Goal: Contribute content: Contribute content

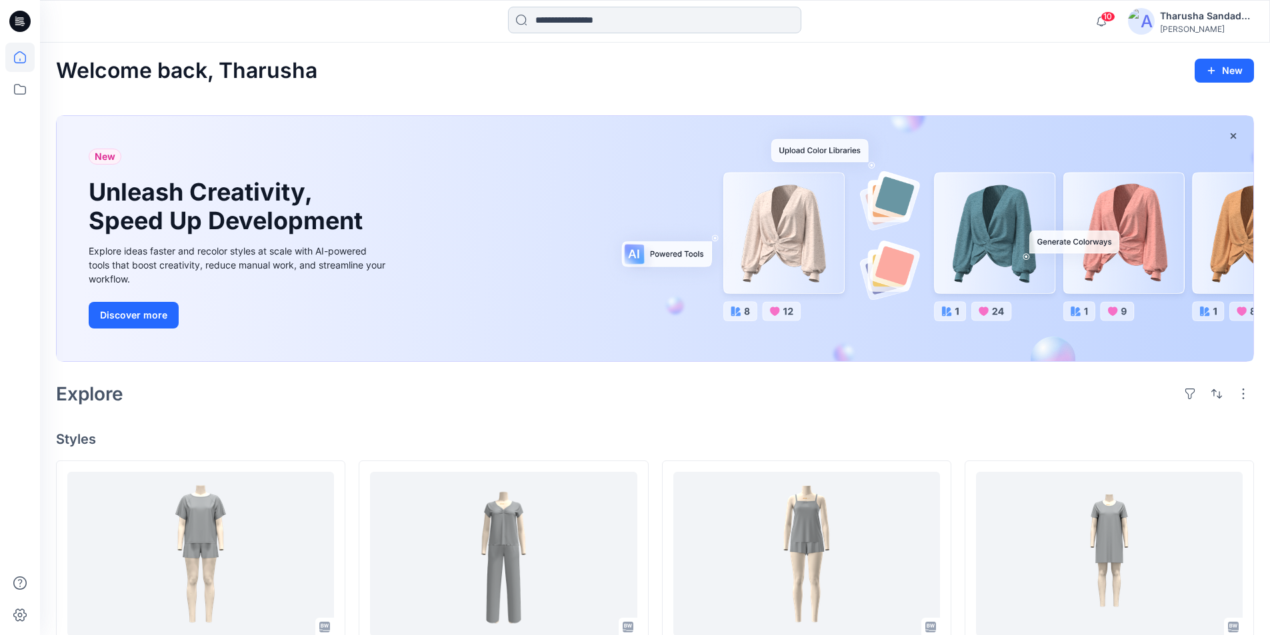
click at [539, 26] on input at bounding box center [654, 20] width 293 height 27
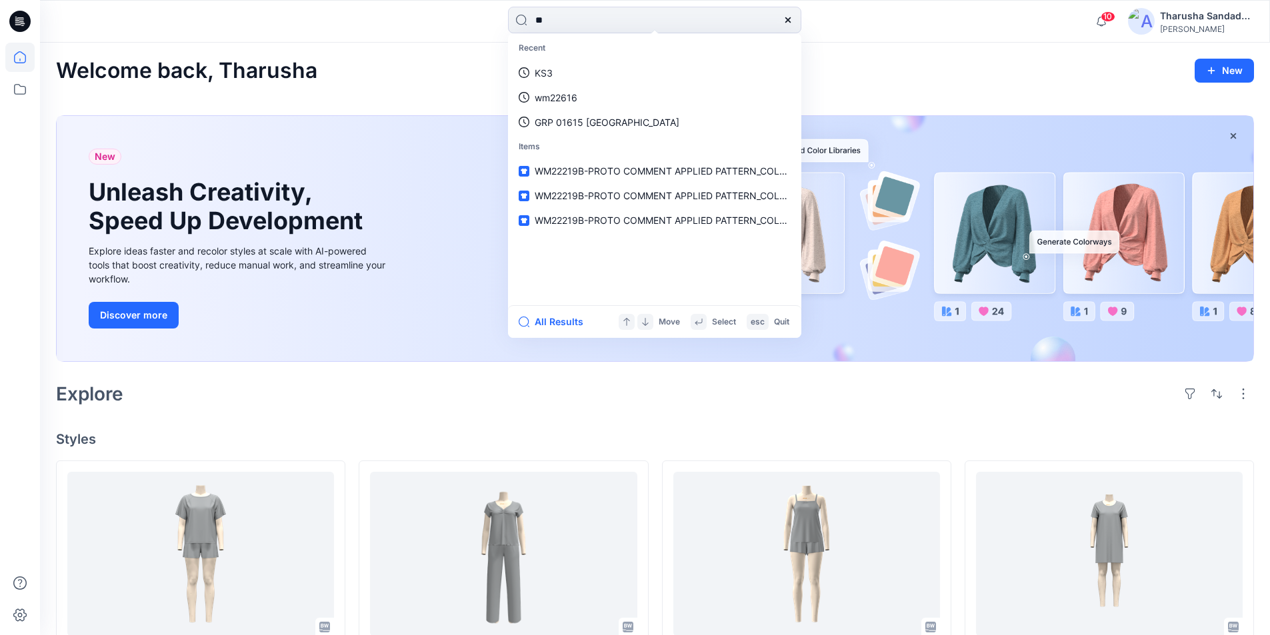
type input "**"
click at [831, 72] on div "Welcome back, Tharusha New" at bounding box center [655, 71] width 1198 height 25
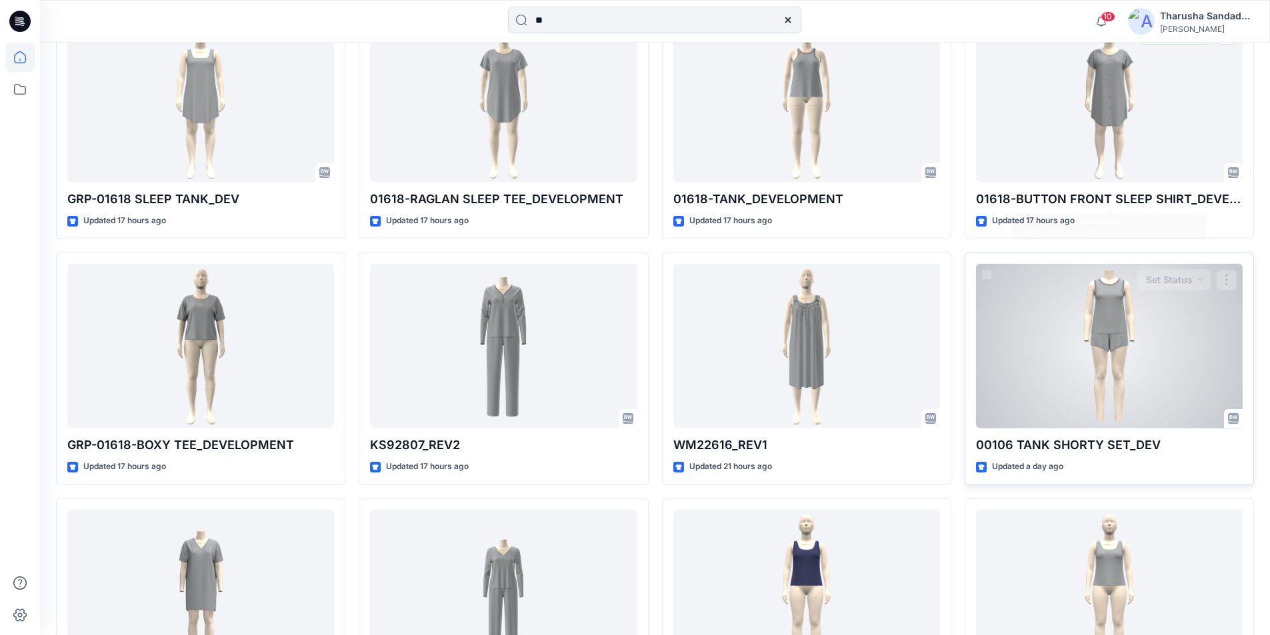
scroll to position [1000, 0]
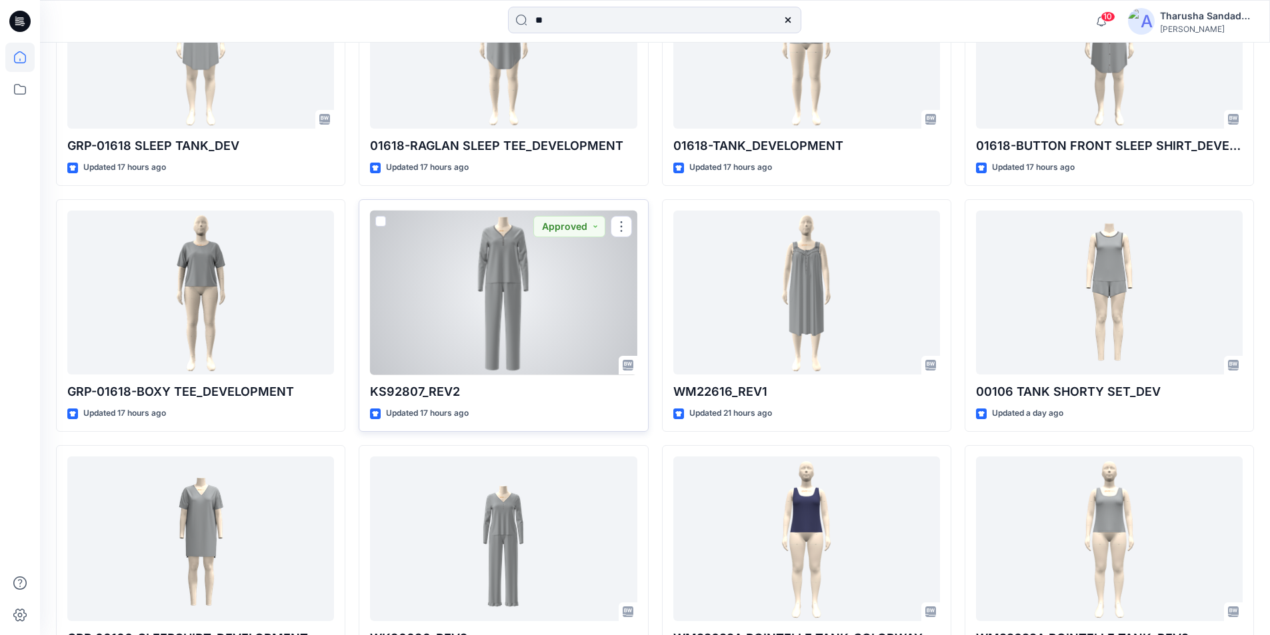
click at [546, 294] on div at bounding box center [503, 293] width 267 height 165
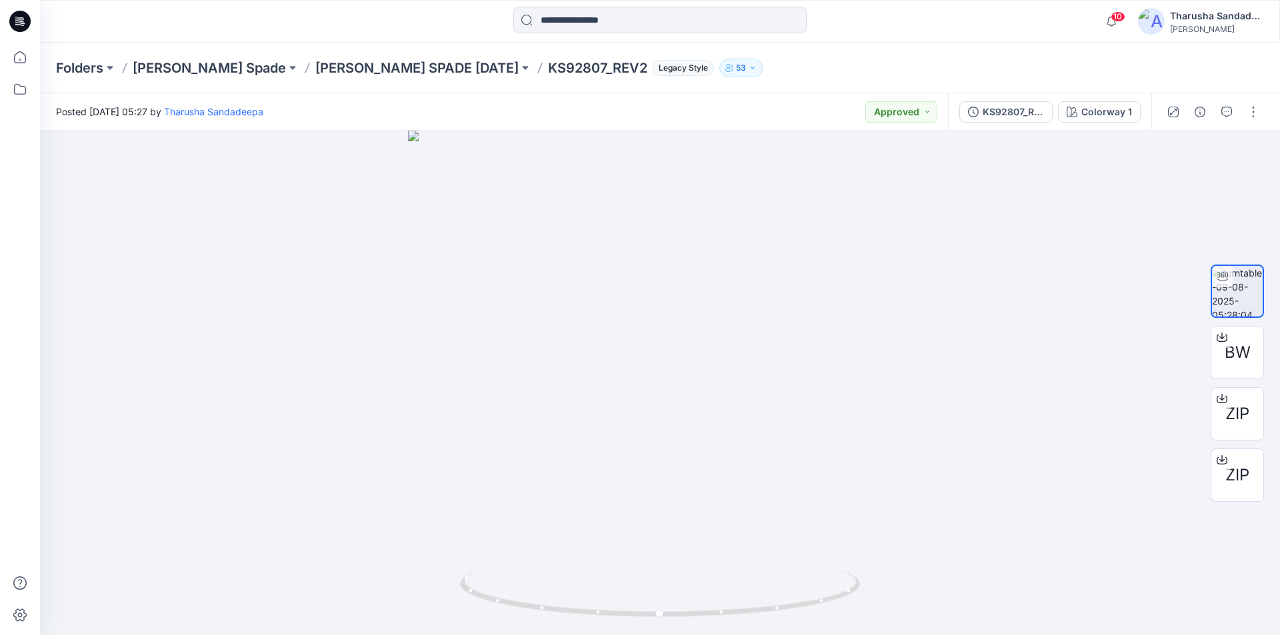
click at [14, 17] on icon at bounding box center [19, 21] width 21 height 21
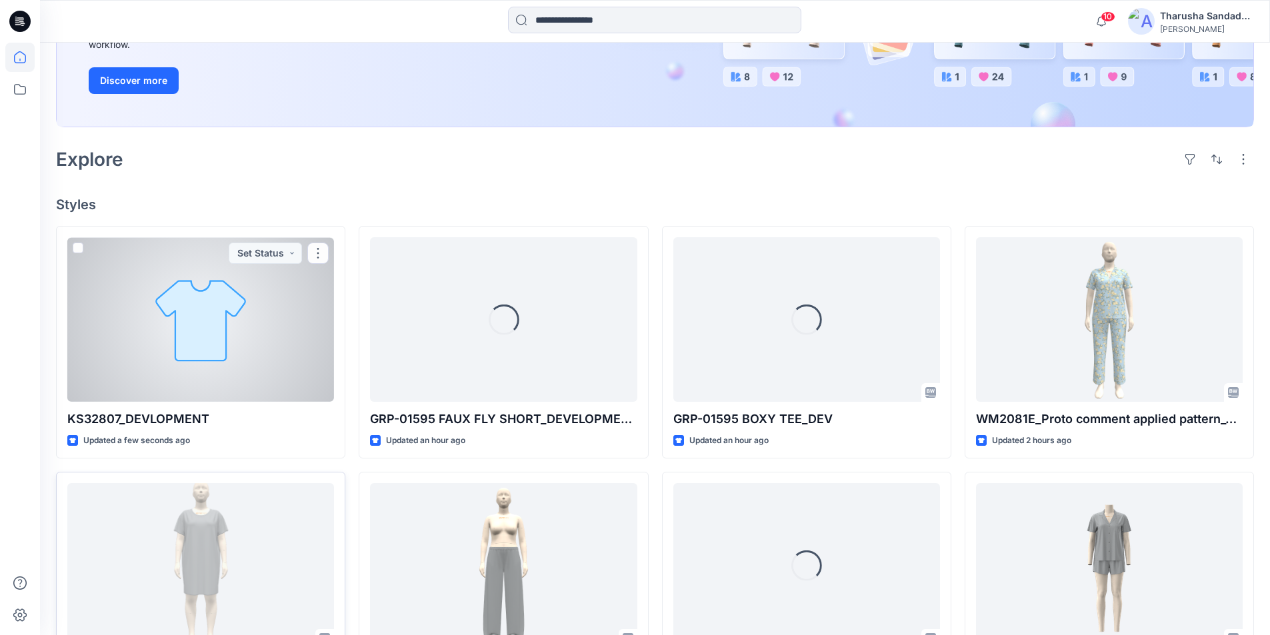
scroll to position [267, 0]
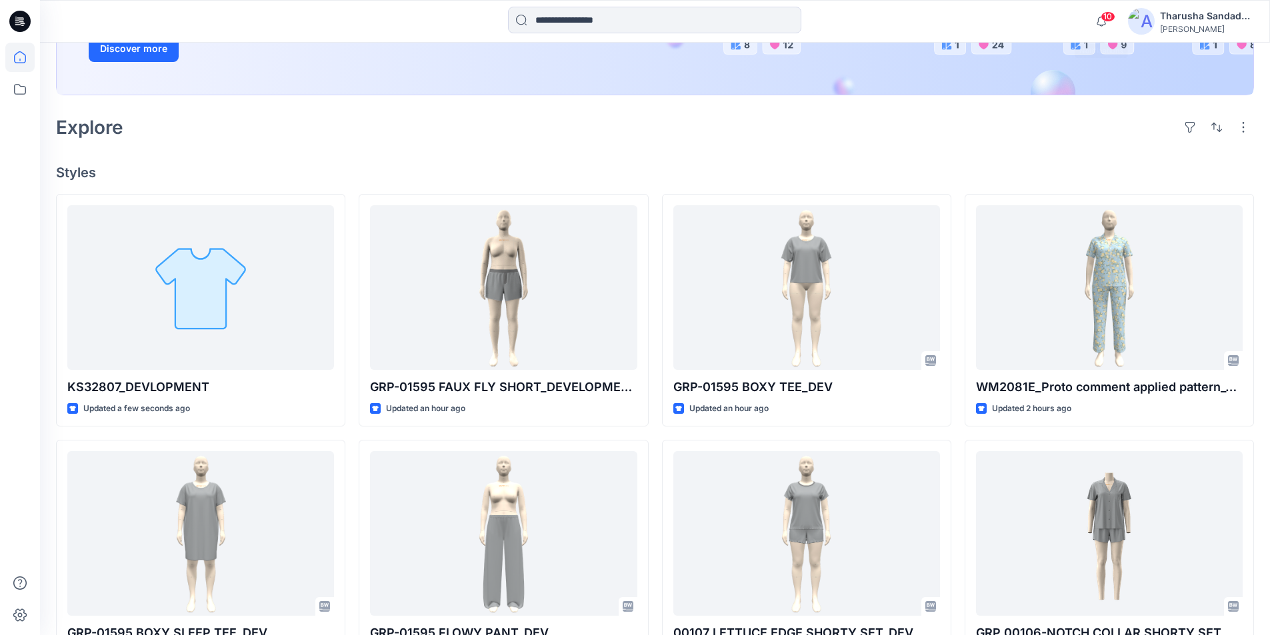
click at [831, 19] on span "10" at bounding box center [1108, 16] width 15 height 11
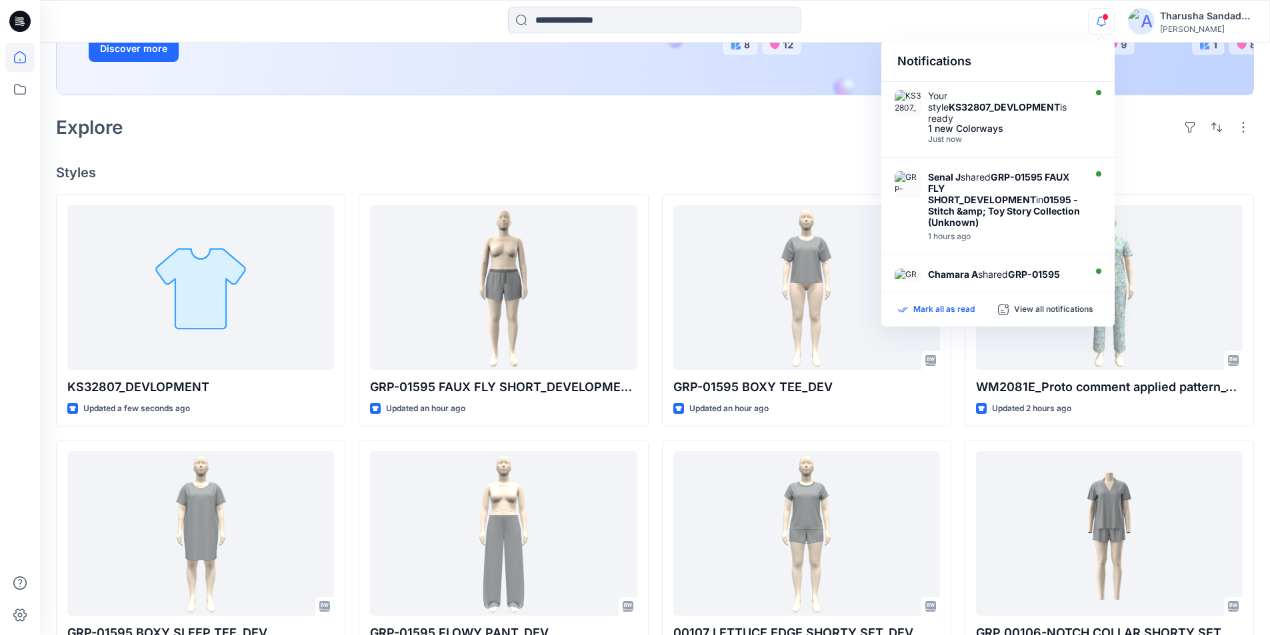
click at [831, 310] on p "Mark all as read" at bounding box center [943, 310] width 61 height 12
click at [15, 17] on icon at bounding box center [19, 21] width 21 height 21
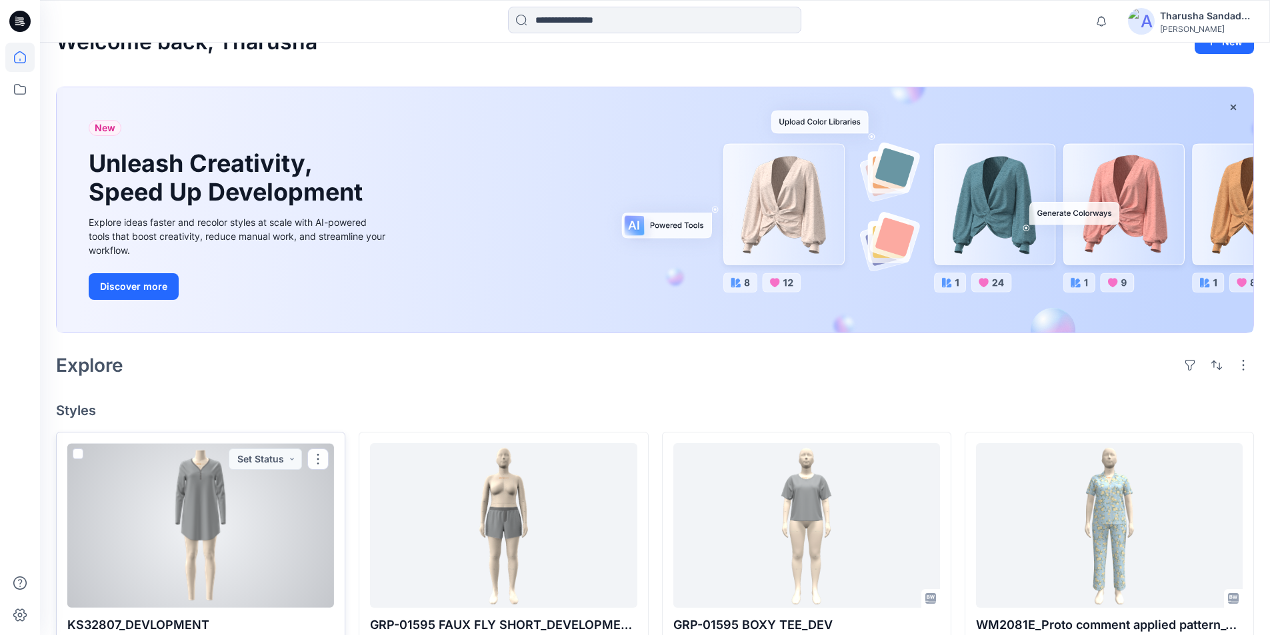
scroll to position [133, 0]
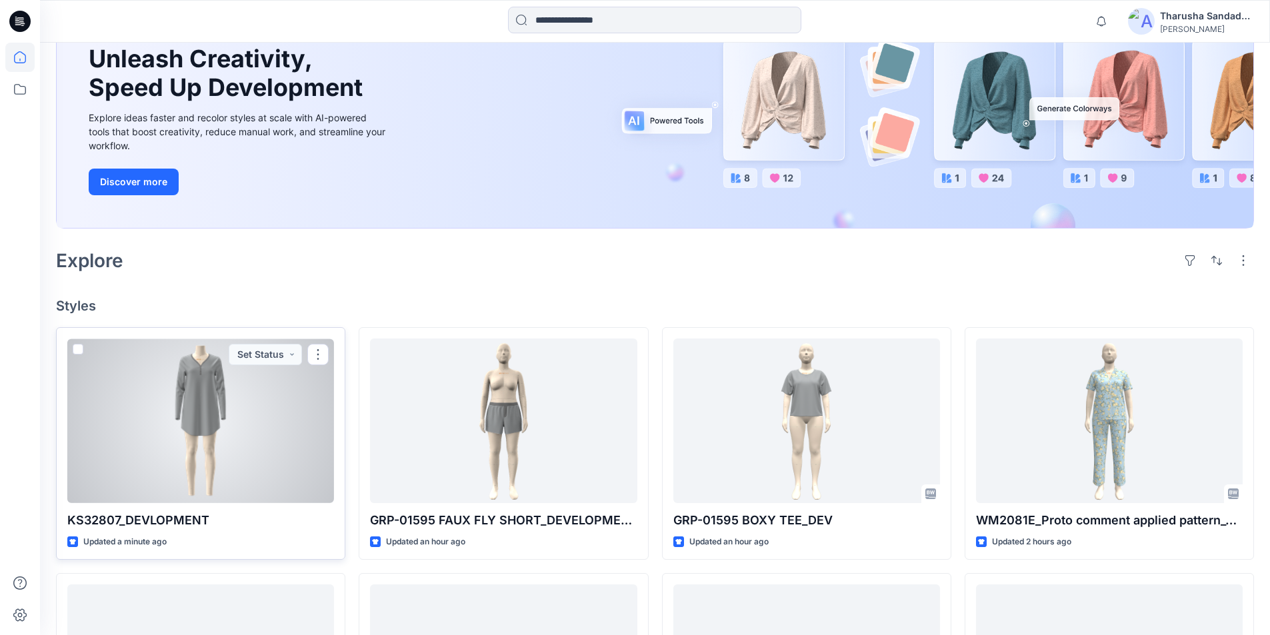
click at [222, 385] on div at bounding box center [200, 421] width 267 height 165
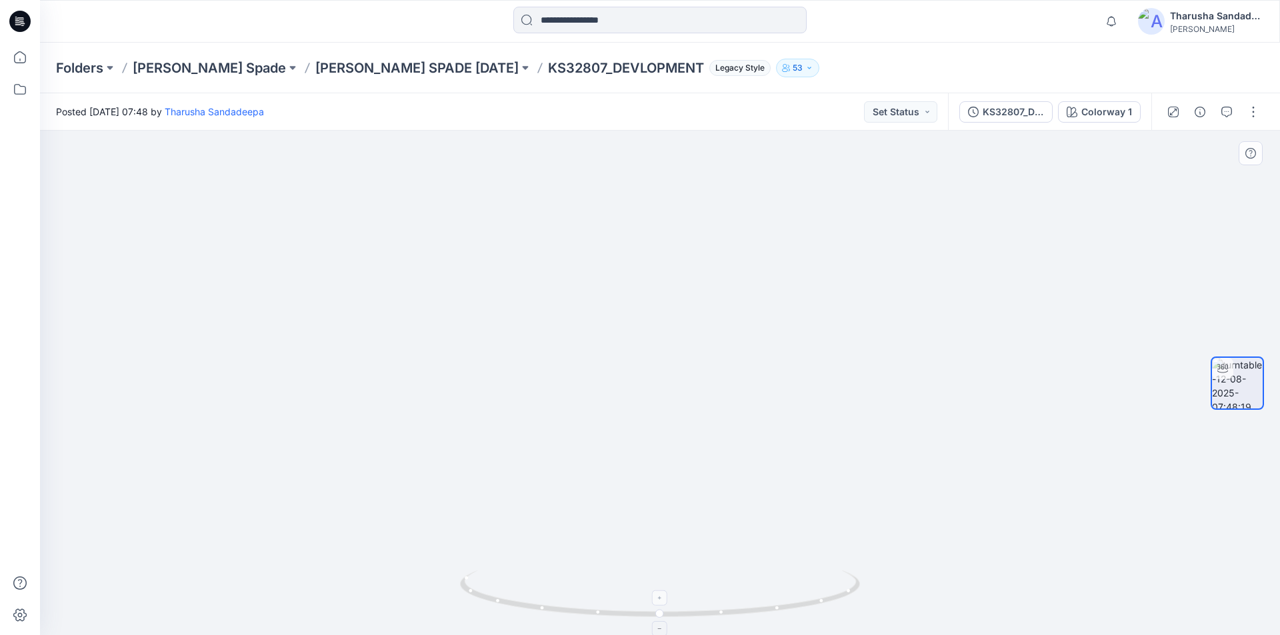
drag, startPoint x: 710, startPoint y: 243, endPoint x: 739, endPoint y: 613, distance: 371.8
drag, startPoint x: 813, startPoint y: 607, endPoint x: 663, endPoint y: 605, distance: 149.4
click at [663, 605] on icon at bounding box center [661, 596] width 403 height 50
drag, startPoint x: 583, startPoint y: 564, endPoint x: 735, endPoint y: -3, distance: 587.2
drag, startPoint x: 739, startPoint y: 290, endPoint x: 705, endPoint y: 411, distance: 125.6
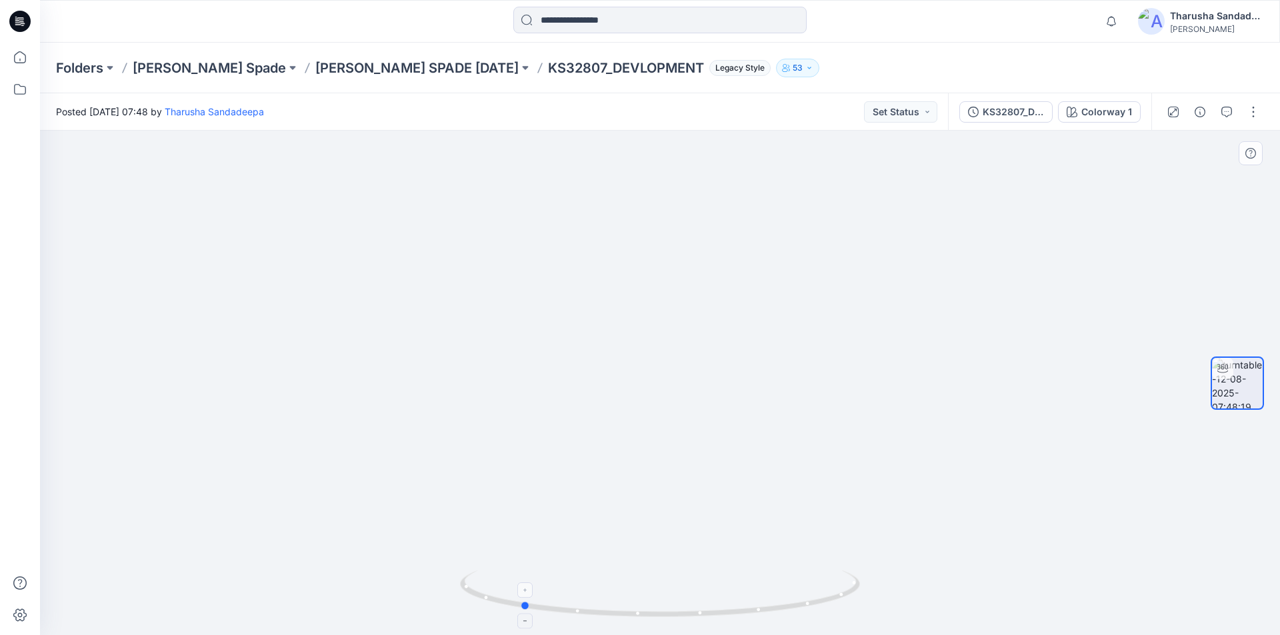
drag, startPoint x: 799, startPoint y: 603, endPoint x: 799, endPoint y: 575, distance: 28.0
click at [809, 578] on icon at bounding box center [661, 596] width 403 height 50
drag, startPoint x: 672, startPoint y: 622, endPoint x: 815, endPoint y: 599, distance: 144.5
click at [815, 599] on div at bounding box center [660, 602] width 400 height 67
click at [1259, 111] on button "button" at bounding box center [1253, 111] width 21 height 21
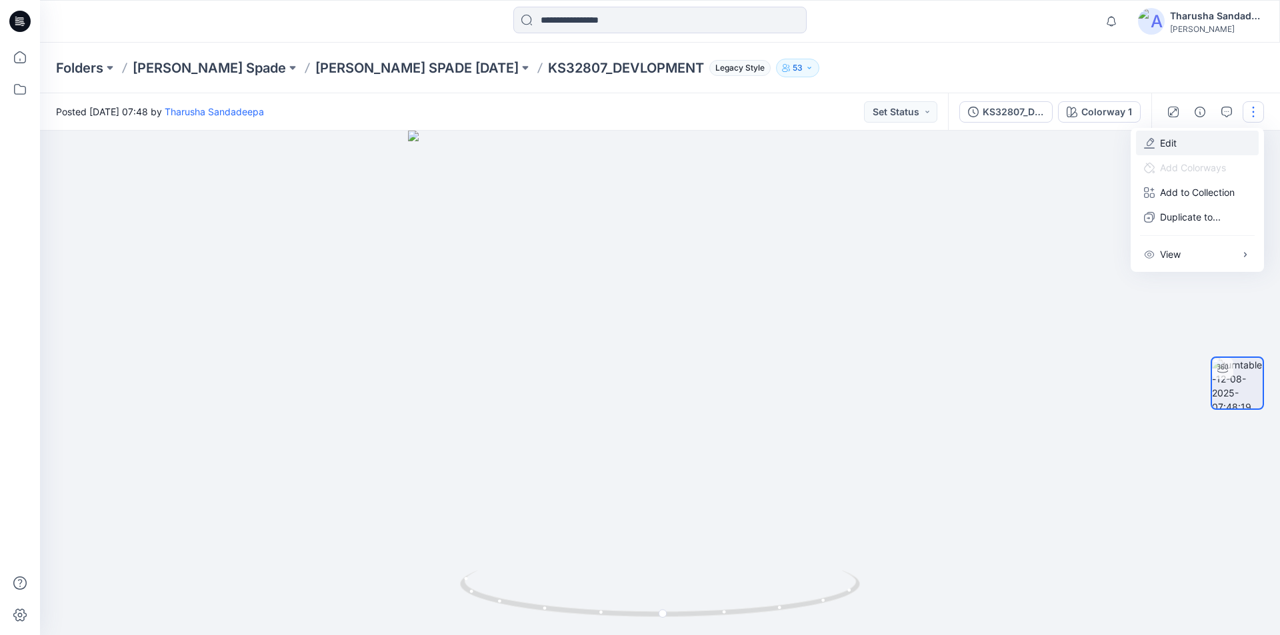
click at [1169, 135] on button "Edit" at bounding box center [1197, 143] width 123 height 25
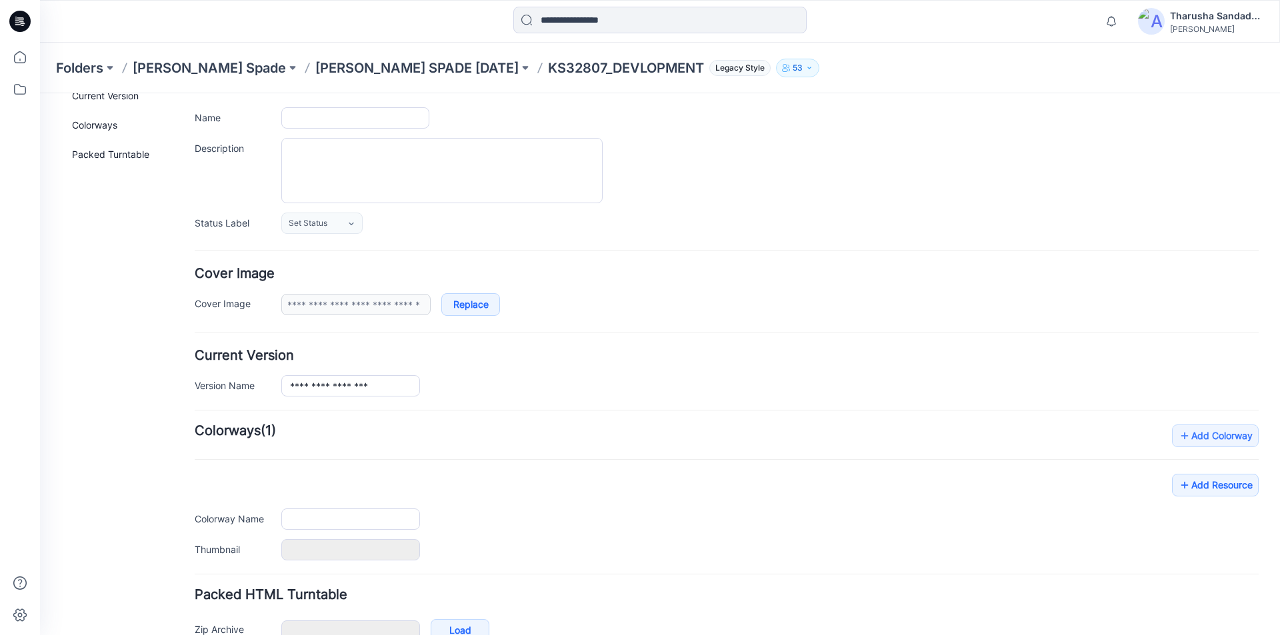
type input "**********"
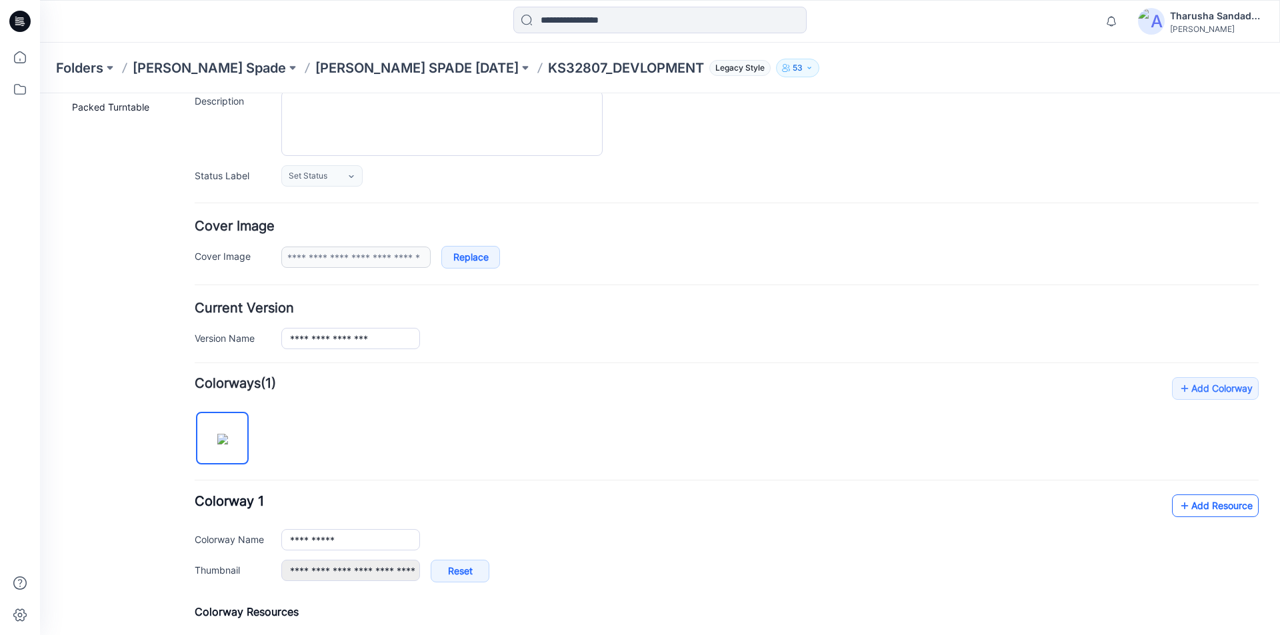
click at [1193, 503] on link "Add Resource" at bounding box center [1215, 506] width 87 height 23
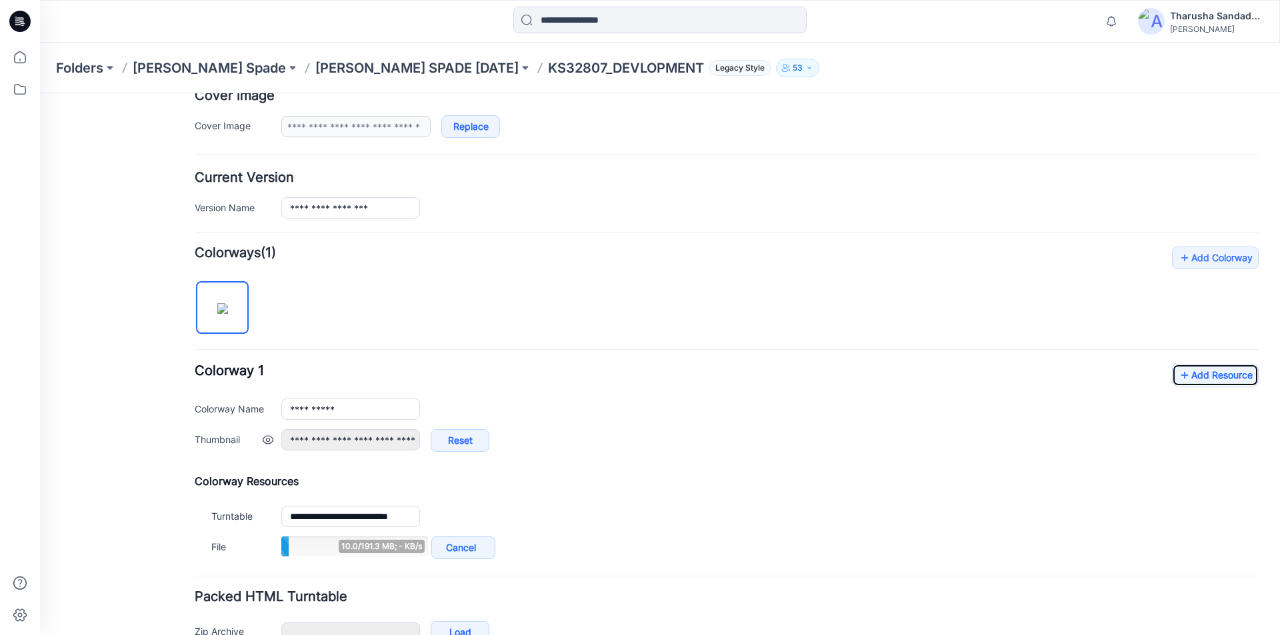
scroll to position [266, 0]
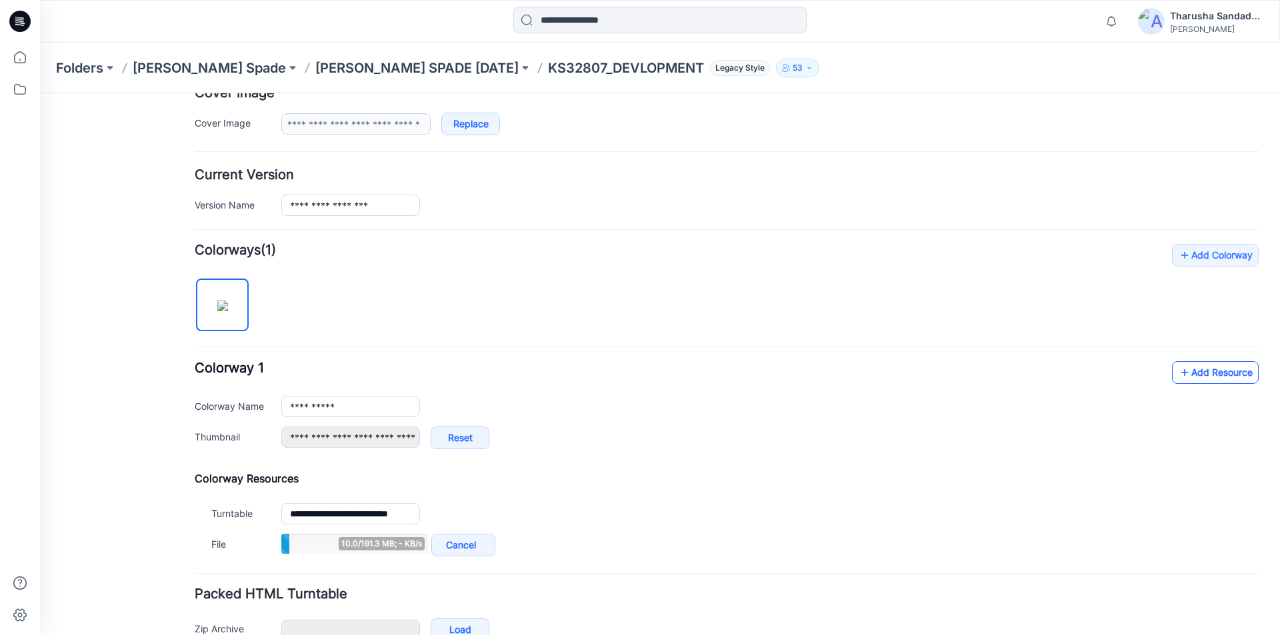
click at [1213, 370] on link "Add Resource" at bounding box center [1215, 372] width 87 height 23
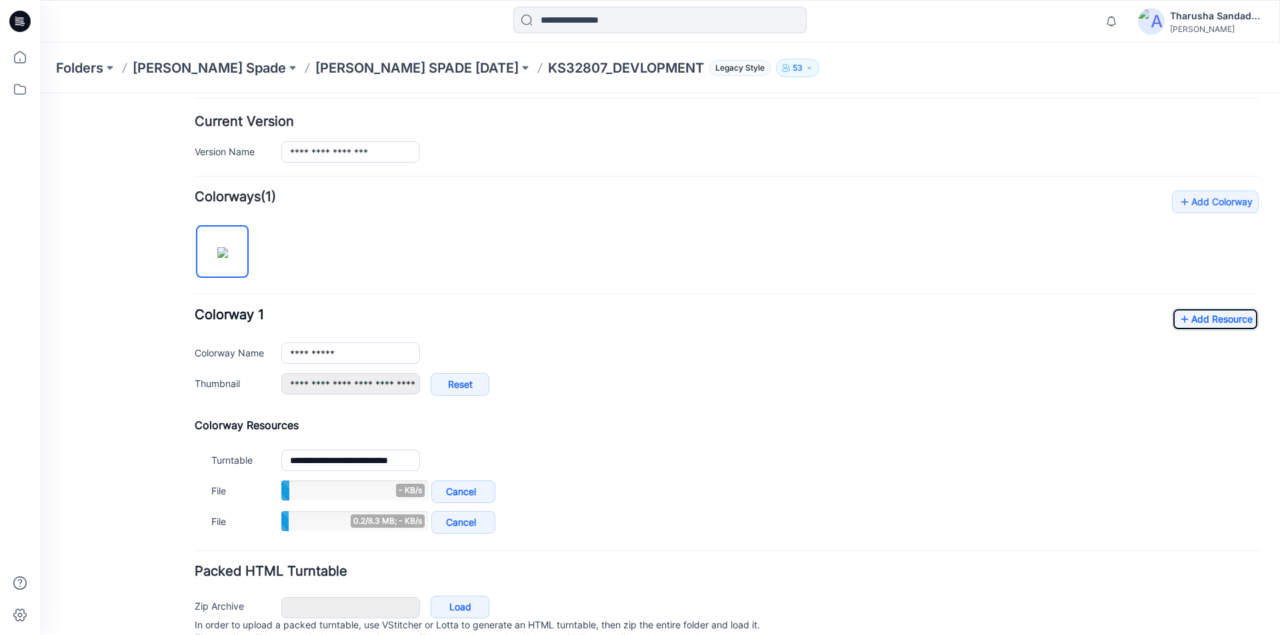
scroll to position [374, 0]
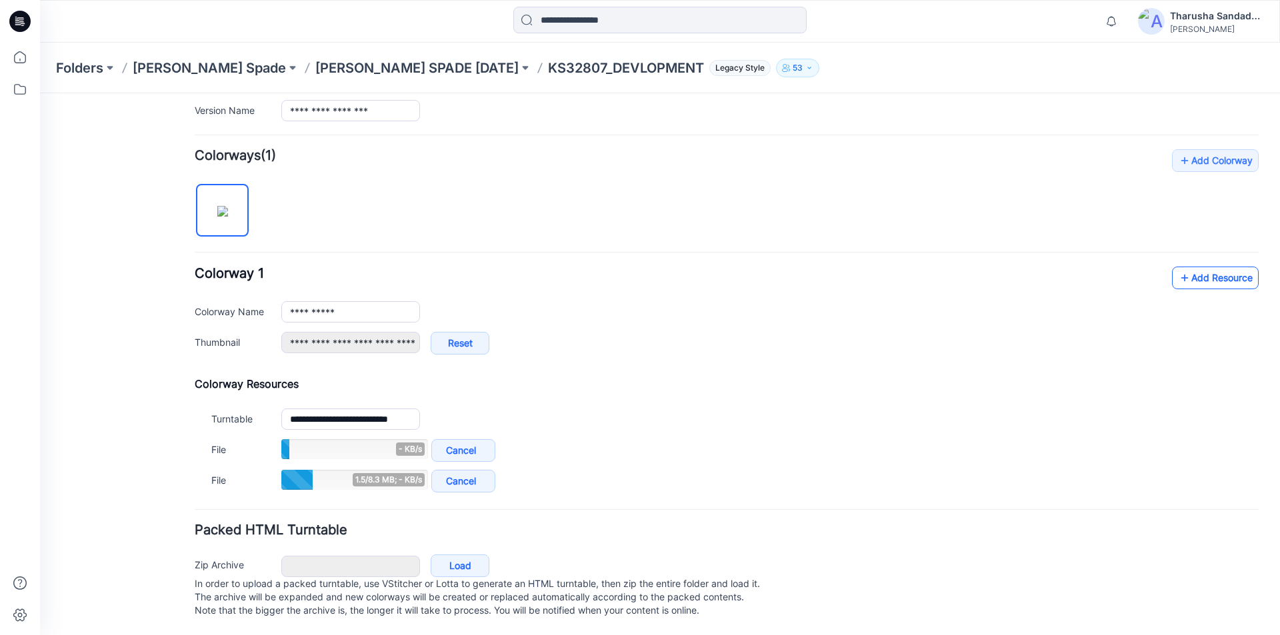
click at [1181, 273] on link "Add Resource" at bounding box center [1215, 278] width 87 height 23
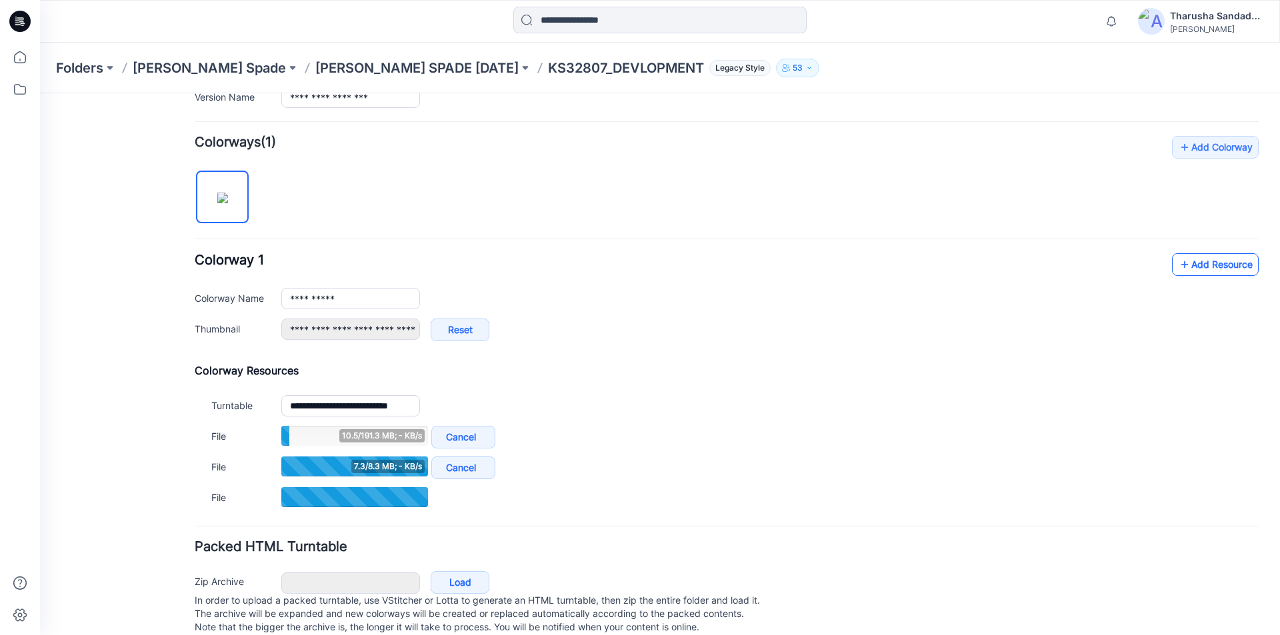
click at [1178, 273] on icon at bounding box center [1184, 264] width 13 height 21
click at [1211, 265] on link "Add Resource" at bounding box center [1215, 264] width 87 height 23
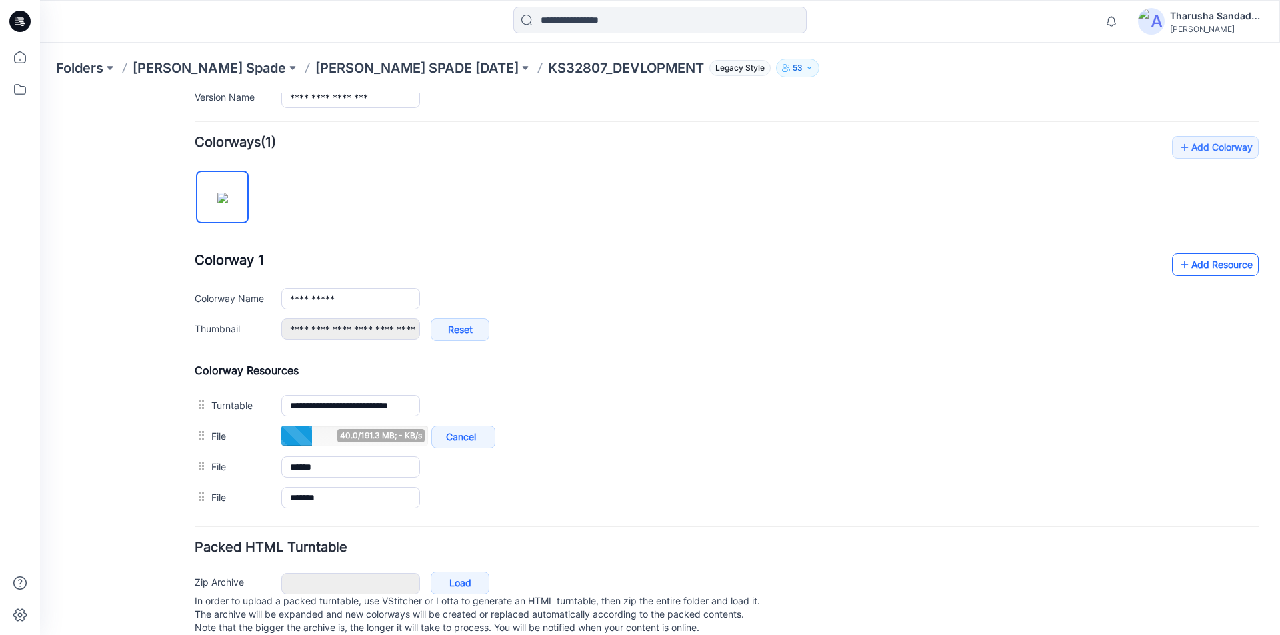
click at [1209, 269] on link "Add Resource" at bounding box center [1215, 264] width 87 height 23
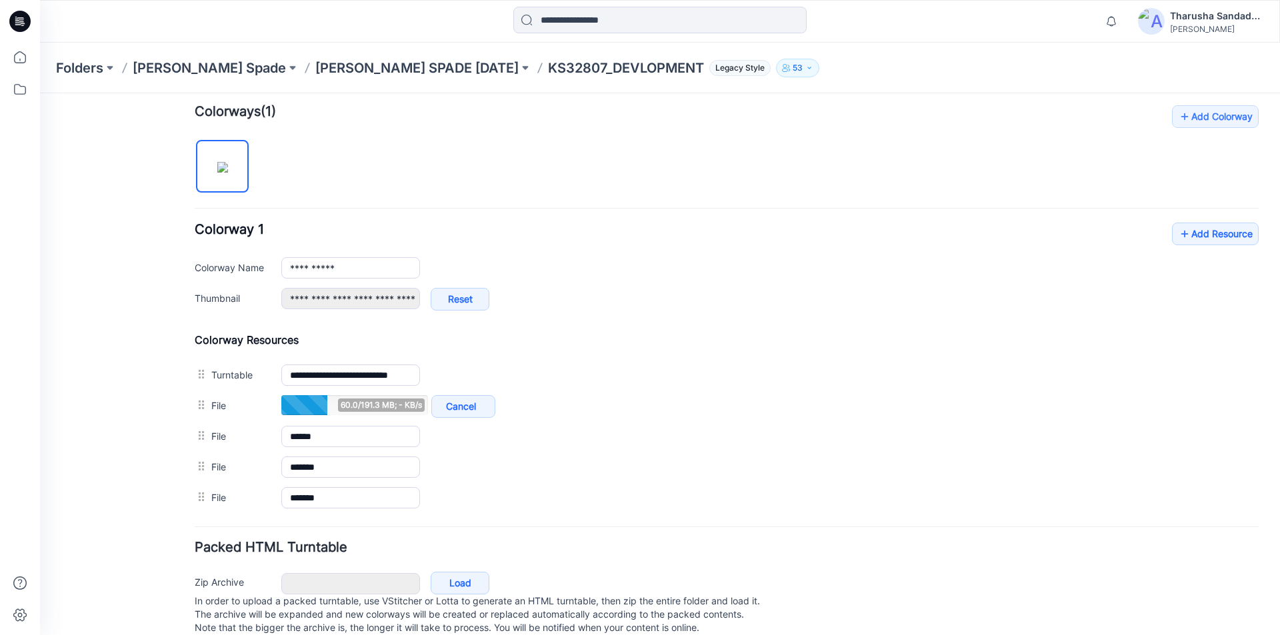
click at [344, 31] on div at bounding box center [195, 21] width 310 height 29
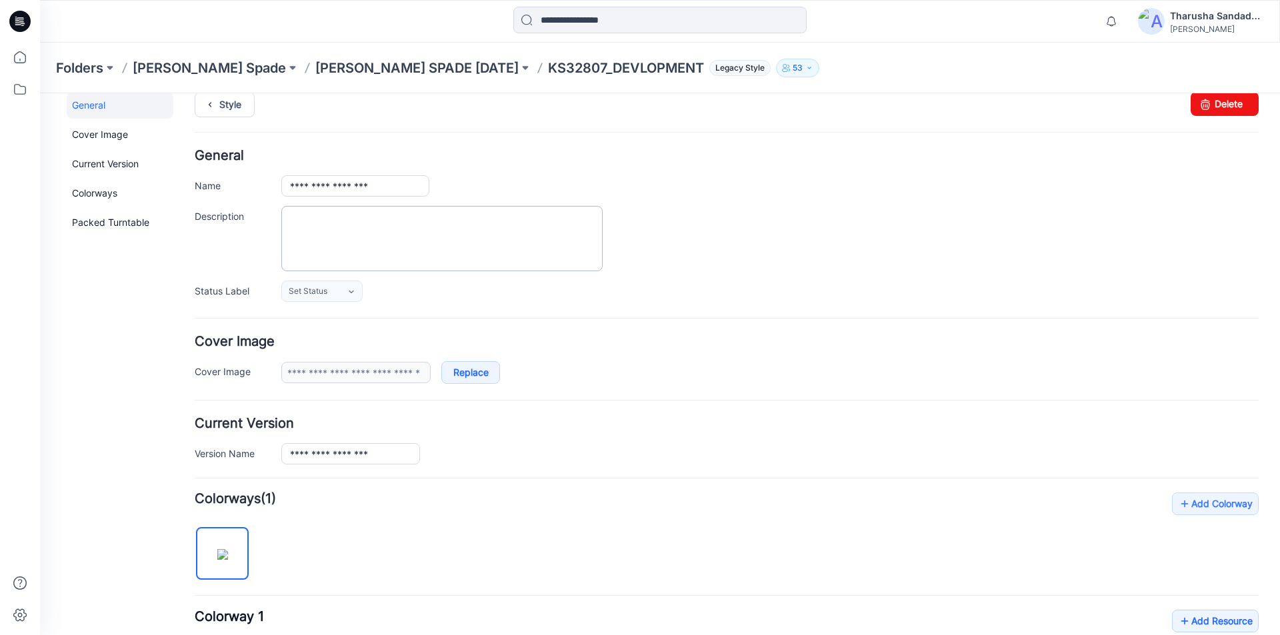
scroll to position [0, 0]
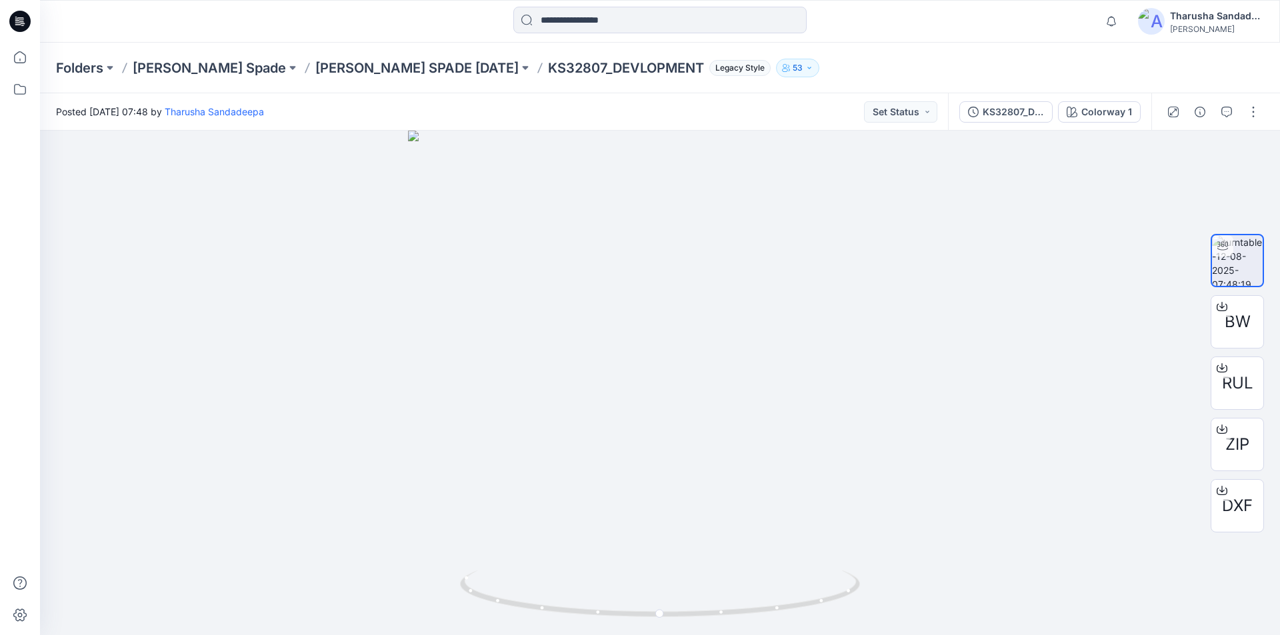
click at [23, 24] on icon at bounding box center [22, 23] width 5 height 1
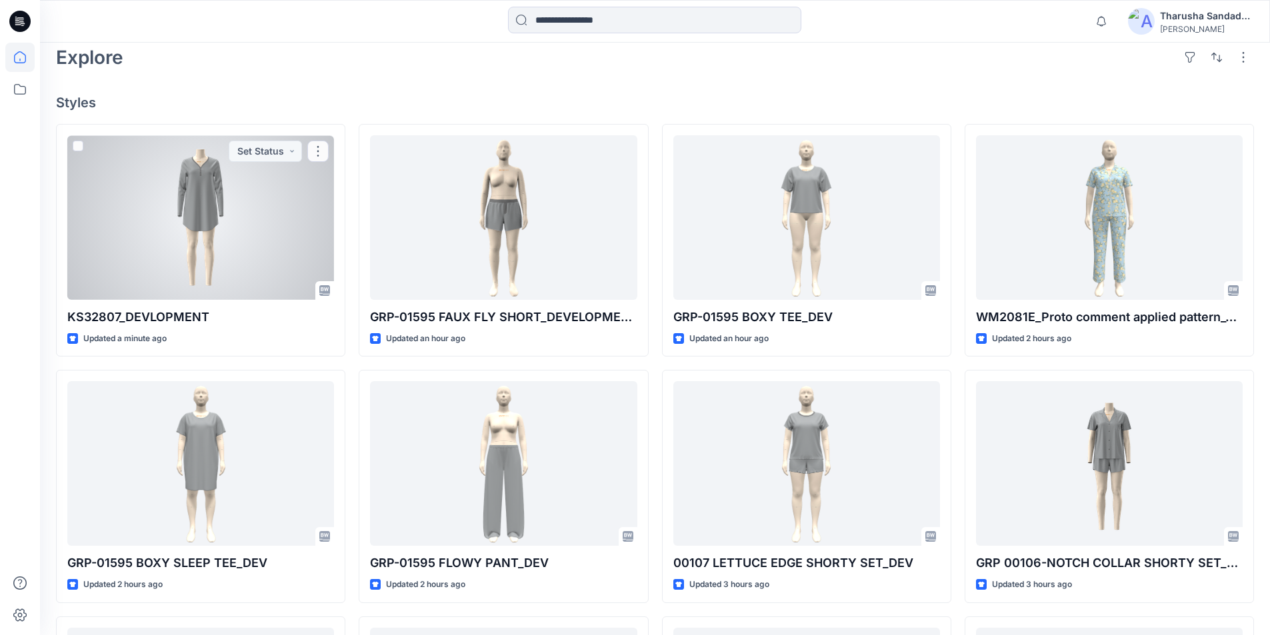
scroll to position [267, 0]
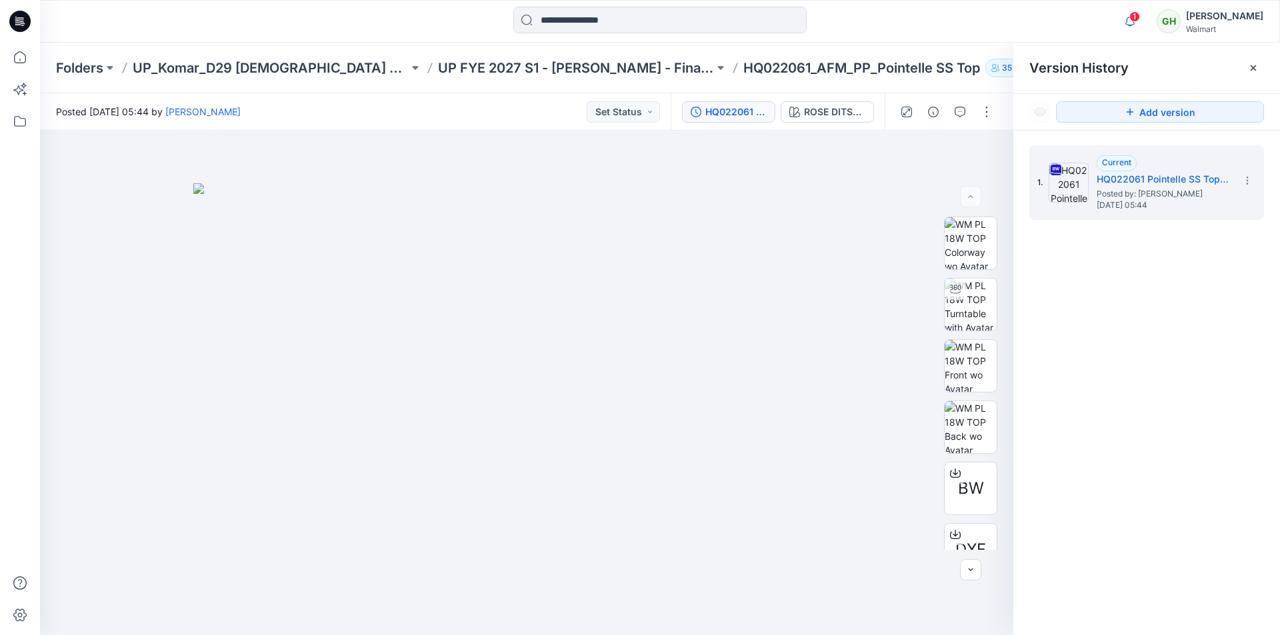
click at [16, 20] on icon at bounding box center [19, 21] width 21 height 21
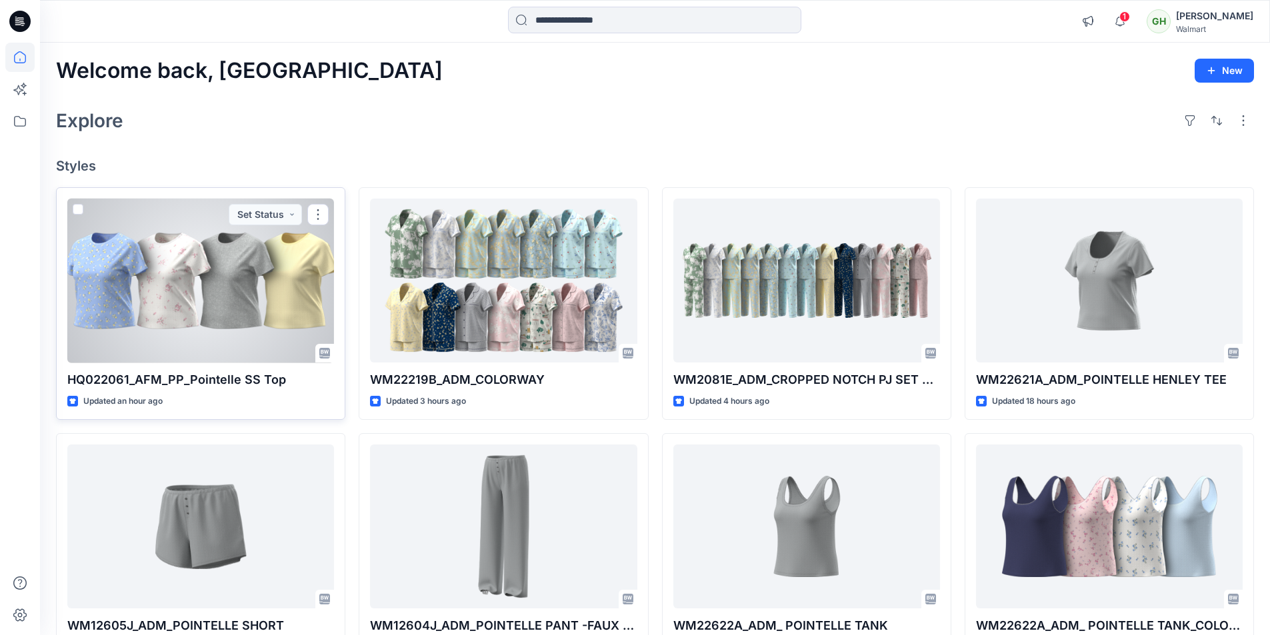
click at [173, 301] on div at bounding box center [200, 281] width 267 height 165
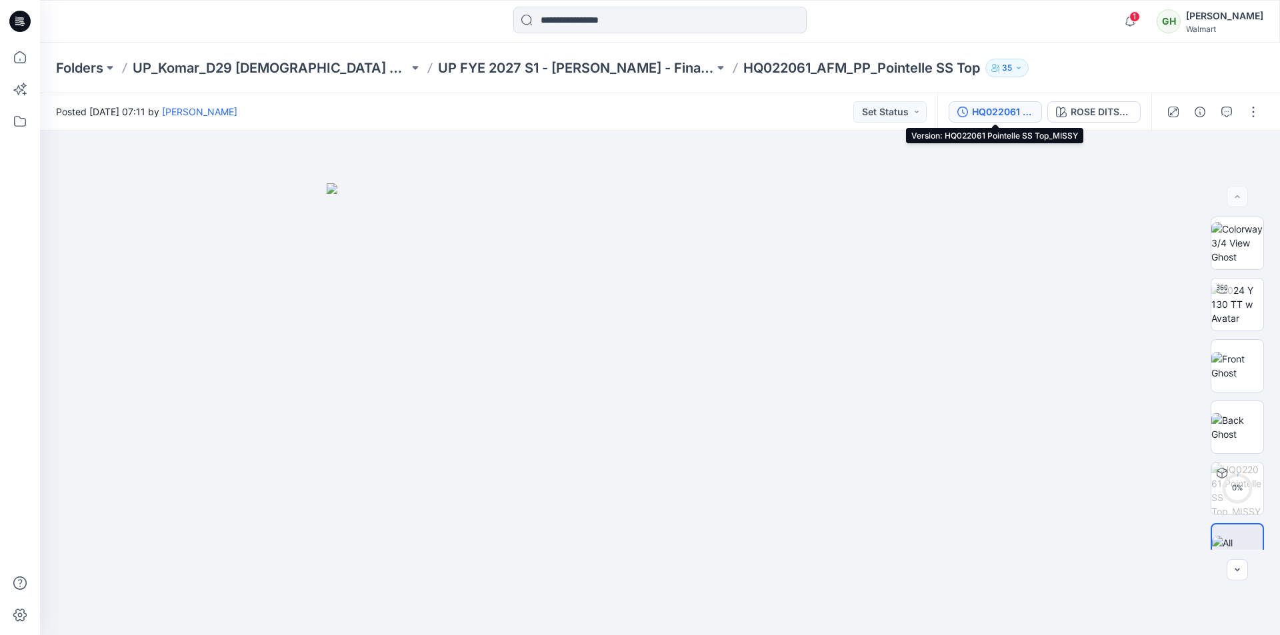
click at [985, 114] on div "HQ022061 Pointelle SS Top_MISSY" at bounding box center [1002, 112] width 61 height 15
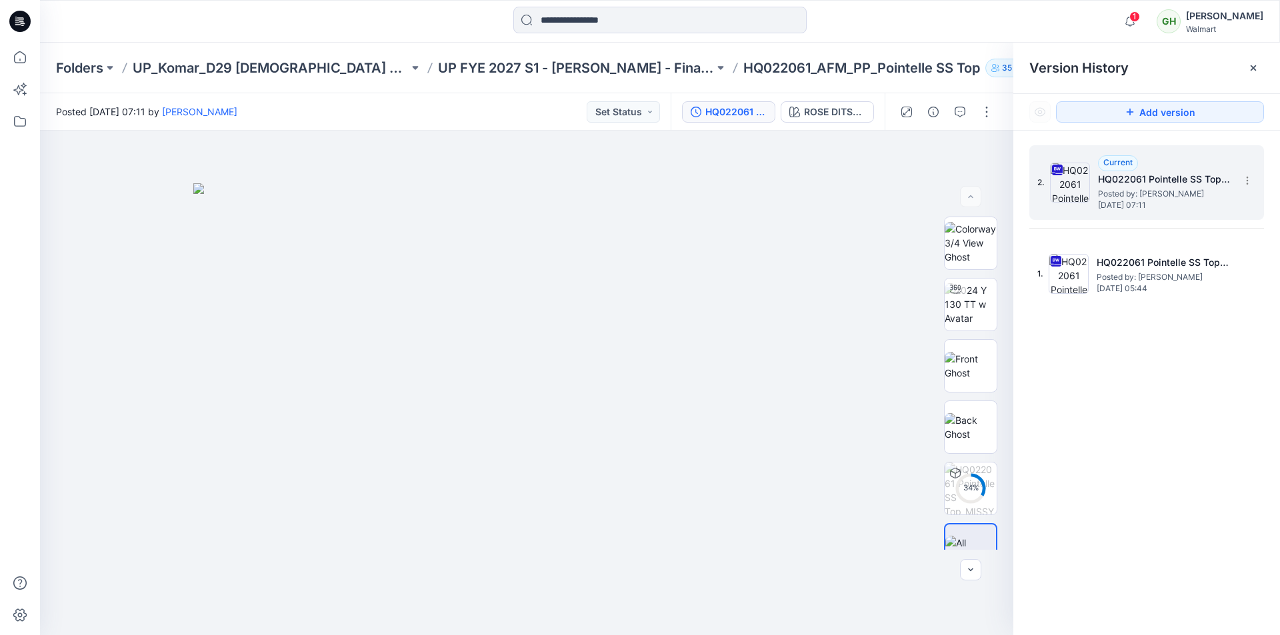
click at [1141, 193] on span "Posted by: [PERSON_NAME]" at bounding box center [1164, 193] width 133 height 13
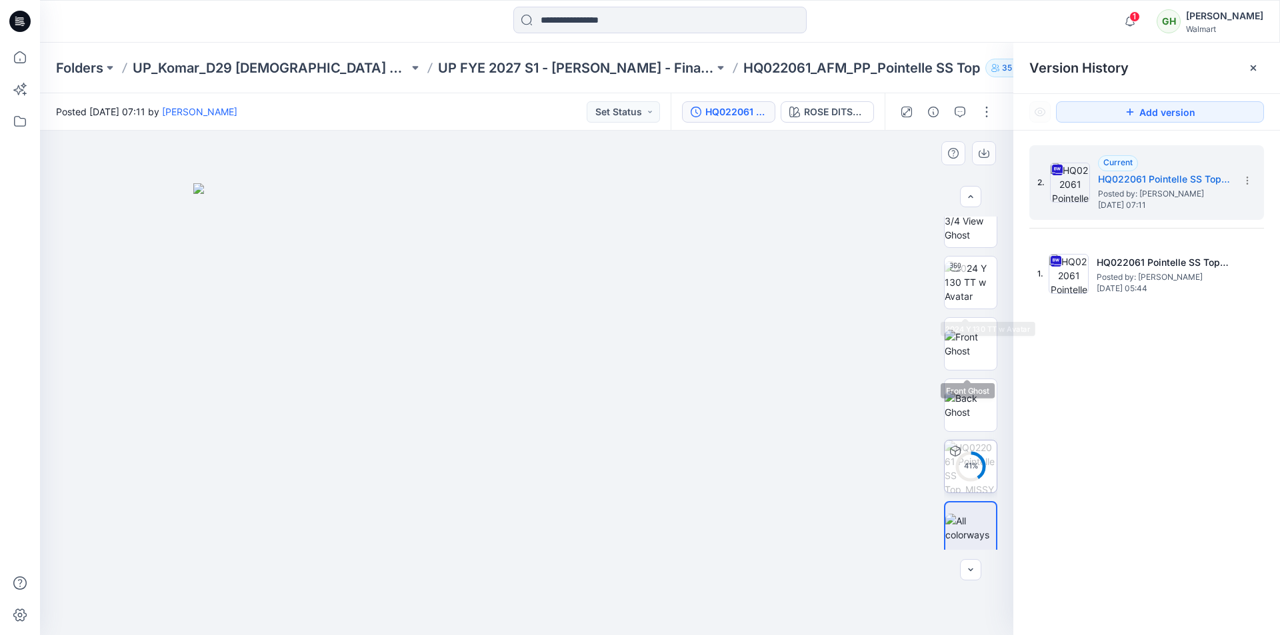
scroll to position [27, 0]
click at [988, 117] on button "button" at bounding box center [986, 111] width 21 height 21
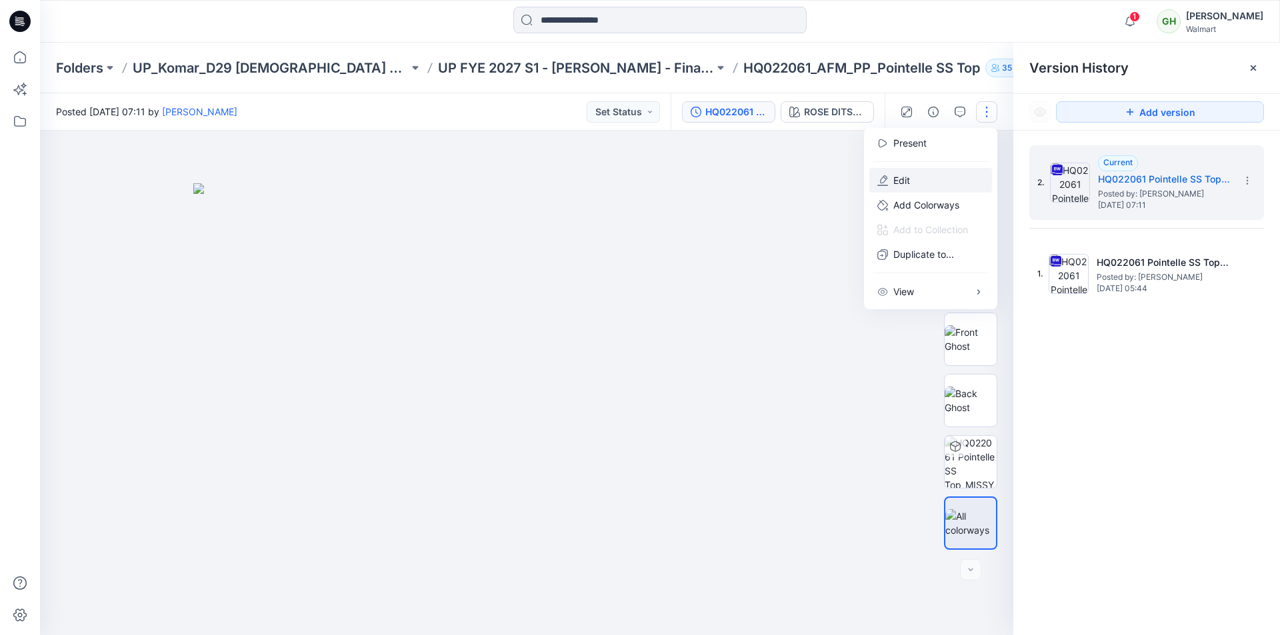
click at [929, 181] on button "Edit" at bounding box center [930, 180] width 123 height 25
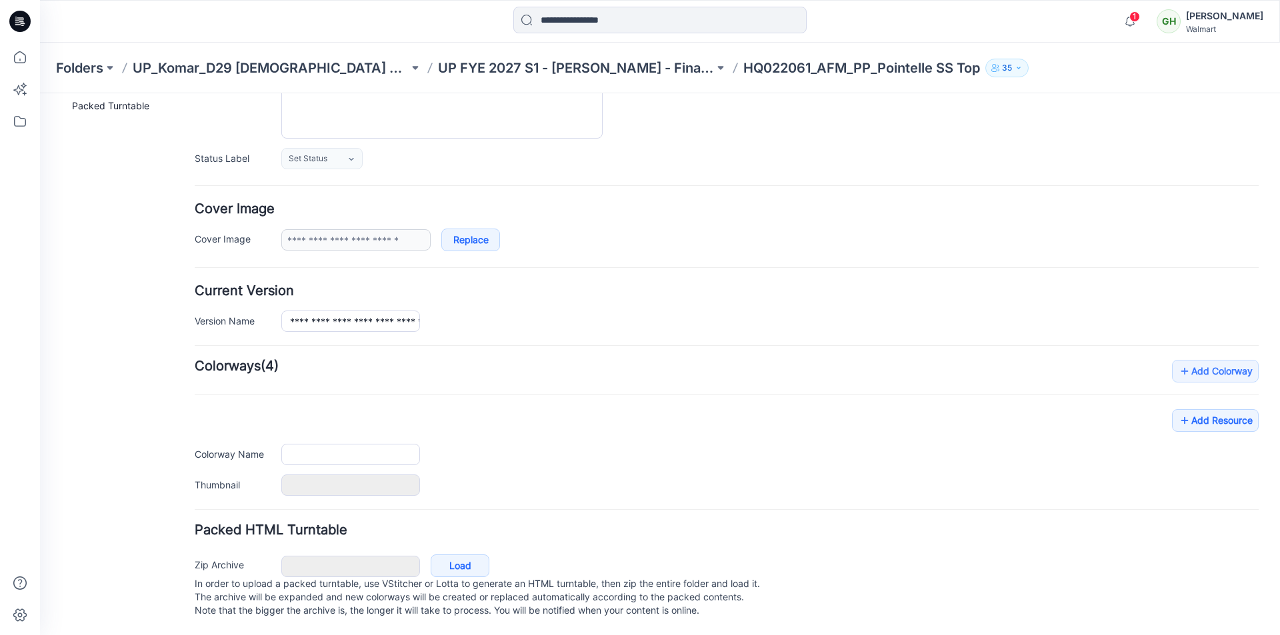
type input "**********"
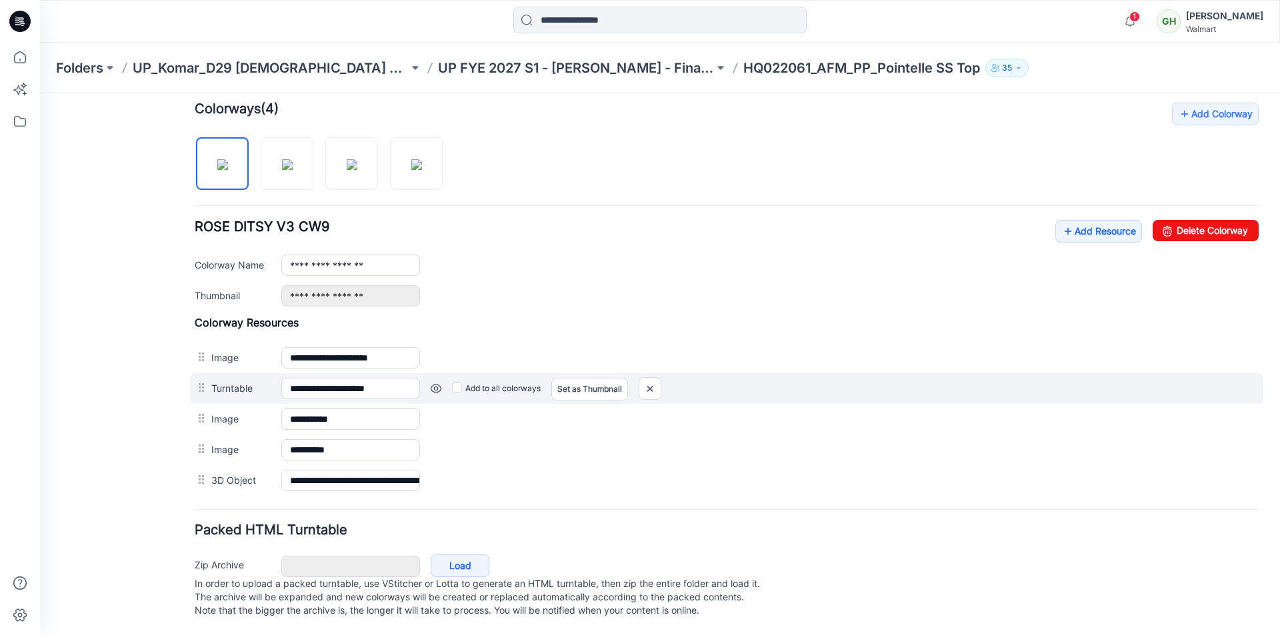
scroll to position [421, 0]
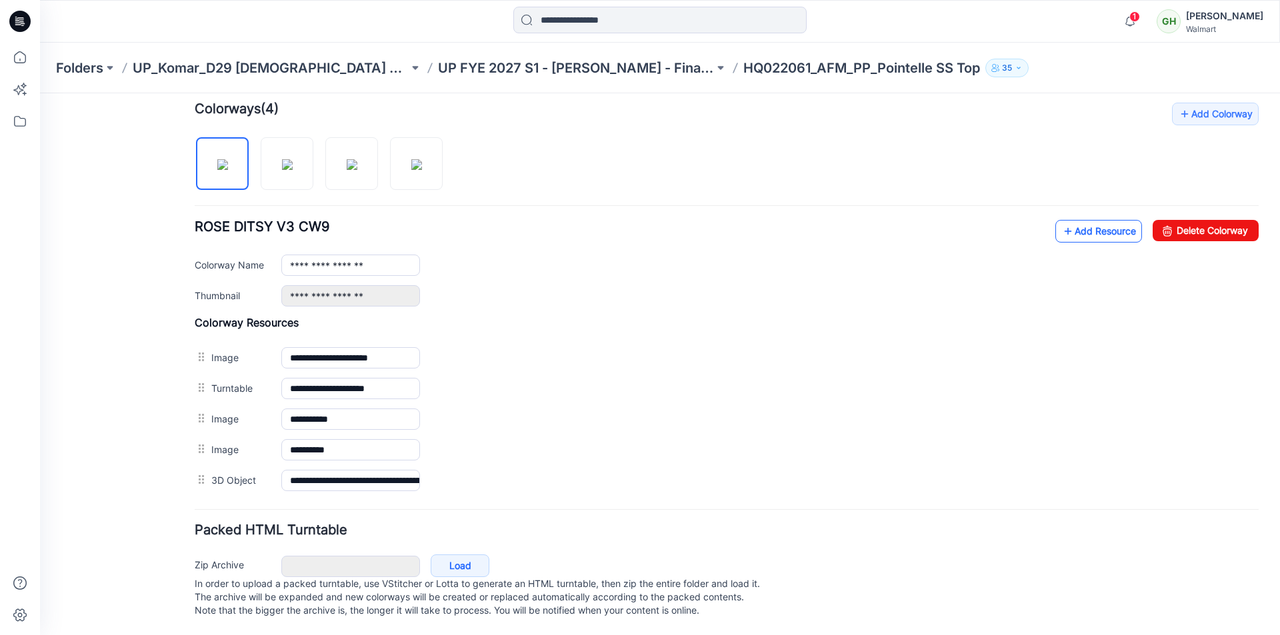
click at [1103, 225] on link "Add Resource" at bounding box center [1098, 231] width 87 height 23
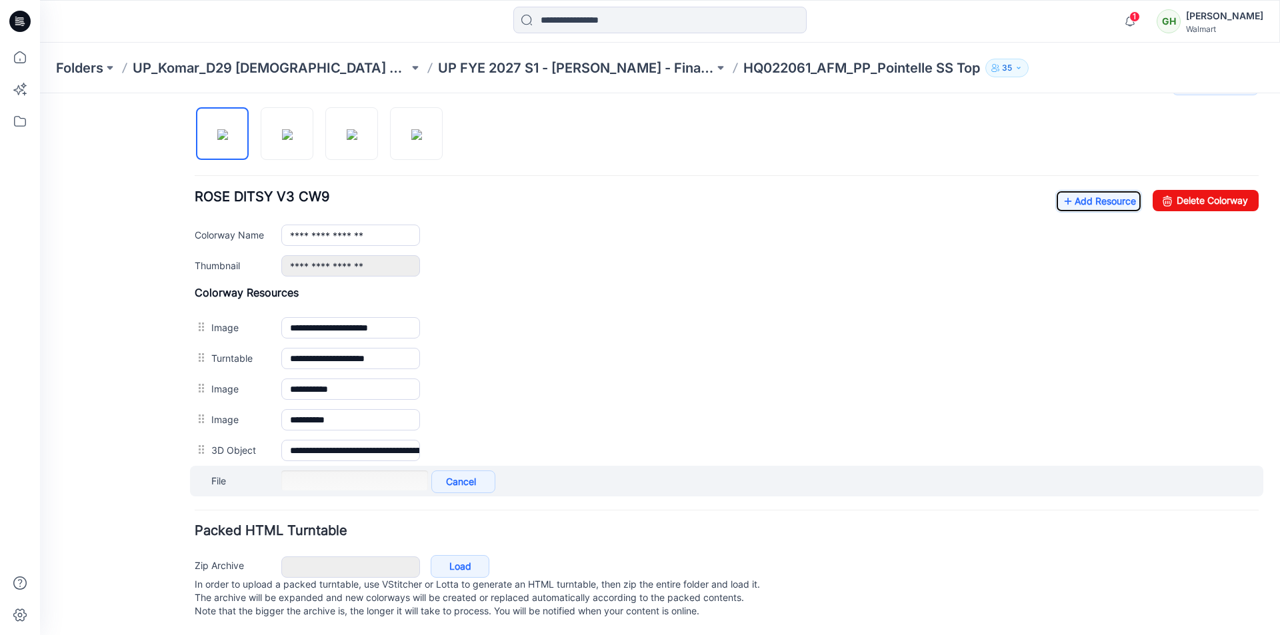
scroll to position [451, 0]
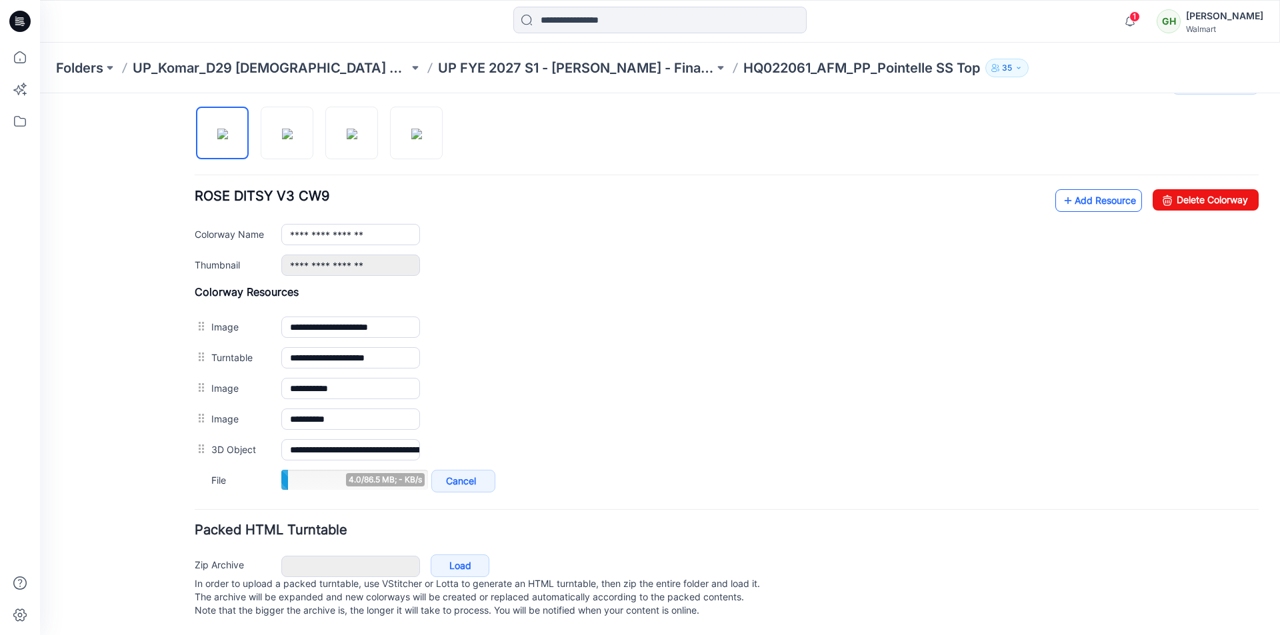
click at [1090, 194] on link "Add Resource" at bounding box center [1098, 200] width 87 height 23
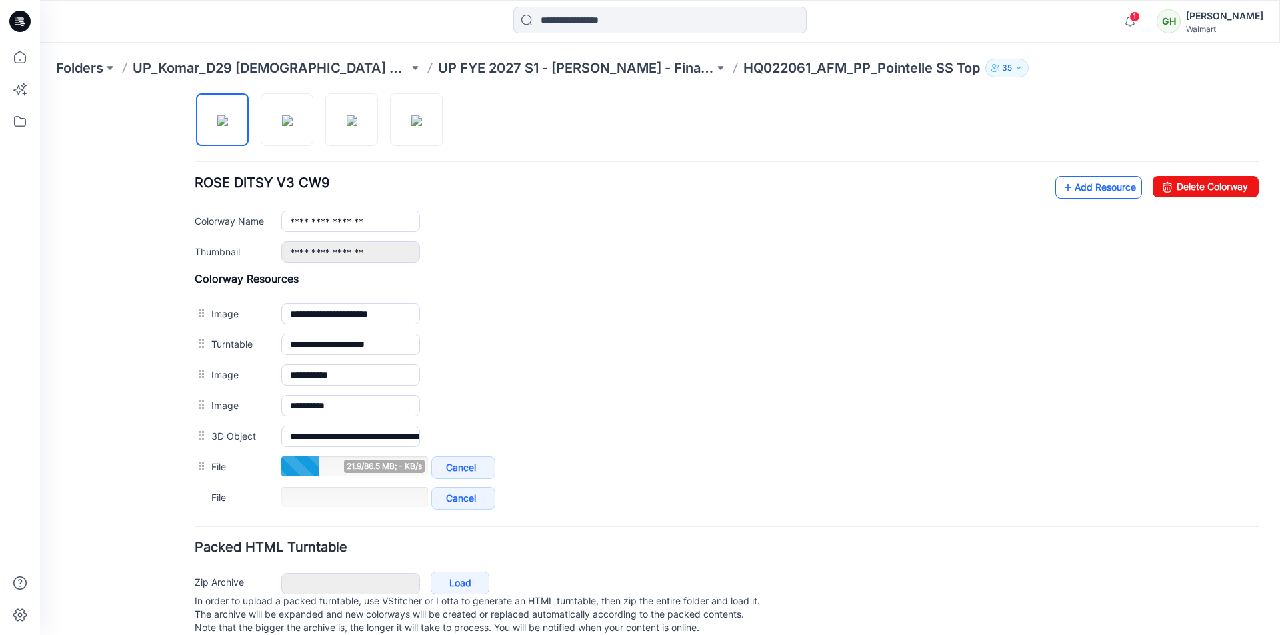
click at [1091, 189] on link "Add Resource" at bounding box center [1098, 187] width 87 height 23
click at [1067, 190] on link "Add Resource" at bounding box center [1098, 187] width 87 height 23
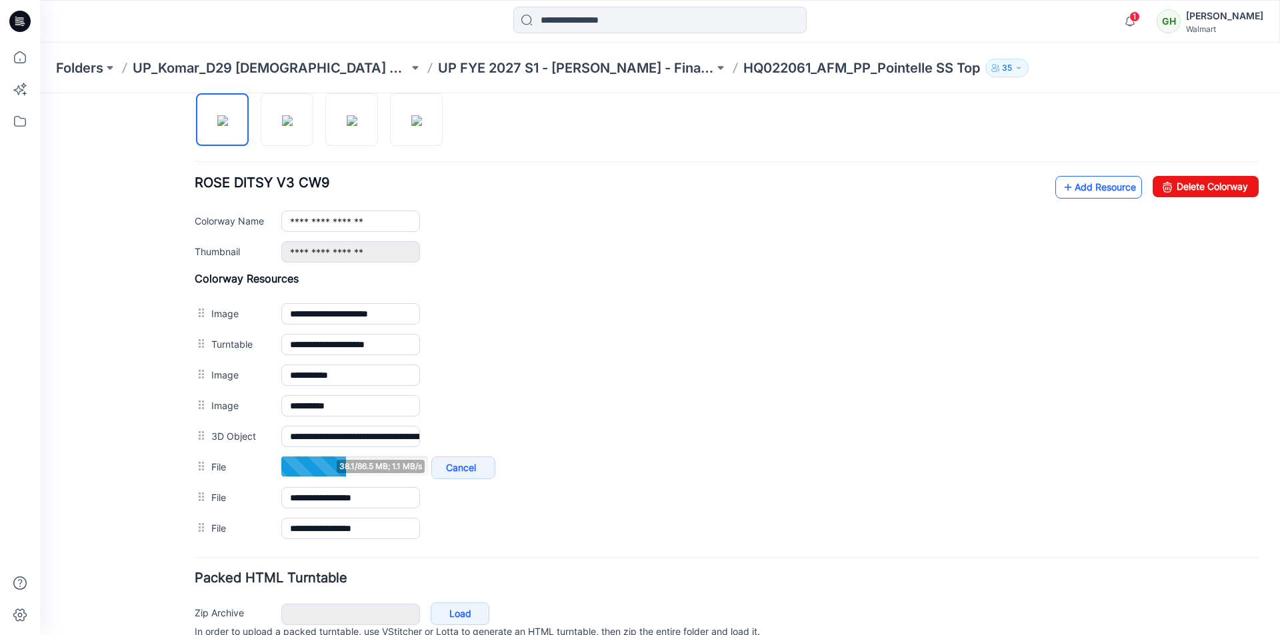
click at [1076, 187] on link "Add Resource" at bounding box center [1098, 187] width 87 height 23
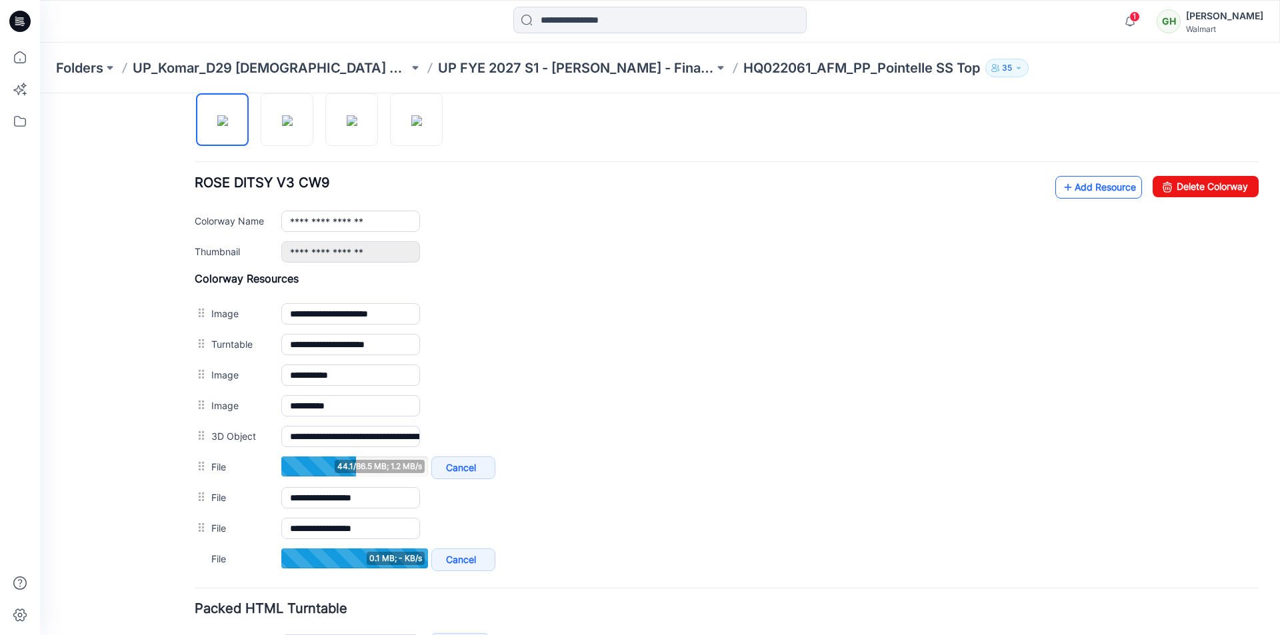
click at [1091, 195] on link "Add Resource" at bounding box center [1098, 187] width 87 height 23
click at [1088, 192] on link "Add Resource" at bounding box center [1098, 187] width 87 height 23
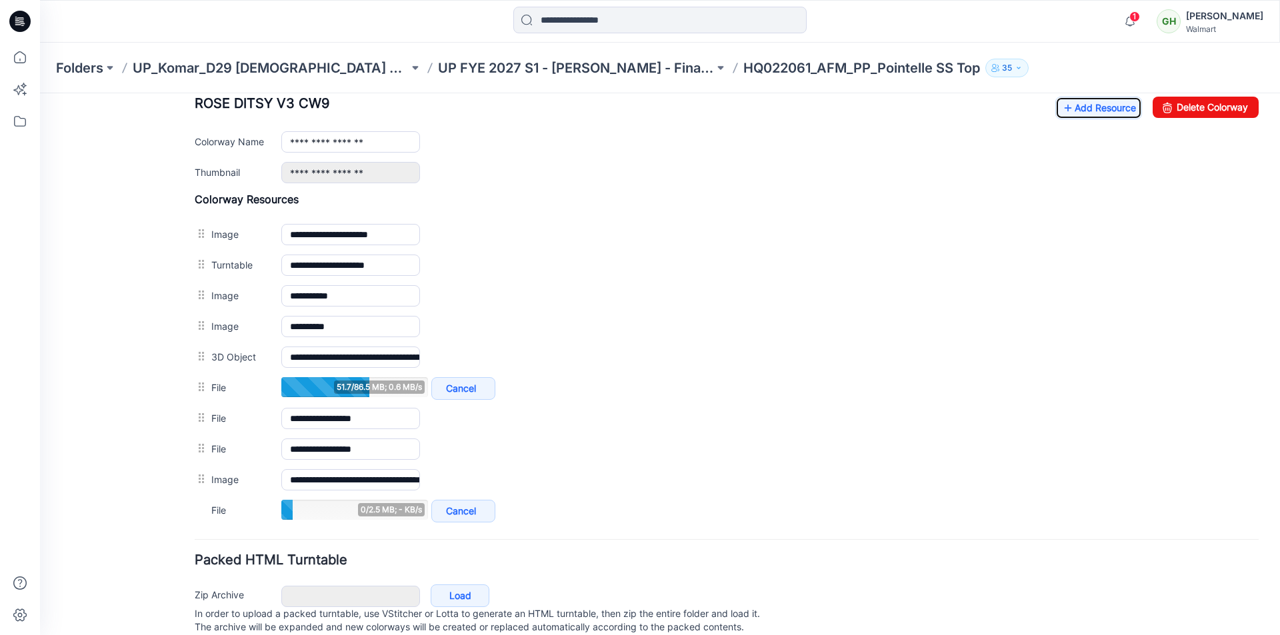
scroll to position [507, 0]
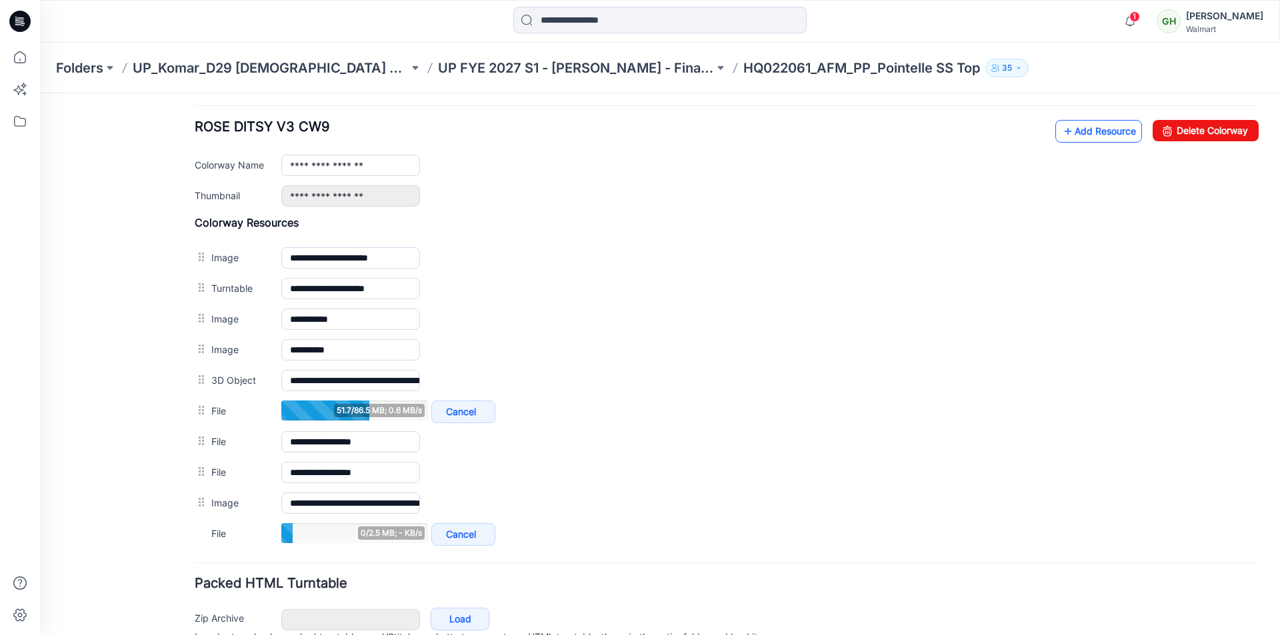
click at [1095, 141] on link "Add Resource" at bounding box center [1098, 131] width 87 height 23
click at [1079, 132] on link "Add Resource" at bounding box center [1098, 131] width 87 height 23
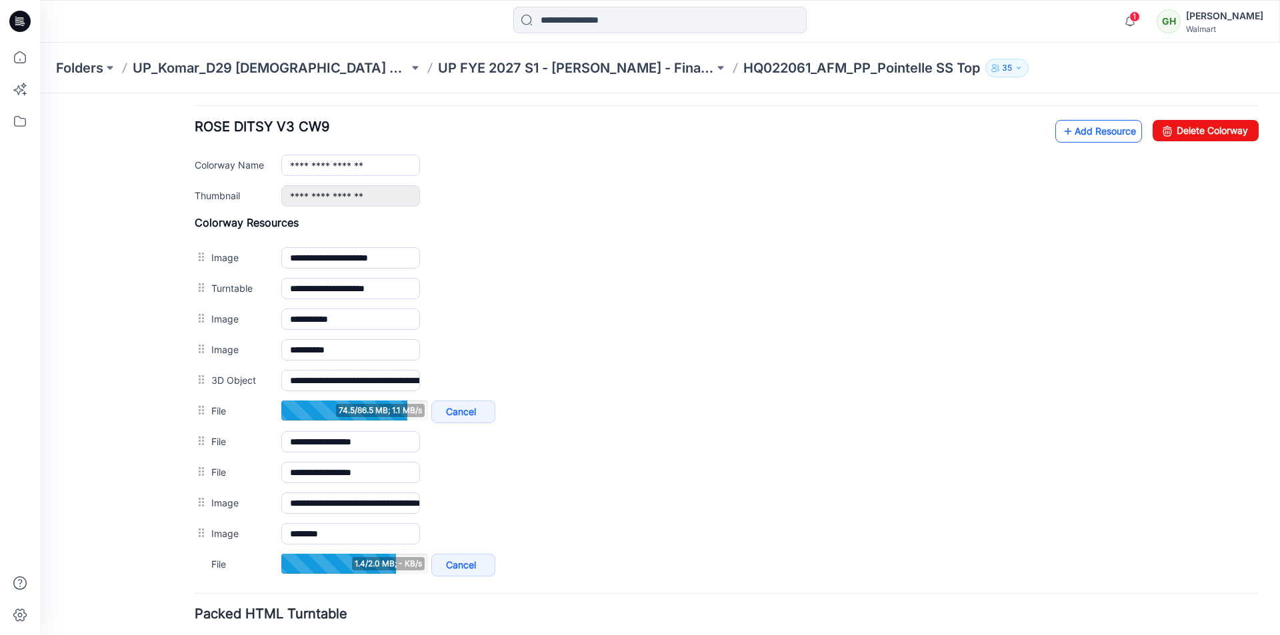
click at [1067, 136] on link "Add Resource" at bounding box center [1098, 131] width 87 height 23
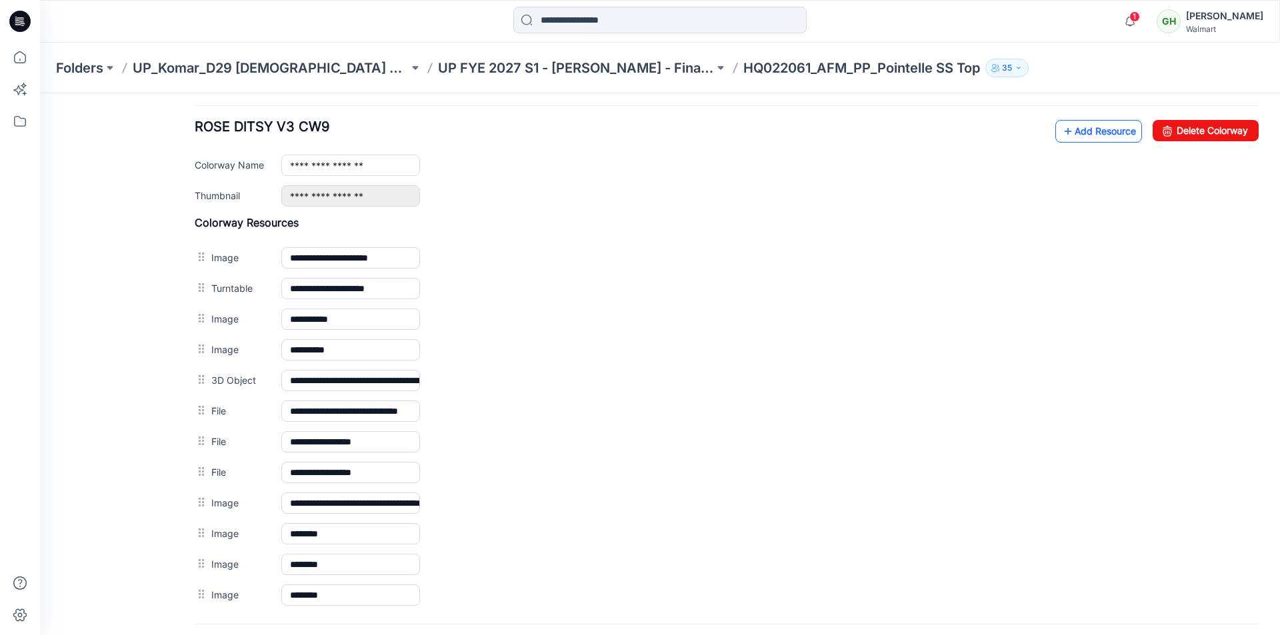
click at [1107, 132] on link "Add Resource" at bounding box center [1098, 131] width 87 height 23
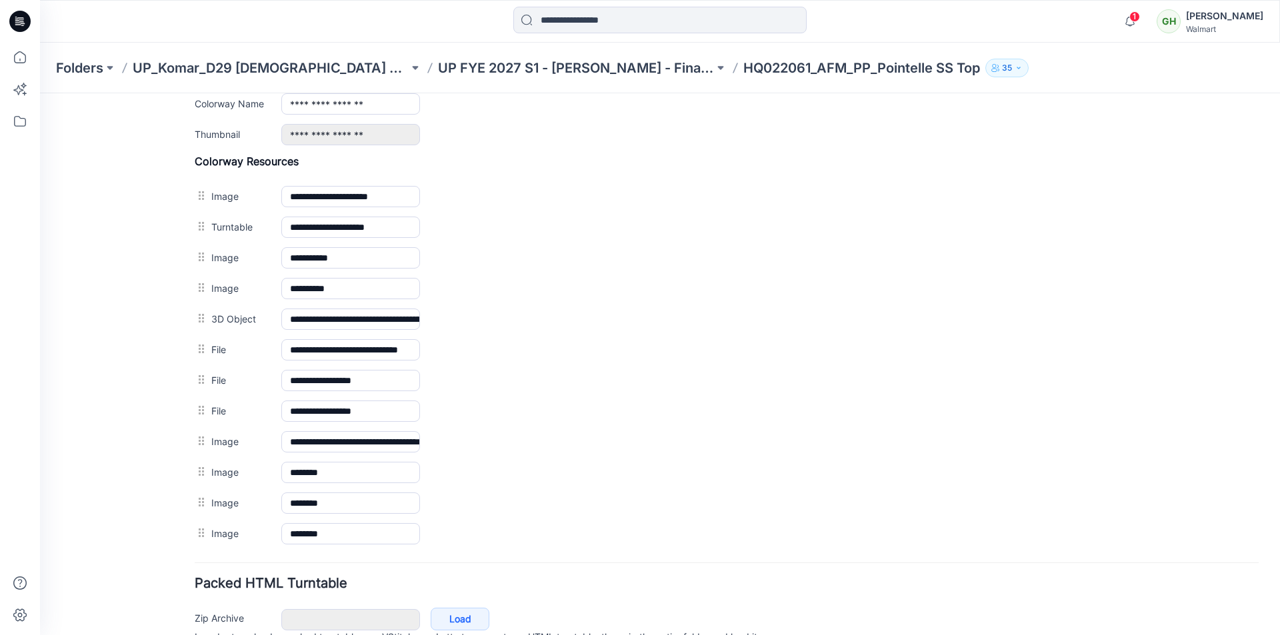
scroll to position [502, 0]
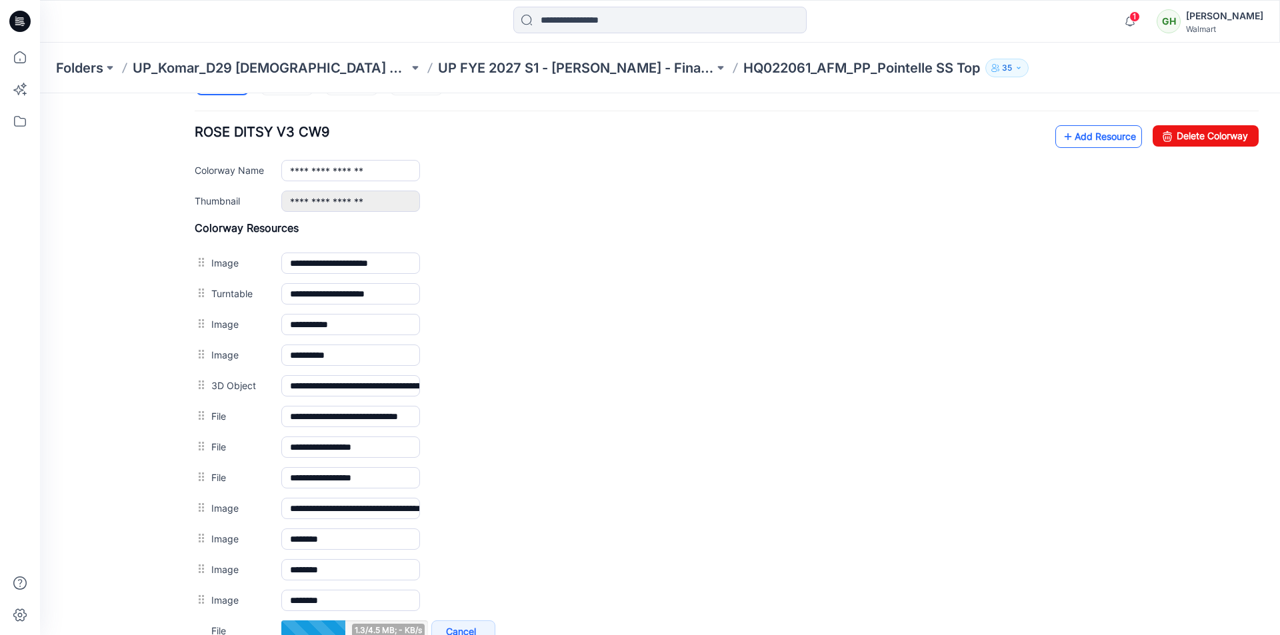
click at [1080, 131] on link "Add Resource" at bounding box center [1098, 136] width 87 height 23
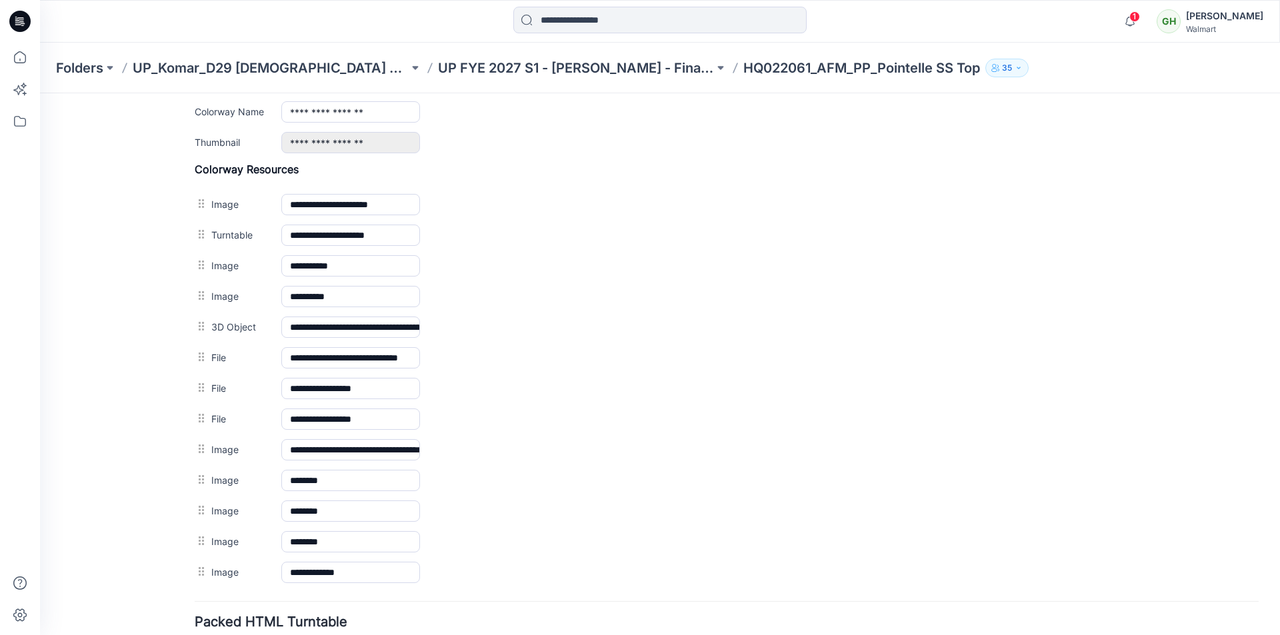
scroll to position [532, 0]
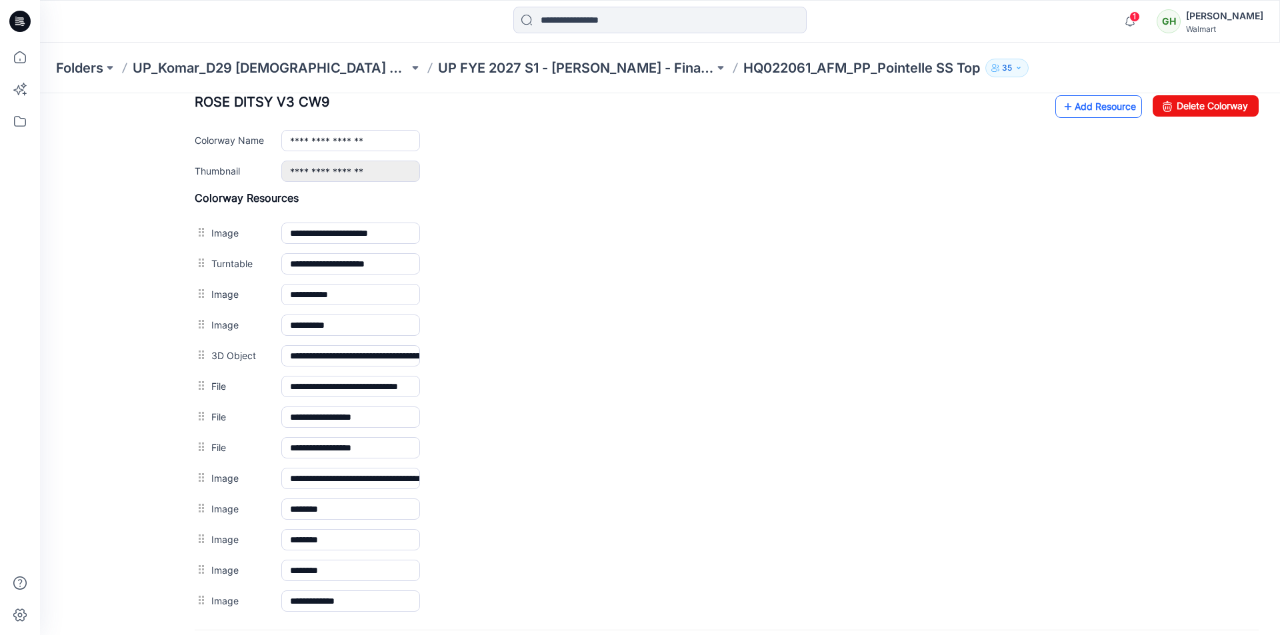
click at [1091, 111] on link "Add Resource" at bounding box center [1098, 106] width 87 height 23
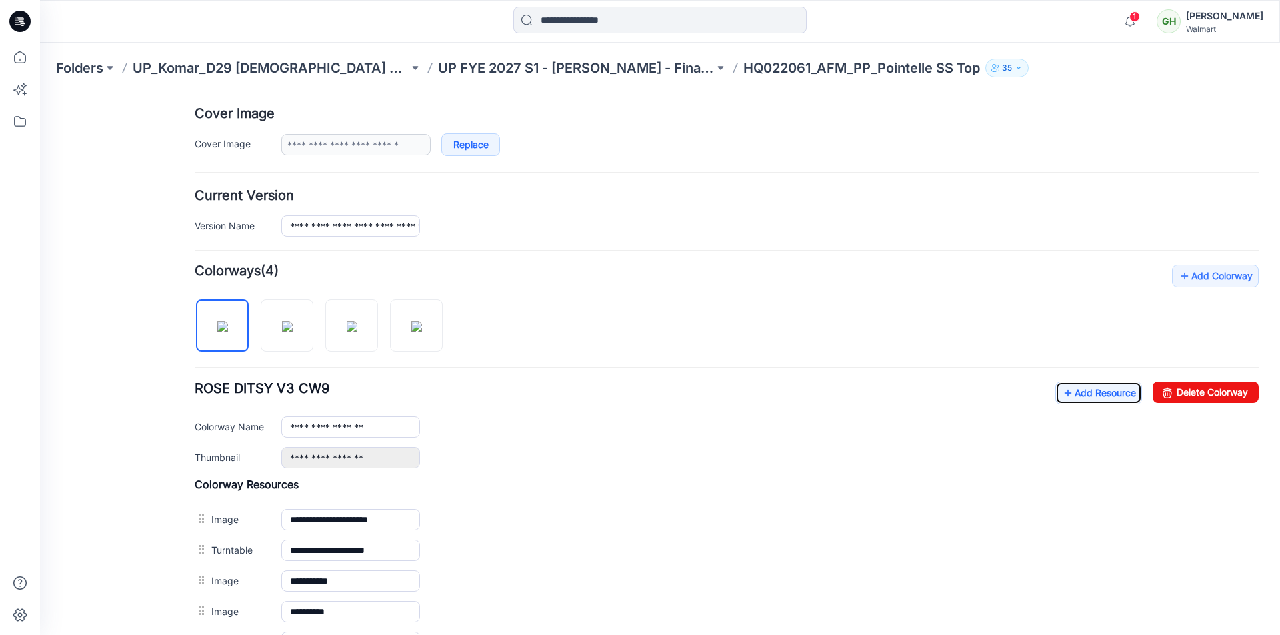
scroll to position [230, 0]
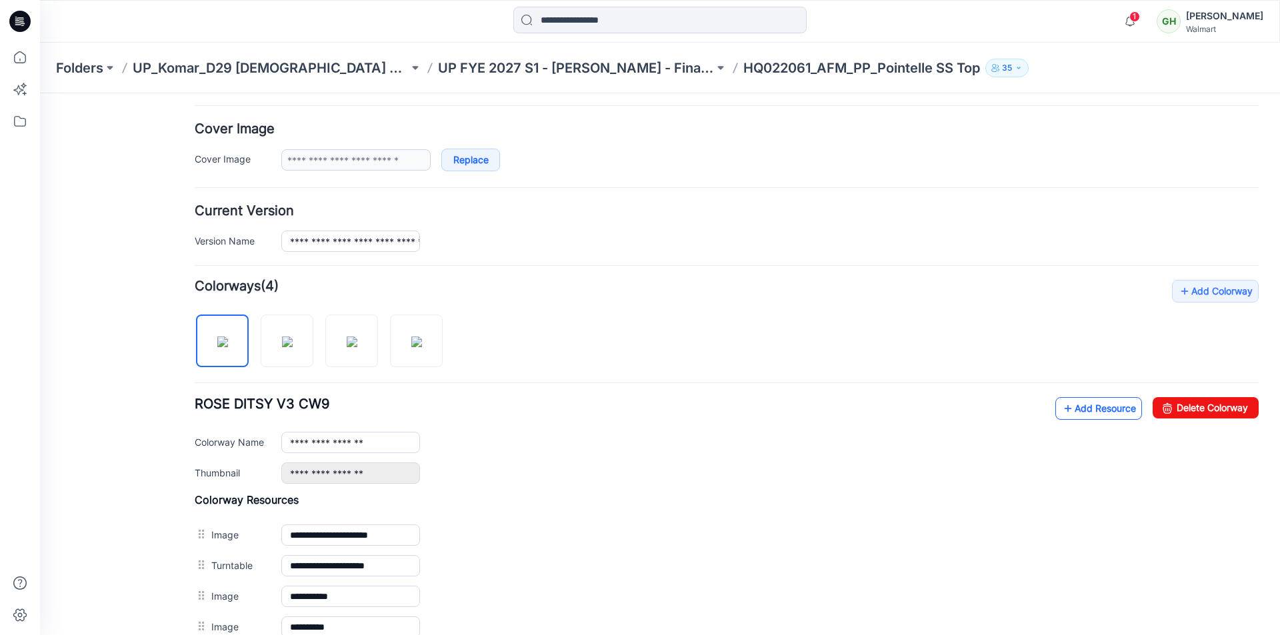
click at [1089, 417] on link "Add Resource" at bounding box center [1098, 408] width 87 height 23
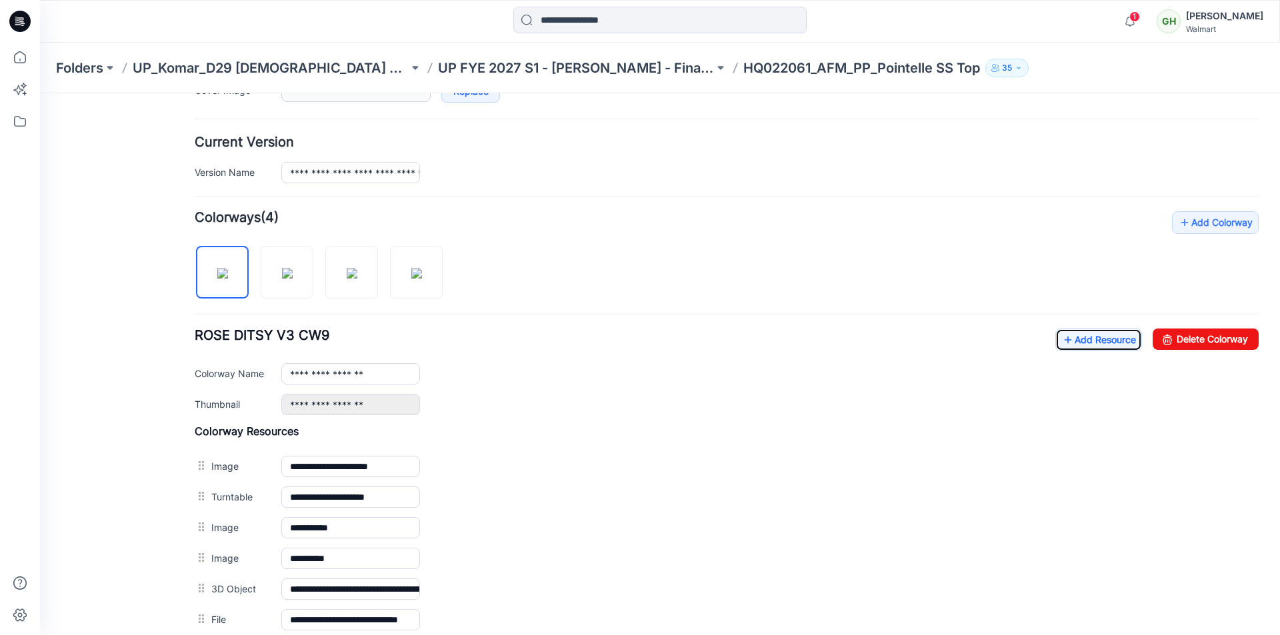
scroll to position [297, 0]
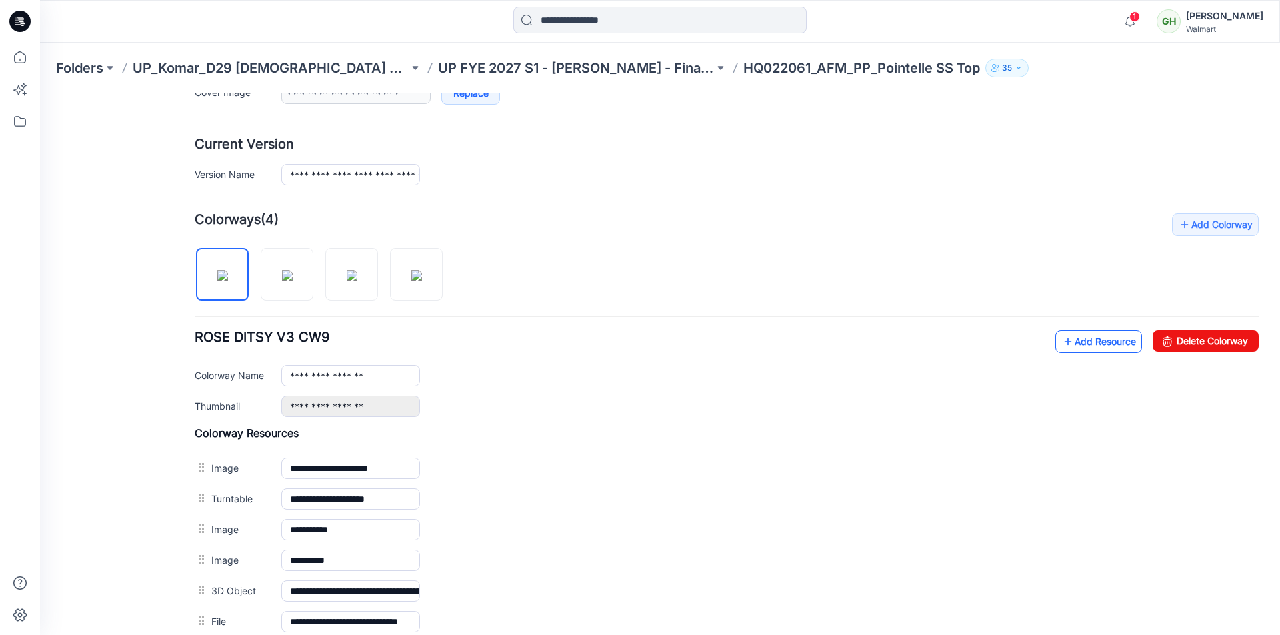
click at [1075, 337] on link "Add Resource" at bounding box center [1098, 342] width 87 height 23
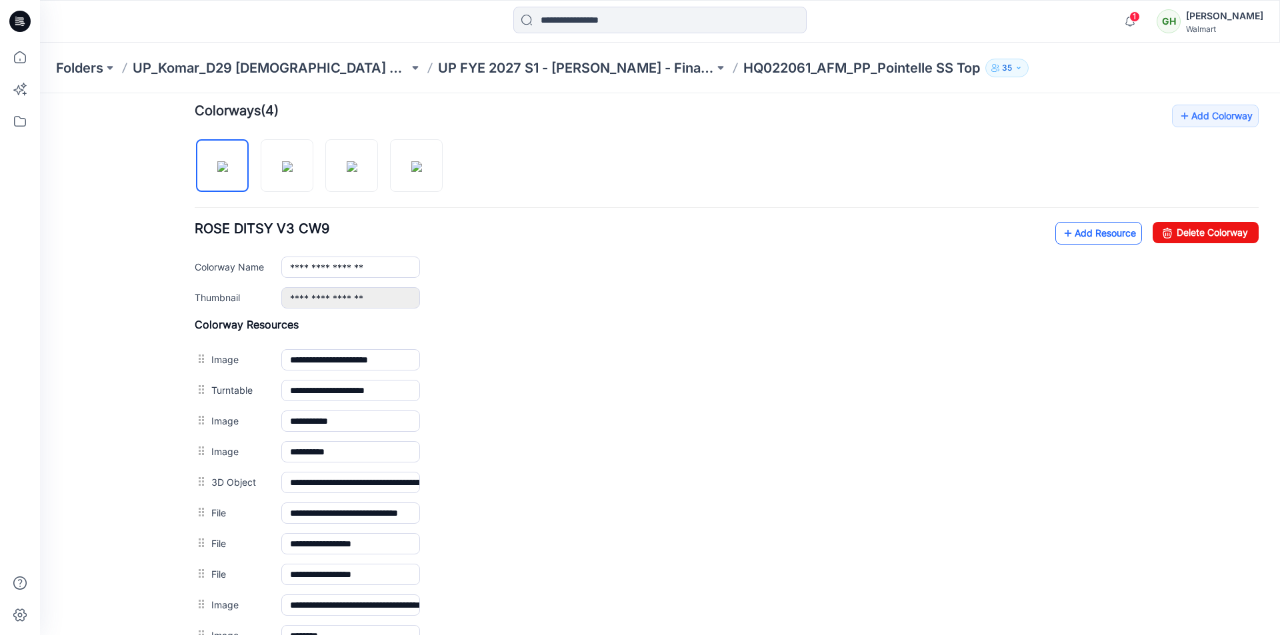
scroll to position [363, 0]
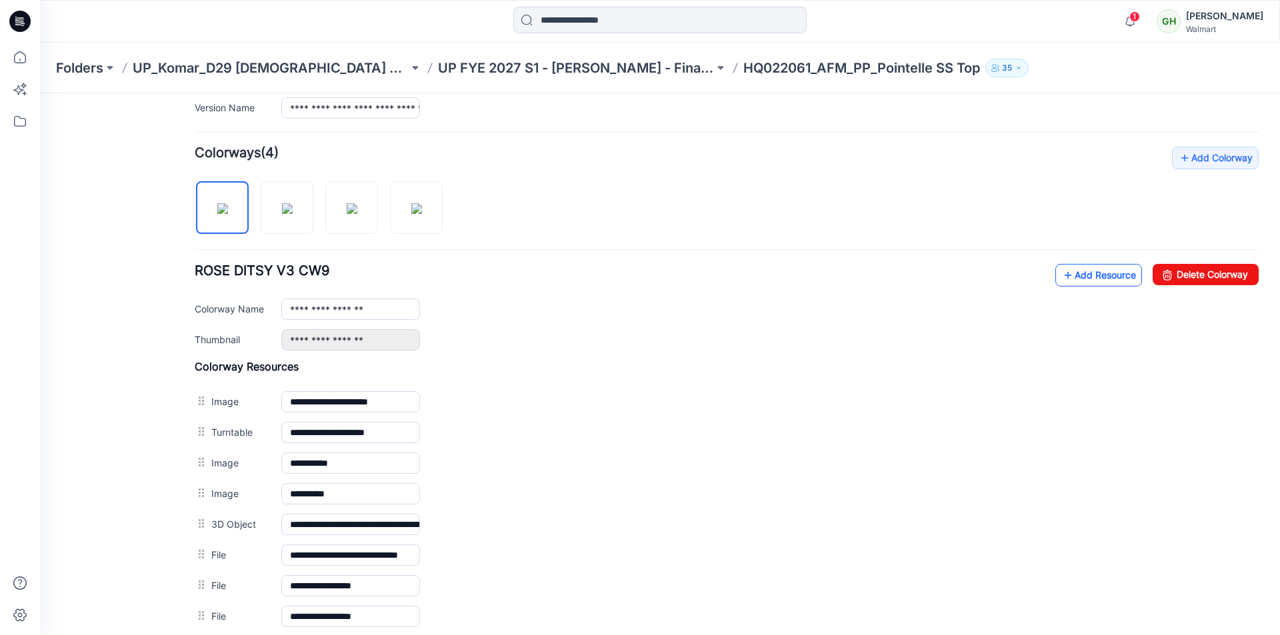
click at [1094, 274] on link "Add Resource" at bounding box center [1098, 275] width 87 height 23
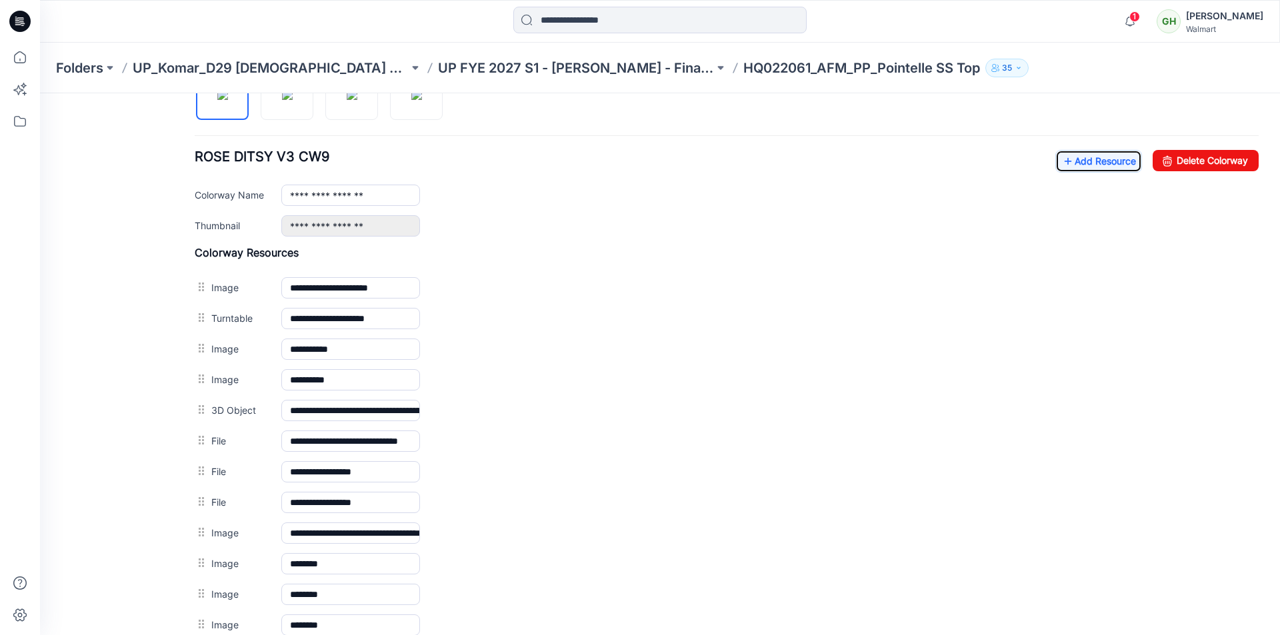
scroll to position [455, 0]
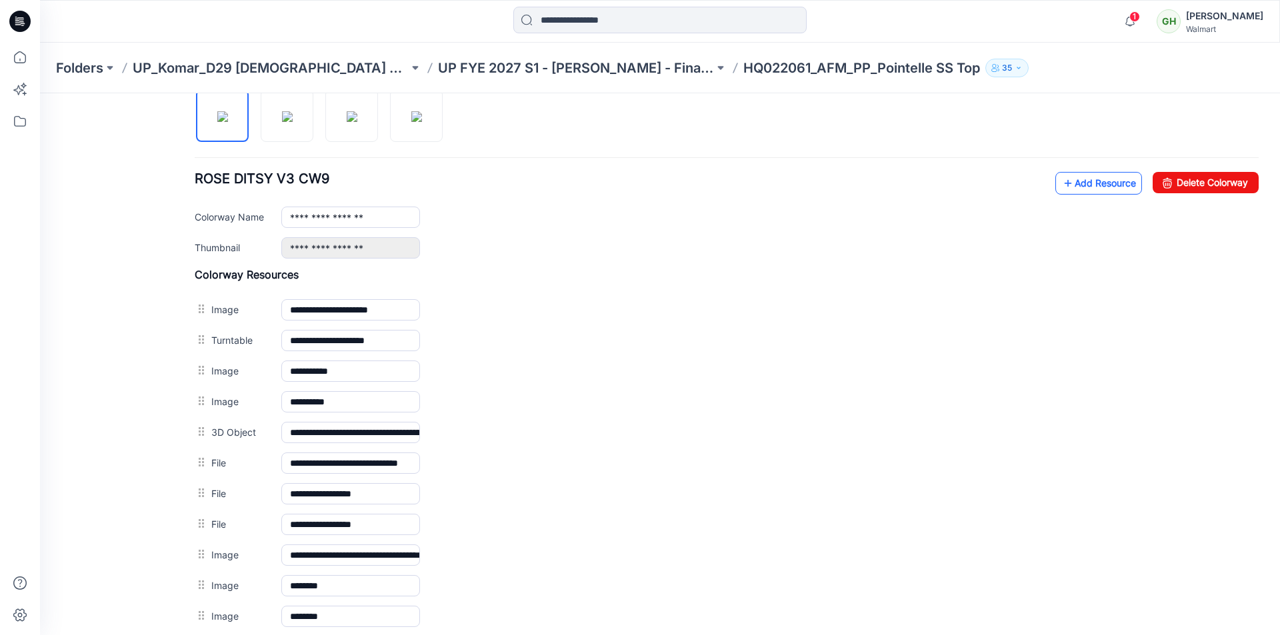
click at [1064, 191] on link "Add Resource" at bounding box center [1098, 183] width 87 height 23
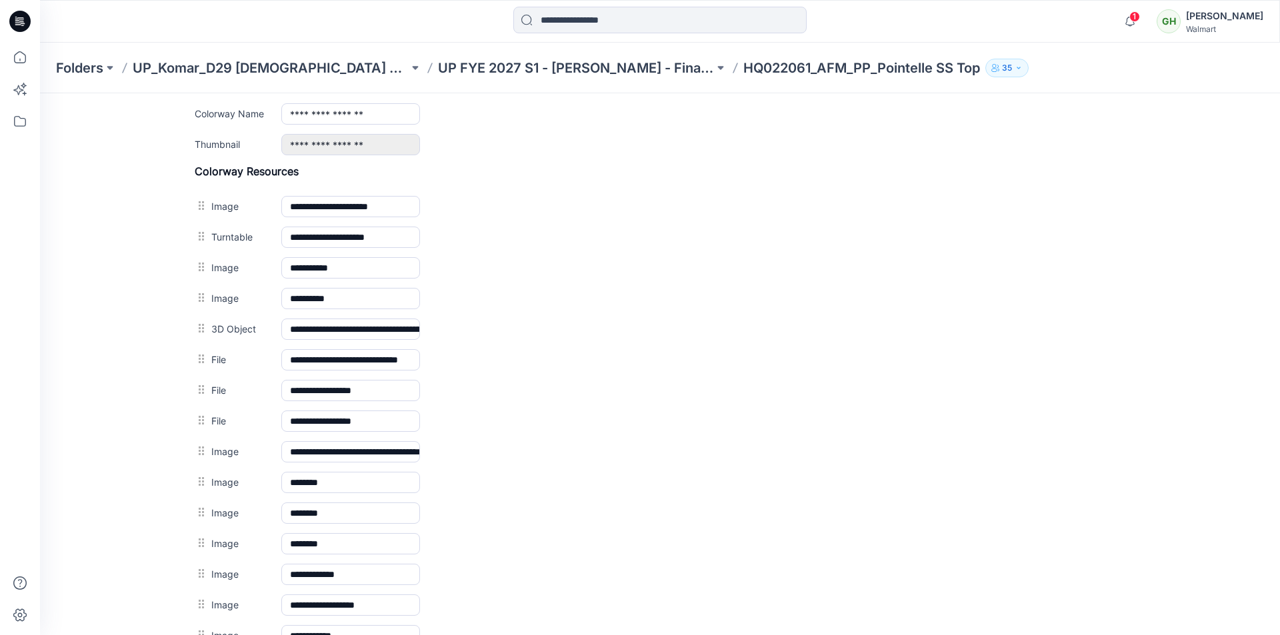
scroll to position [521, 0]
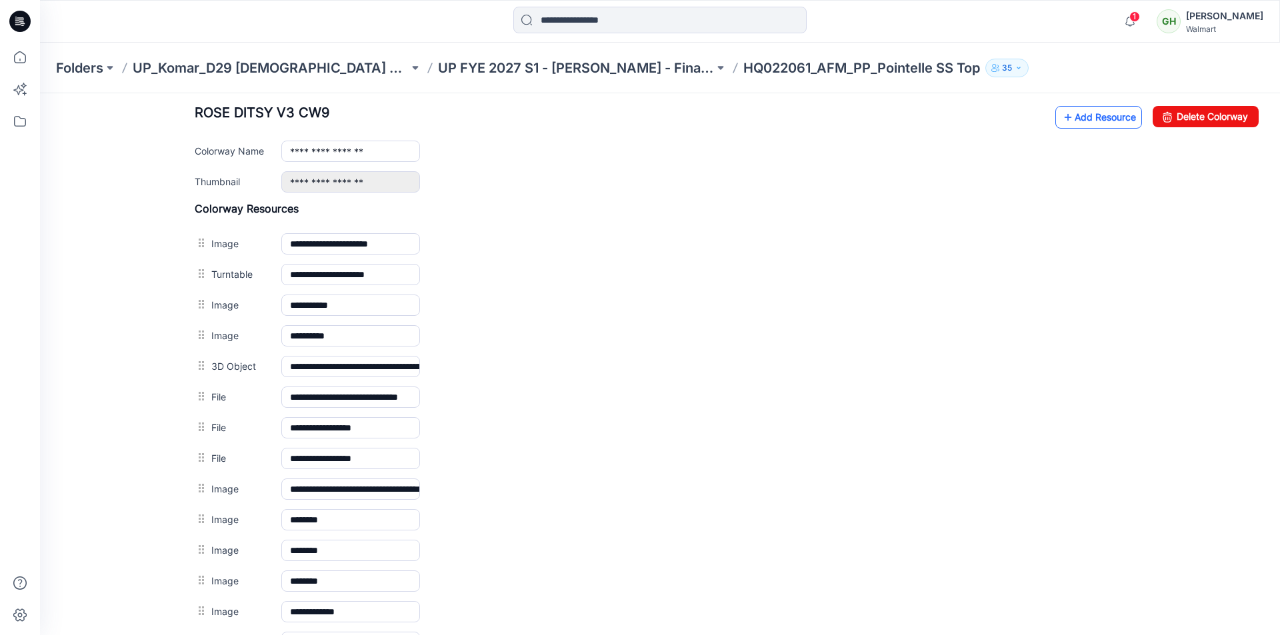
click at [1086, 121] on link "Add Resource" at bounding box center [1098, 117] width 87 height 23
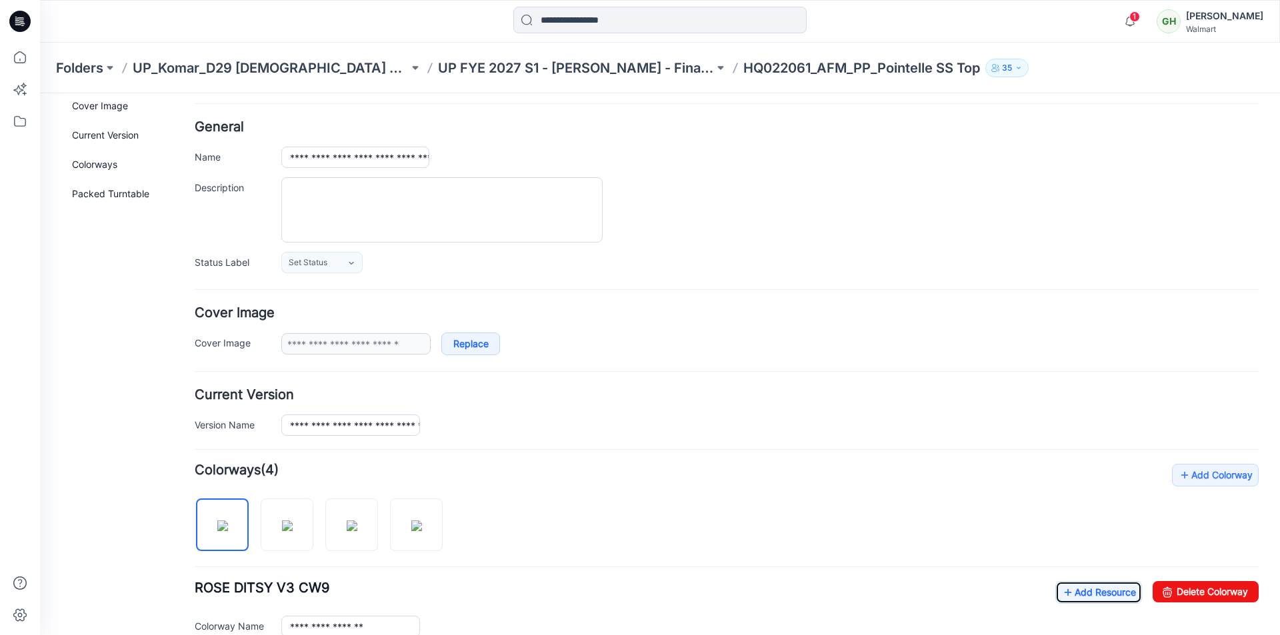
scroll to position [0, 0]
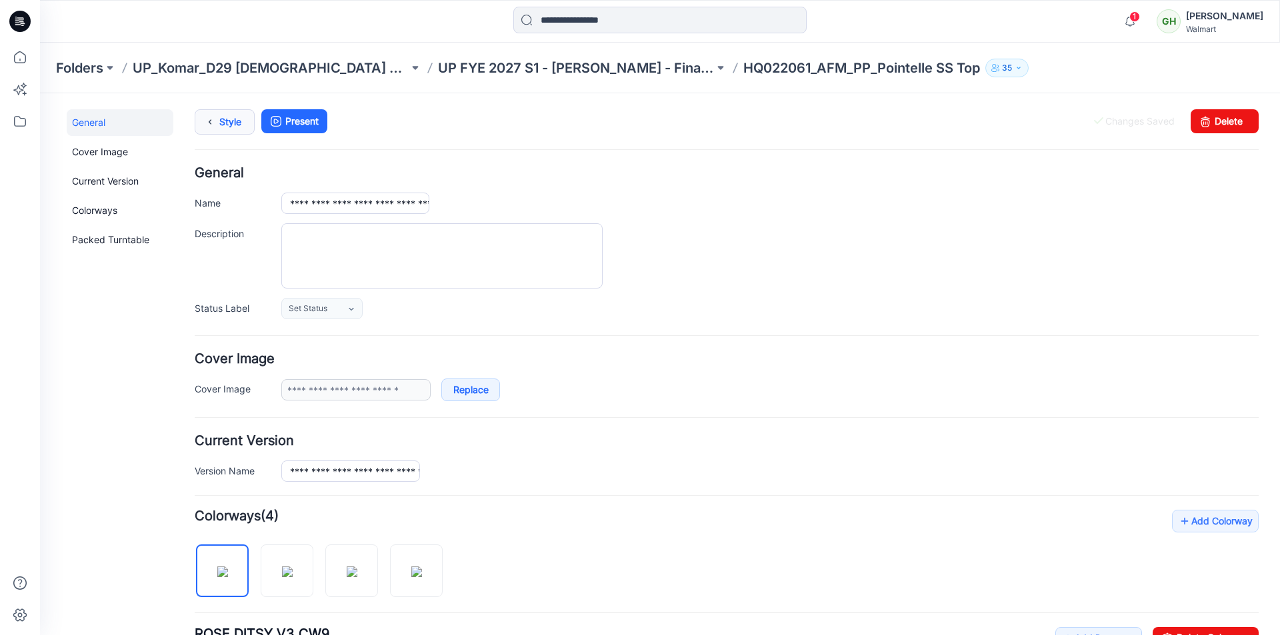
click at [233, 123] on link "Style" at bounding box center [225, 121] width 60 height 25
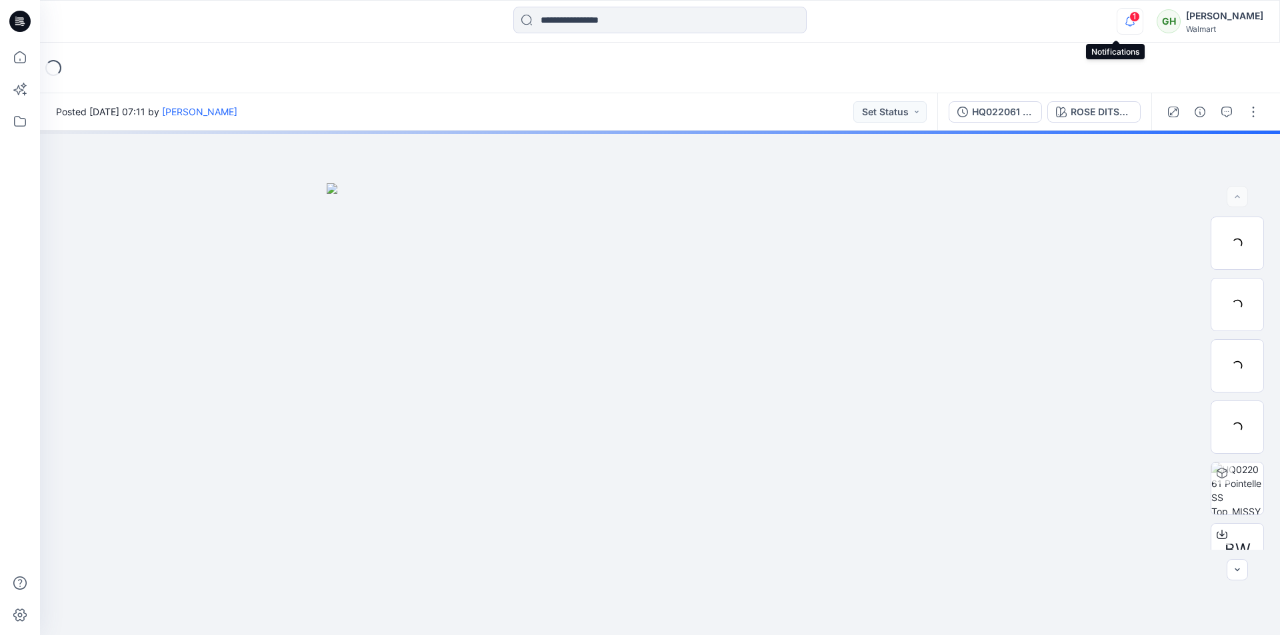
click at [1117, 22] on icon "button" at bounding box center [1129, 21] width 25 height 27
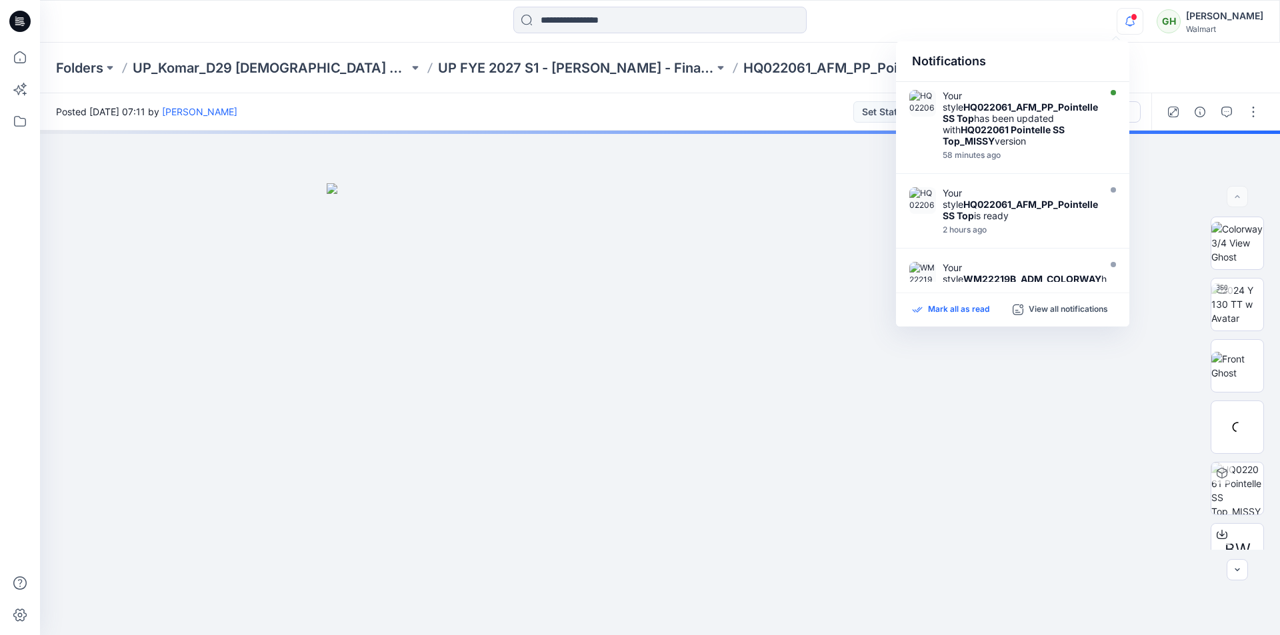
click at [970, 308] on p "Mark all as read" at bounding box center [958, 310] width 61 height 12
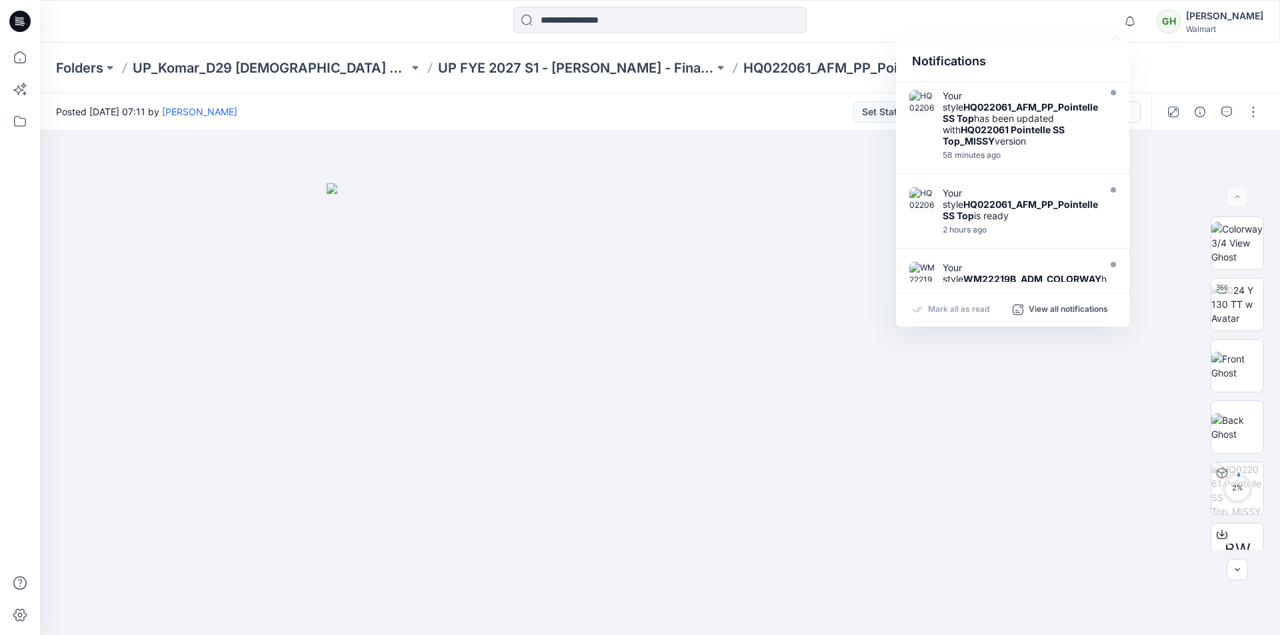
click at [874, 31] on div at bounding box center [660, 21] width 620 height 29
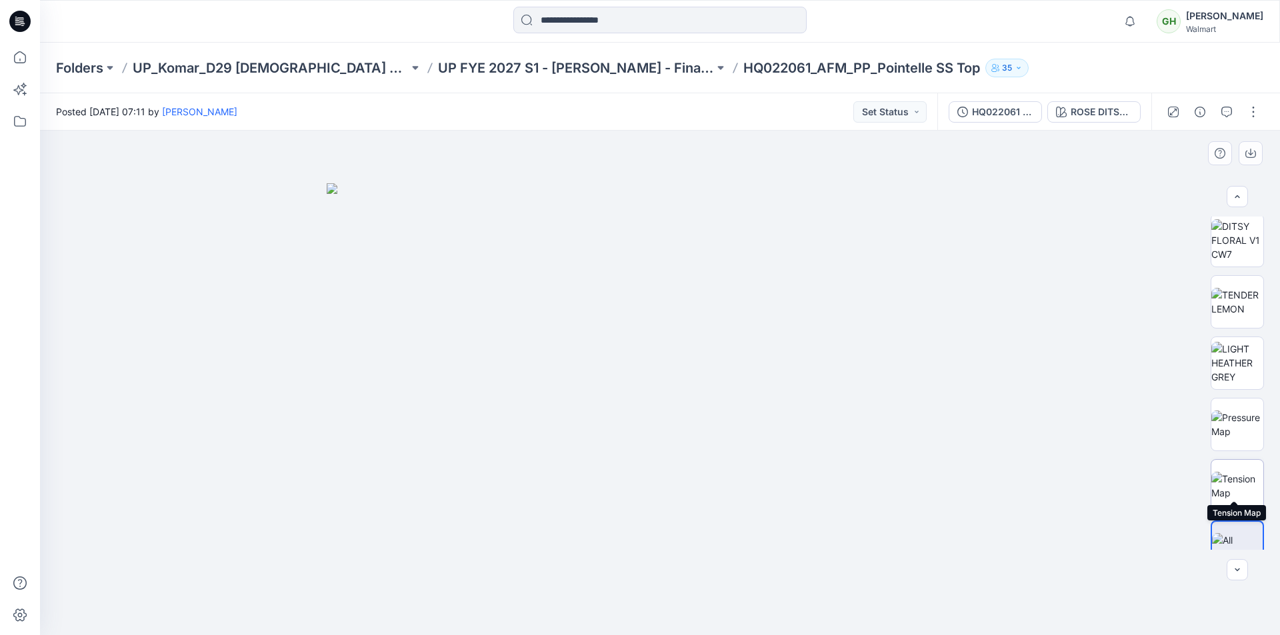
scroll to position [824, 0]
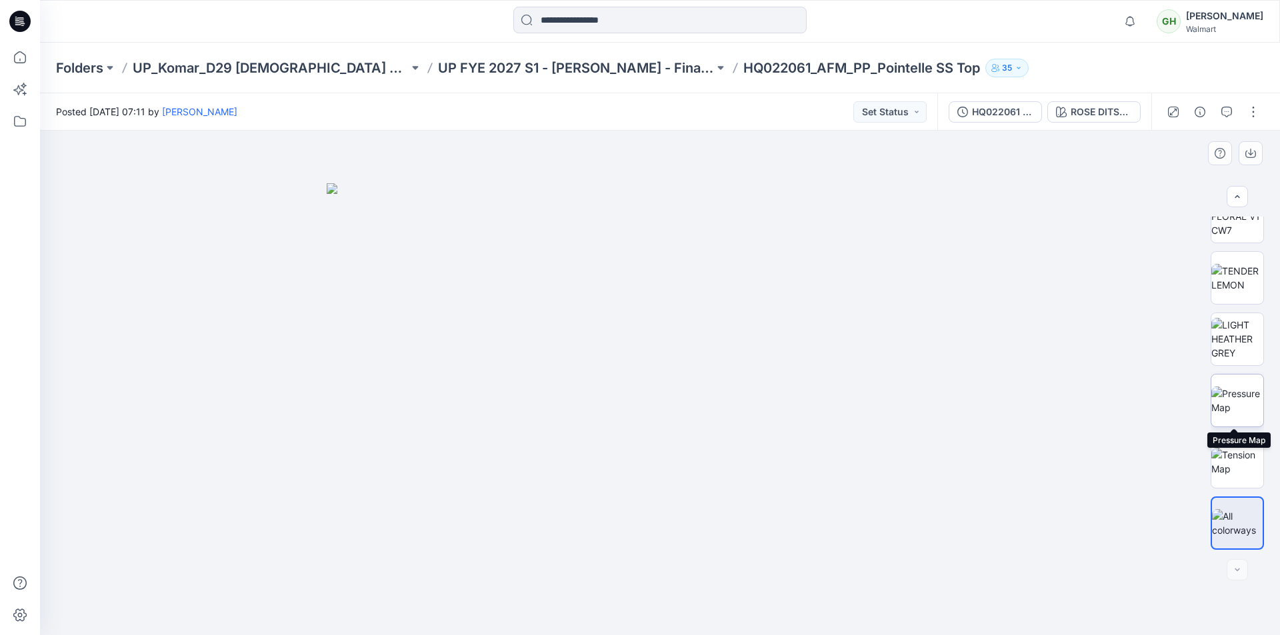
click at [1231, 395] on img at bounding box center [1237, 401] width 52 height 28
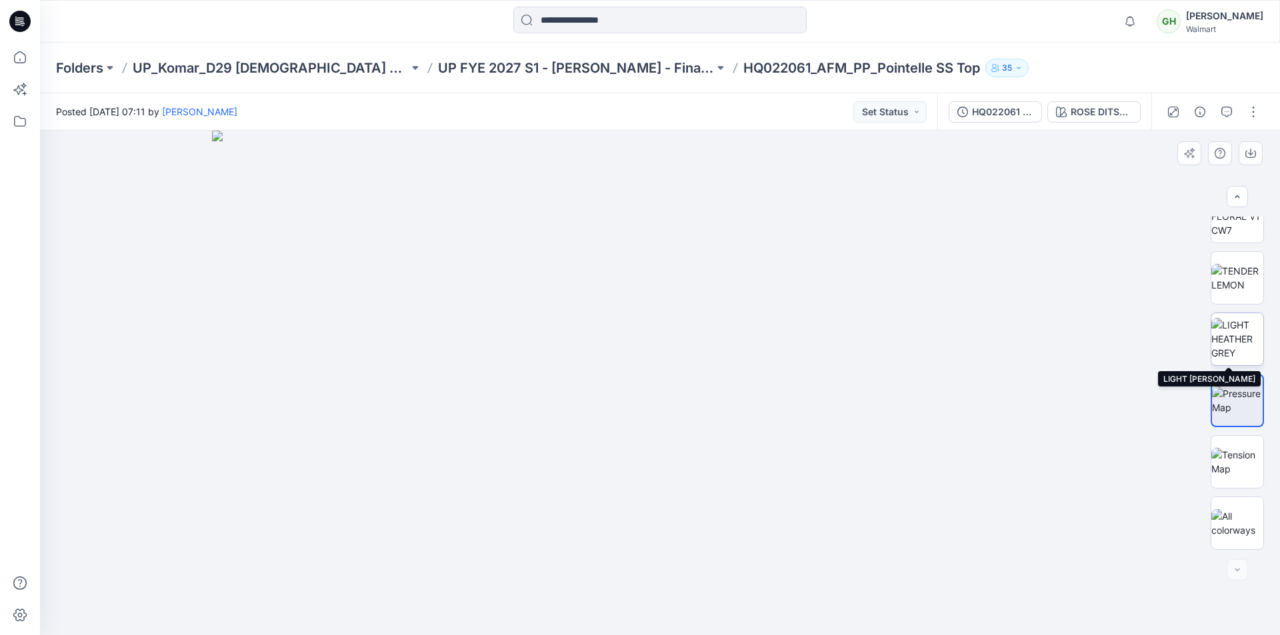
click at [1231, 339] on img at bounding box center [1237, 339] width 52 height 42
click at [1234, 285] on img at bounding box center [1237, 278] width 52 height 28
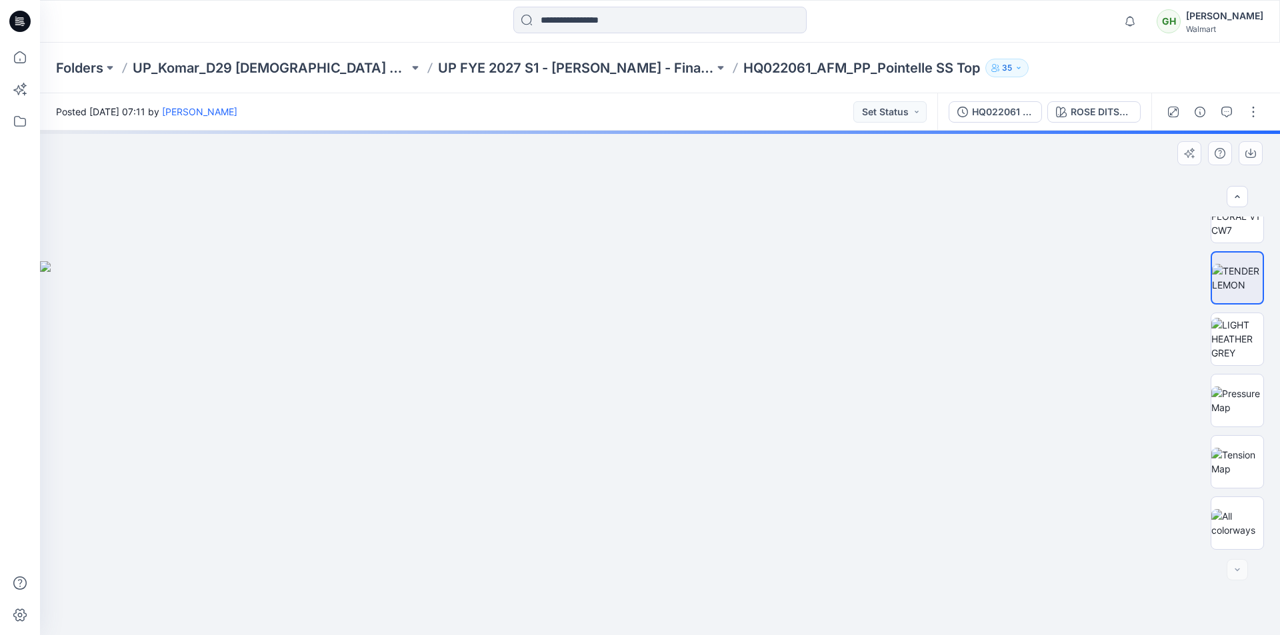
click at [1060, 184] on div at bounding box center [660, 383] width 1240 height 505
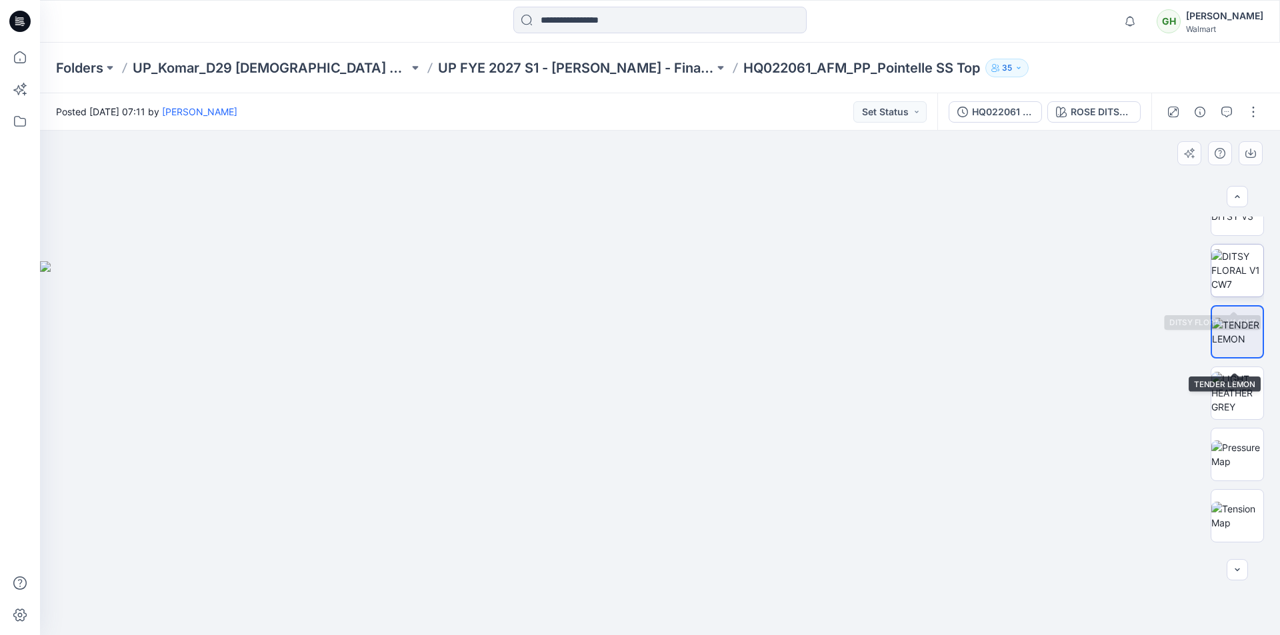
scroll to position [757, 0]
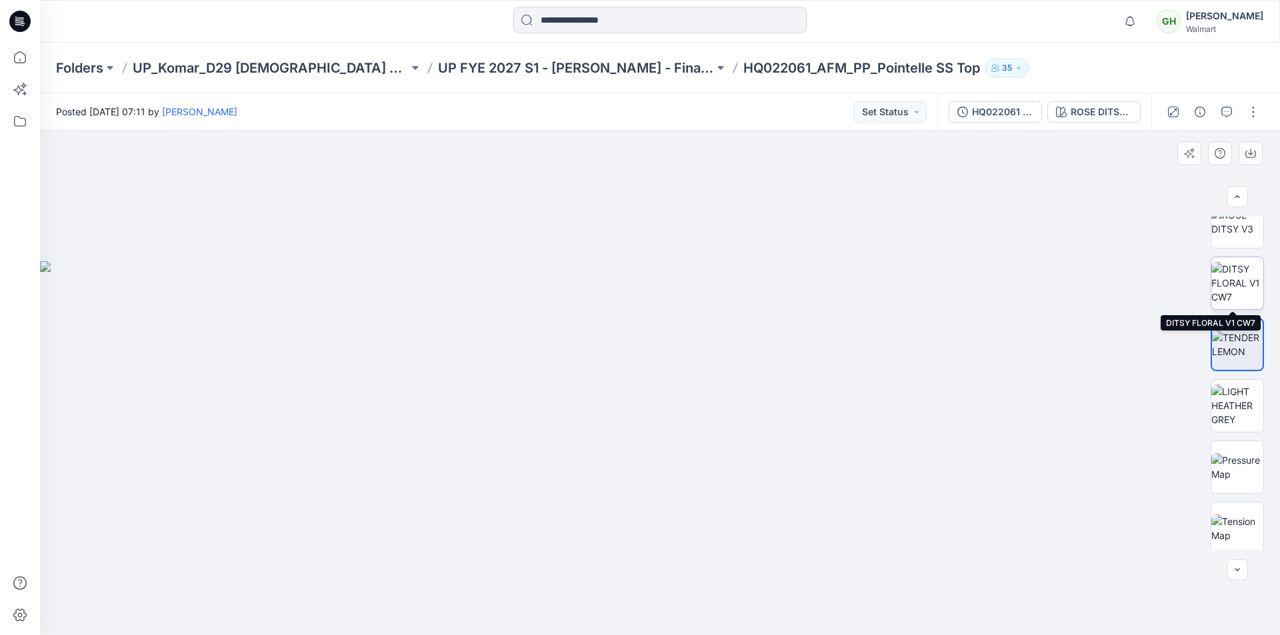
click at [1243, 289] on img at bounding box center [1237, 283] width 52 height 42
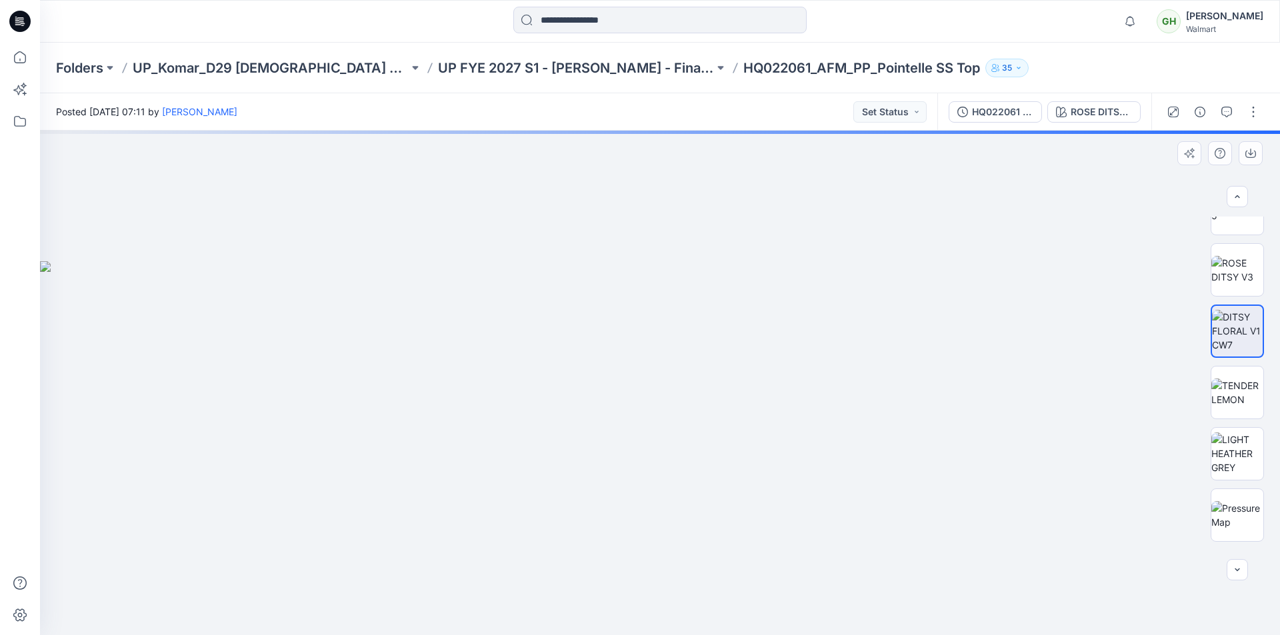
scroll to position [691, 0]
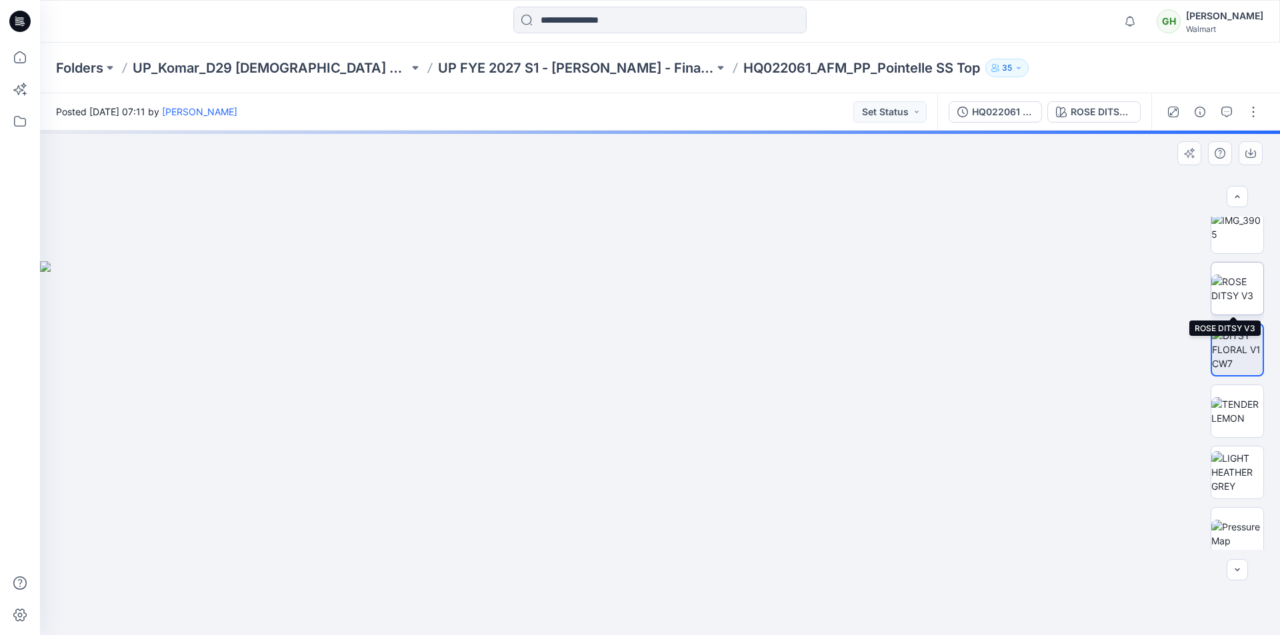
click at [1233, 285] on img at bounding box center [1237, 289] width 52 height 28
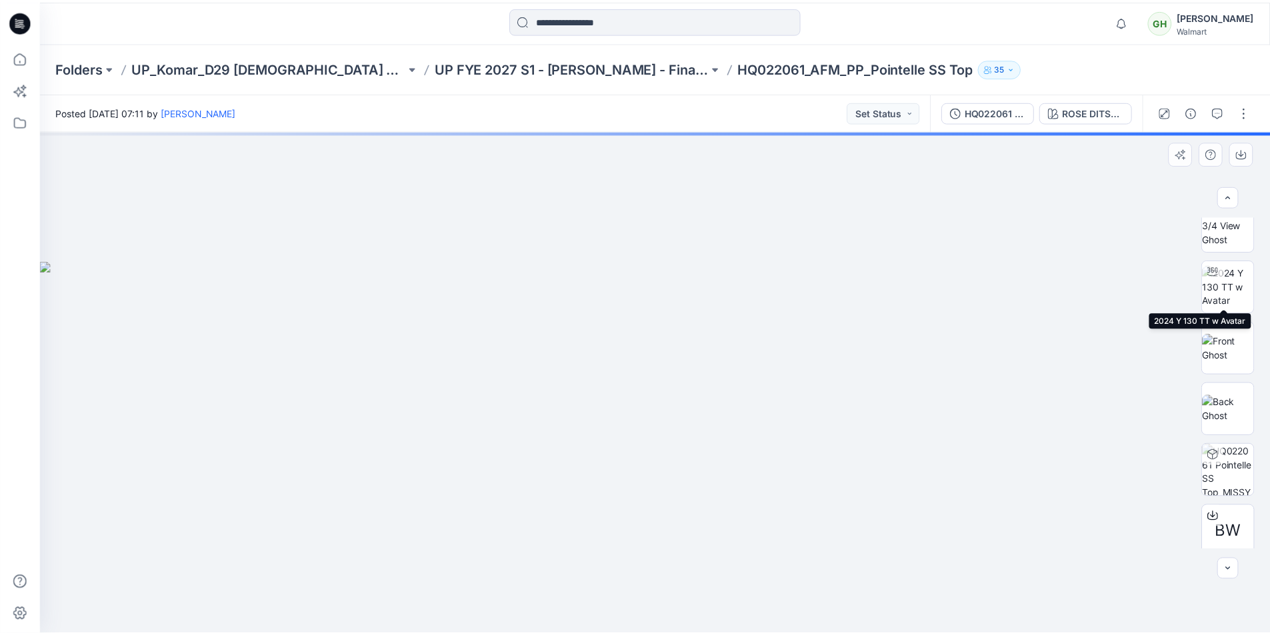
scroll to position [0, 0]
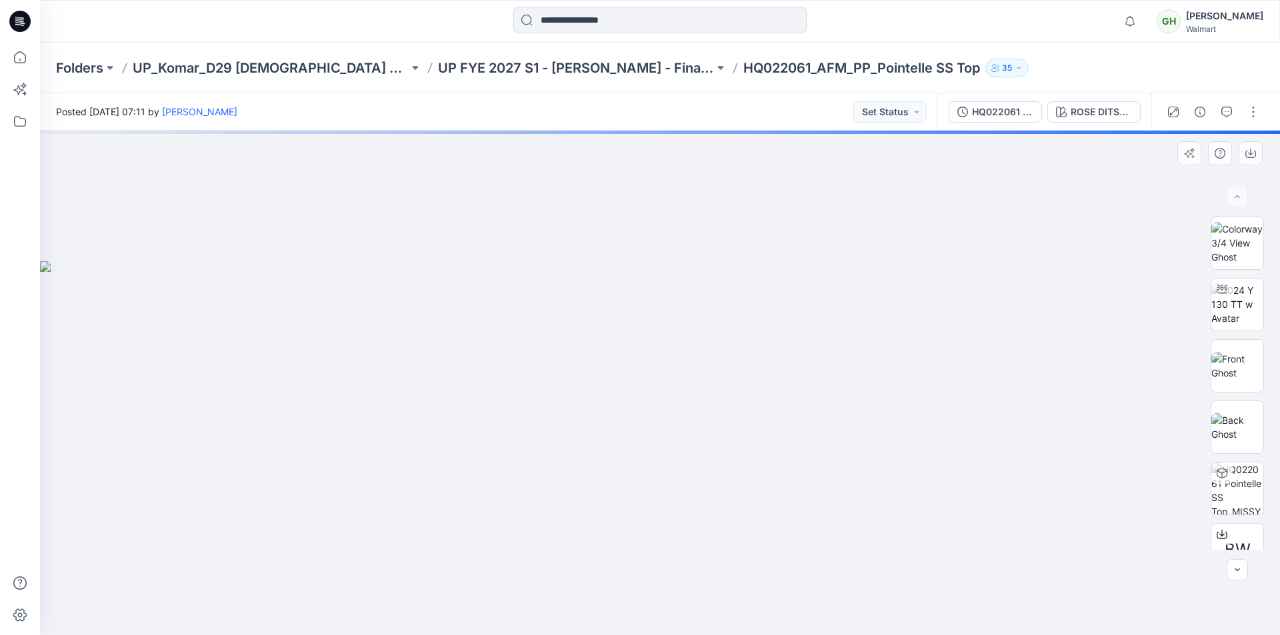
click at [880, 227] on div at bounding box center [660, 383] width 1240 height 505
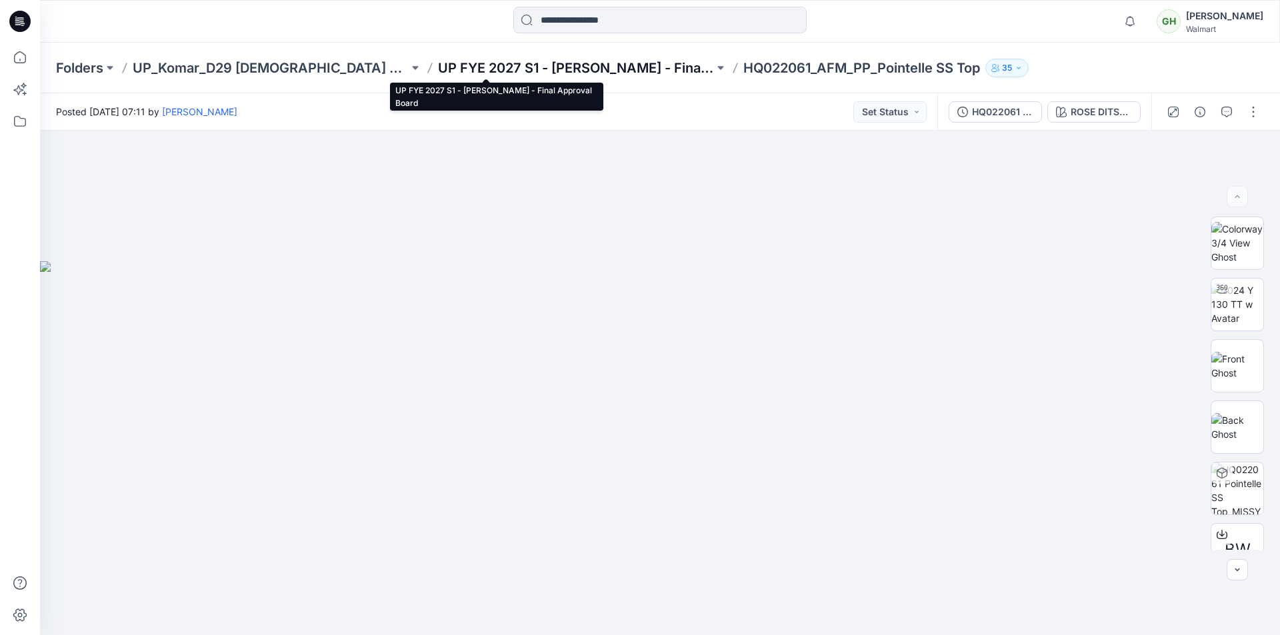
click at [462, 69] on p "UP FYE 2027 S1 - Komar - Final Approval Board" at bounding box center [576, 68] width 276 height 19
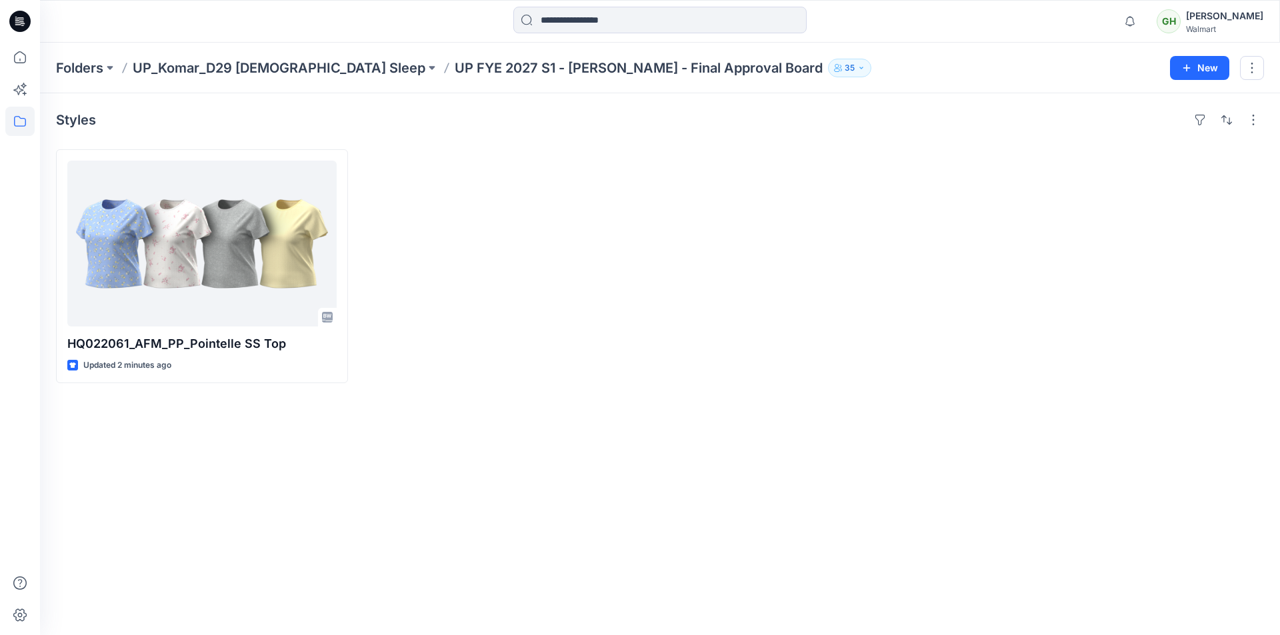
click at [29, 26] on icon at bounding box center [19, 21] width 21 height 21
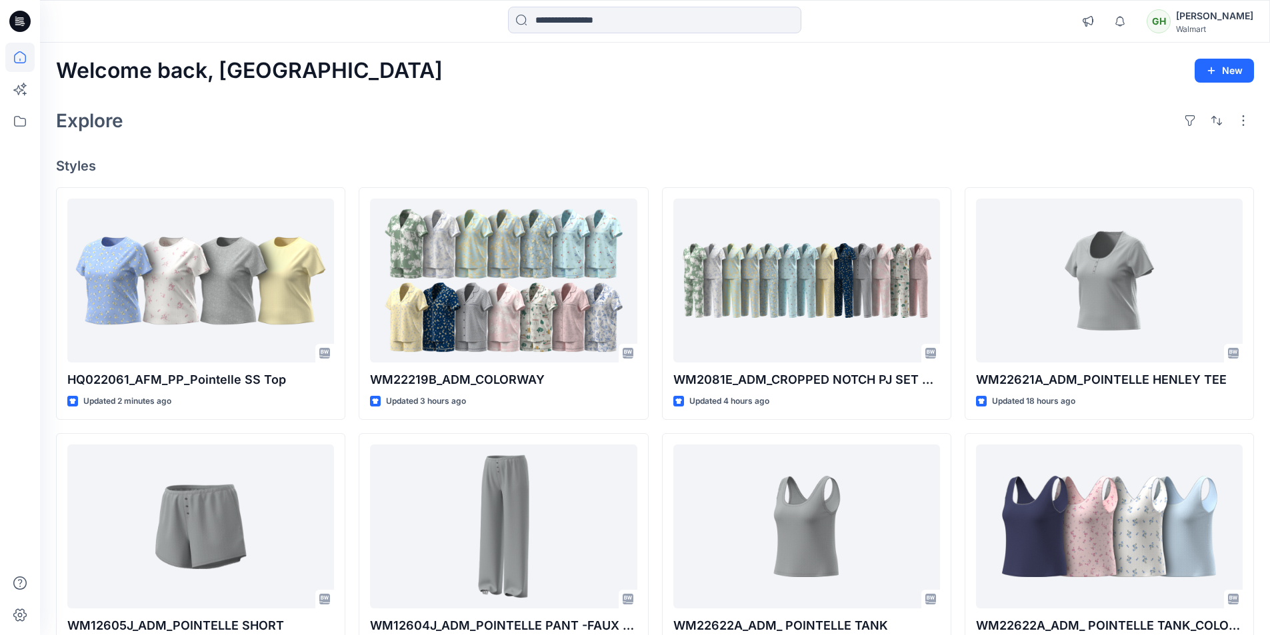
click at [27, 21] on icon at bounding box center [19, 21] width 21 height 21
click at [120, 19] on div at bounding box center [193, 21] width 307 height 29
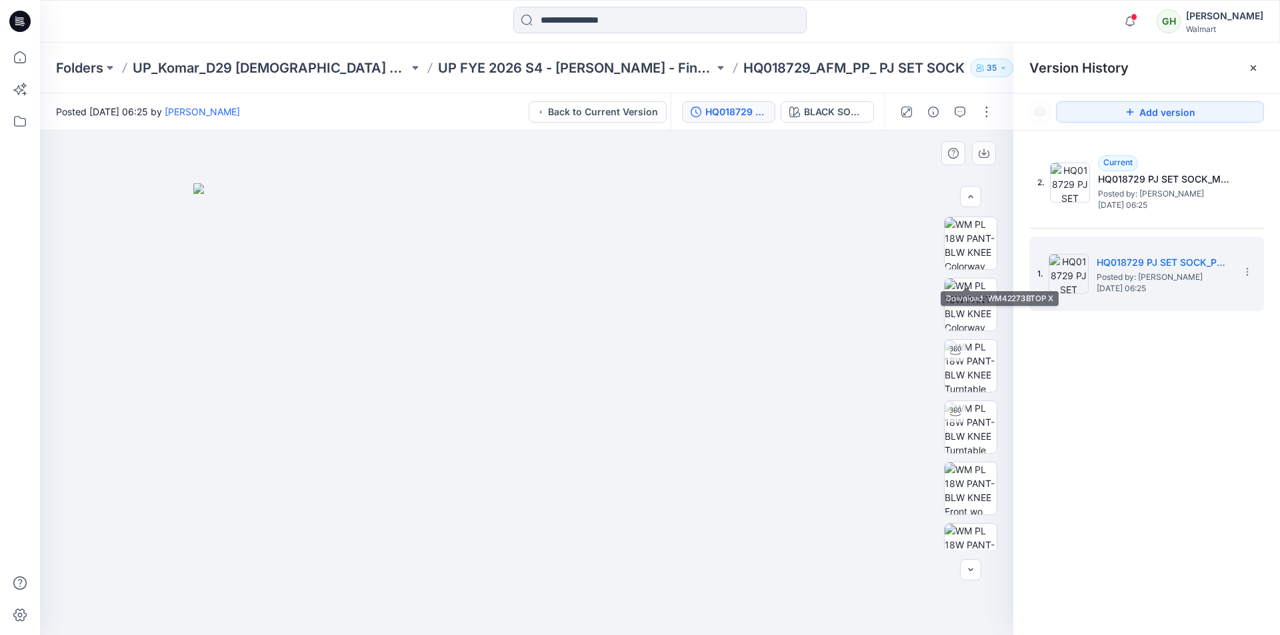
scroll to position [1456, 0]
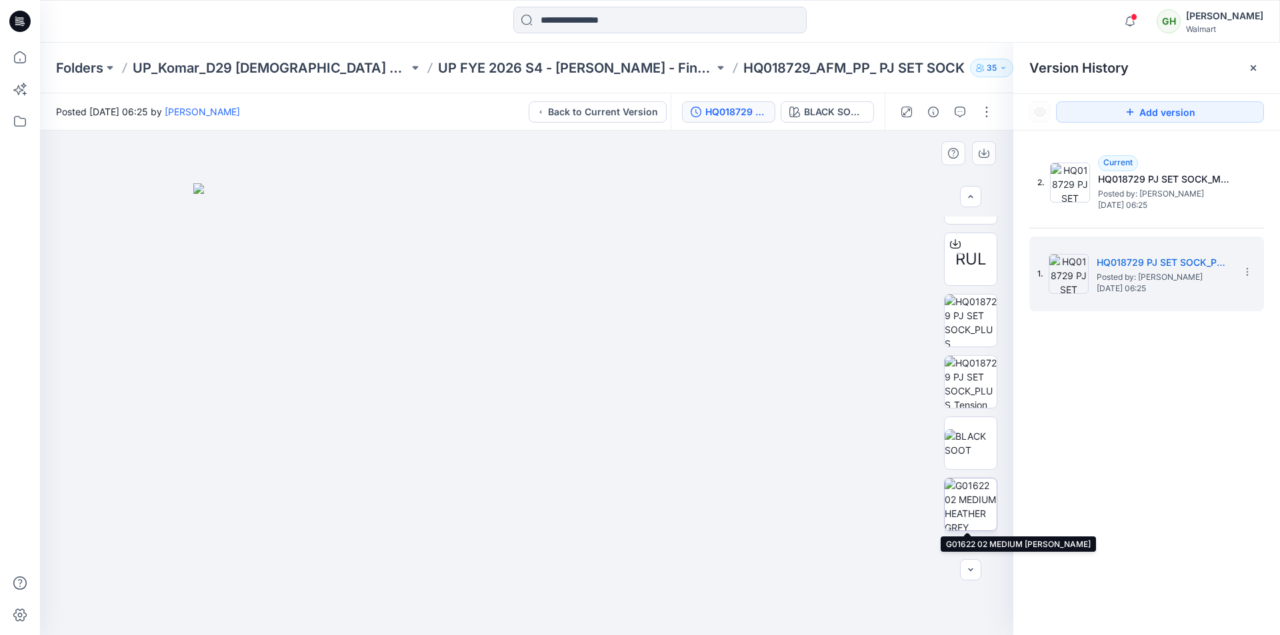
click at [973, 503] on img at bounding box center [971, 505] width 52 height 52
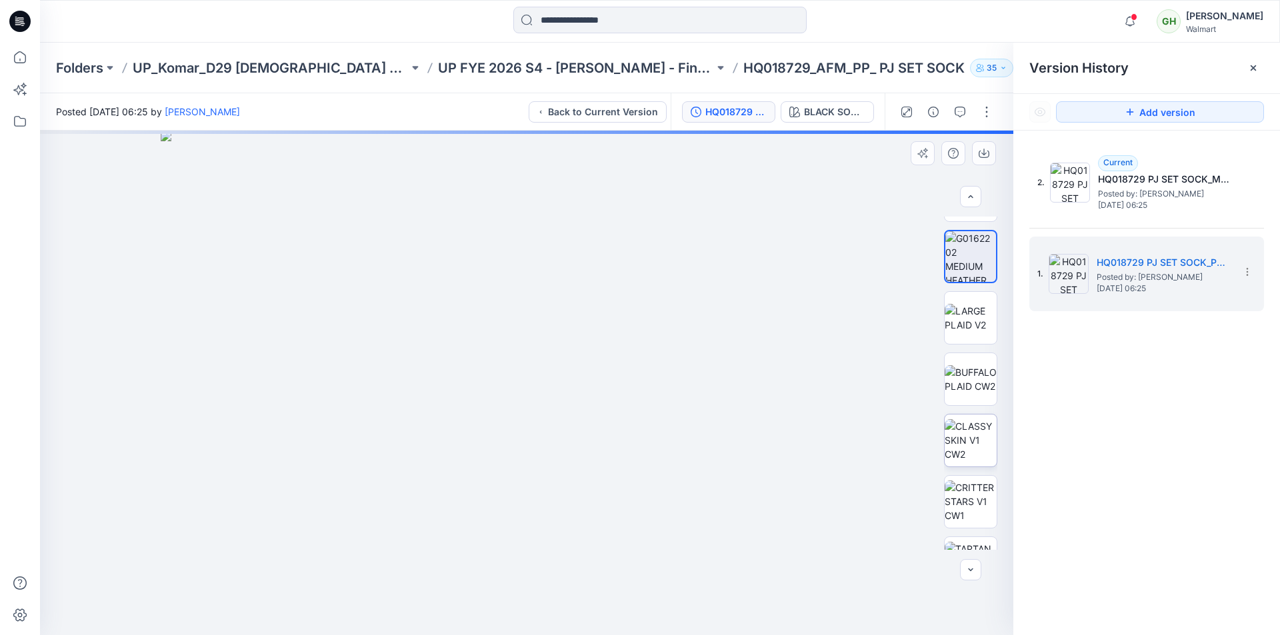
scroll to position [1723, 0]
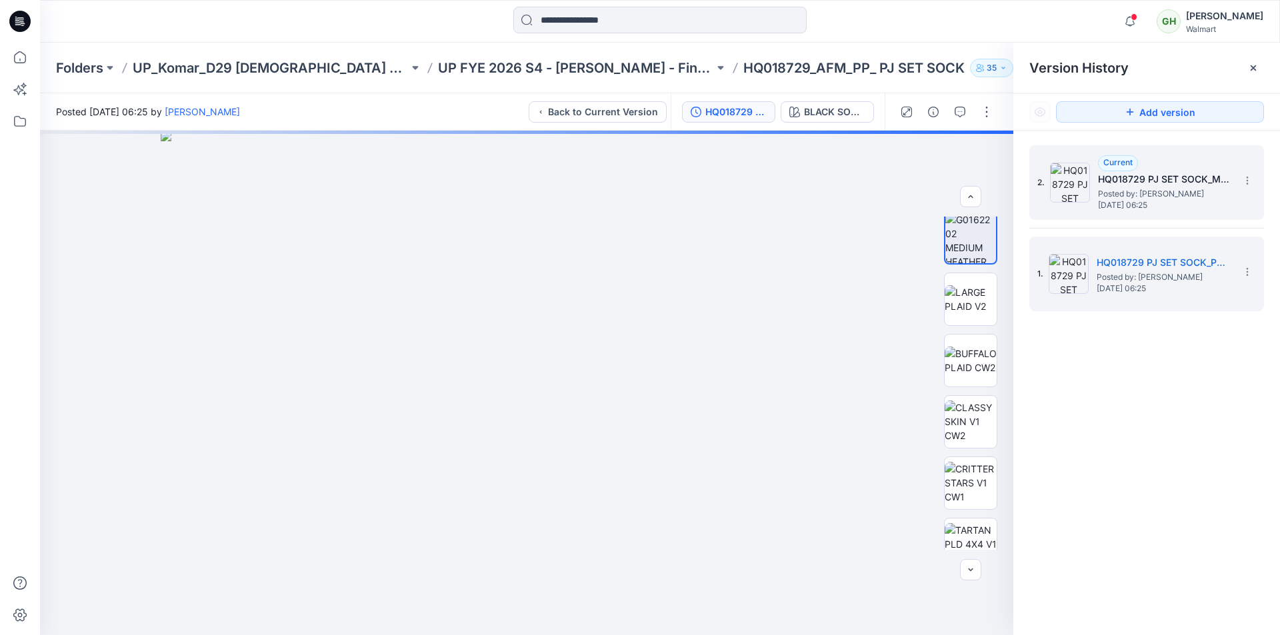
click at [1133, 194] on span "Posted by: [PERSON_NAME]" at bounding box center [1164, 193] width 133 height 13
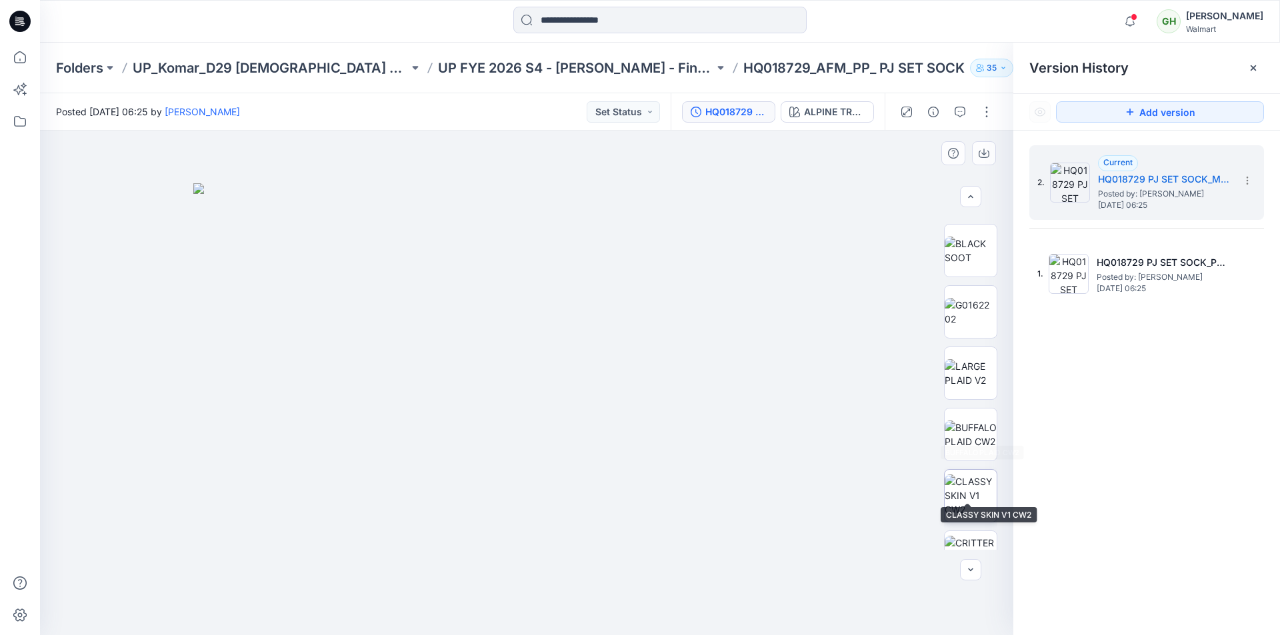
scroll to position [933, 0]
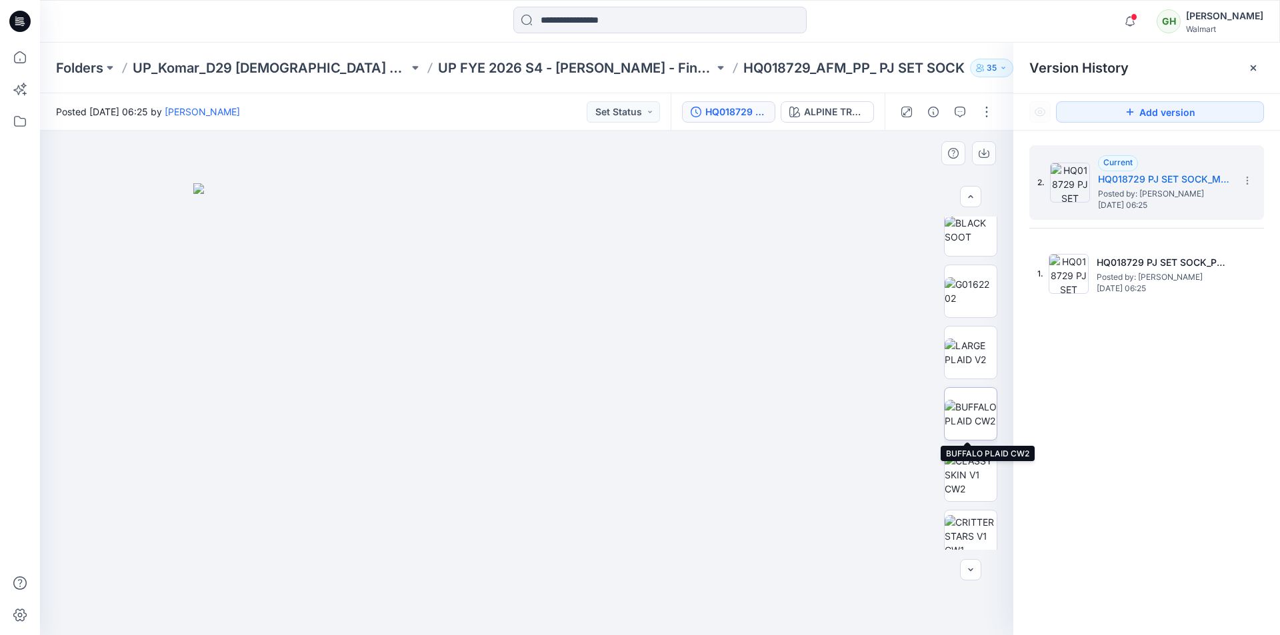
click at [964, 413] on img at bounding box center [971, 414] width 52 height 28
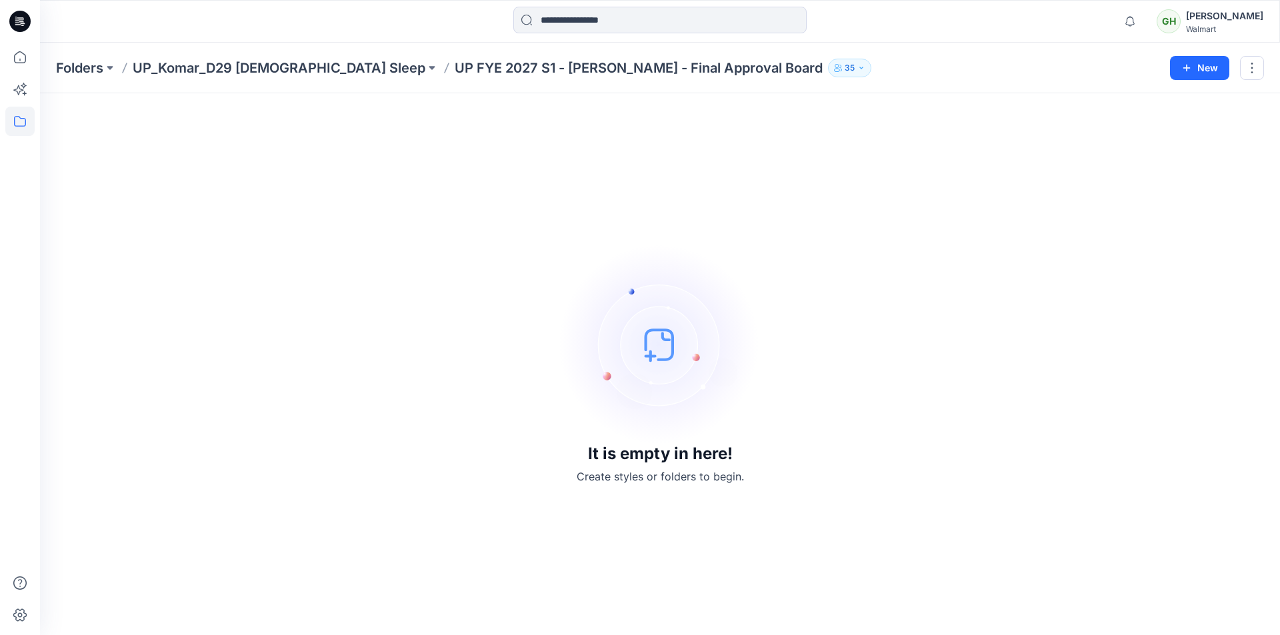
click at [455, 72] on p "UP FYE 2027 S1 - [PERSON_NAME] - Final Approval Board" at bounding box center [639, 68] width 368 height 19
click at [492, 75] on p "UP FYE 2027 S1 - [PERSON_NAME] - Final Approval Board" at bounding box center [639, 68] width 368 height 19
click at [494, 72] on p "UP FYE 2027 S1 - [PERSON_NAME] - Final Approval Board" at bounding box center [639, 68] width 368 height 19
drag, startPoint x: 337, startPoint y: 32, endPoint x: 319, endPoint y: 33, distance: 17.4
click at [333, 33] on div at bounding box center [195, 21] width 310 height 29
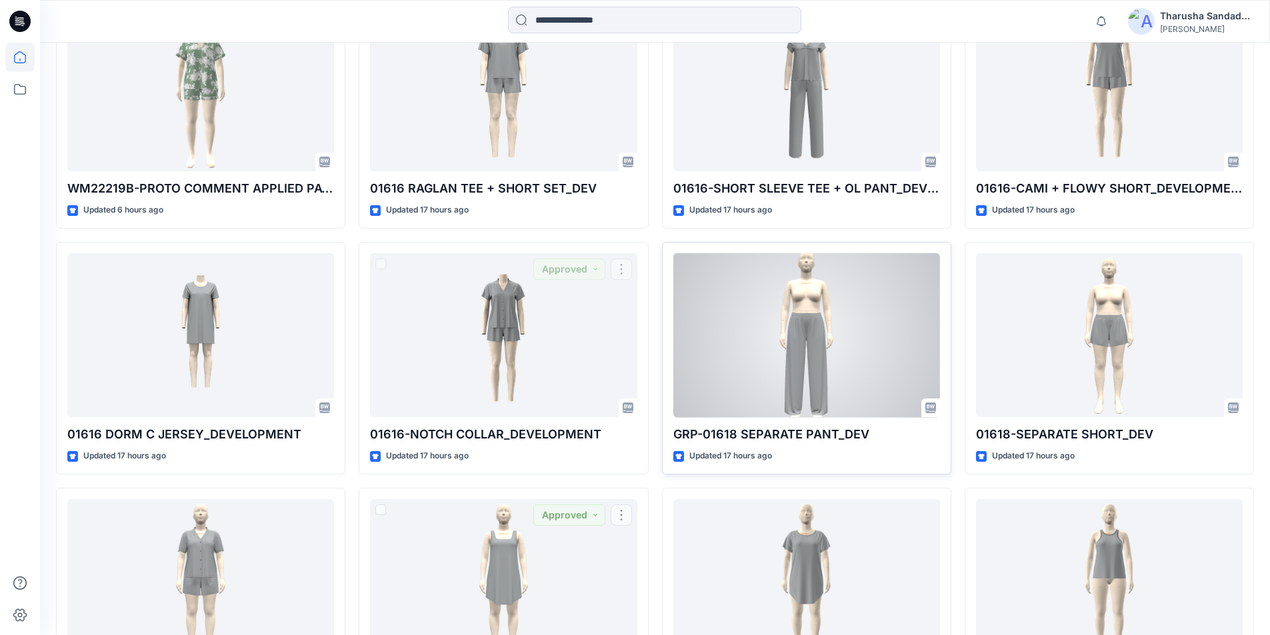
scroll to position [933, 0]
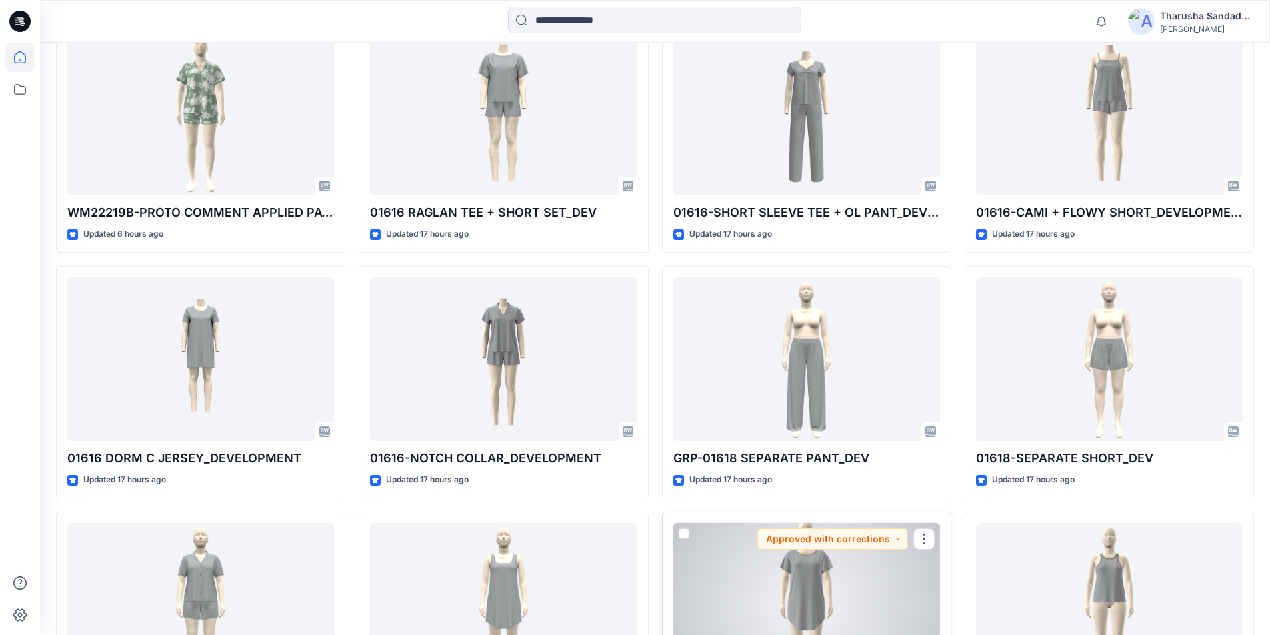
click at [812, 566] on div at bounding box center [806, 605] width 267 height 165
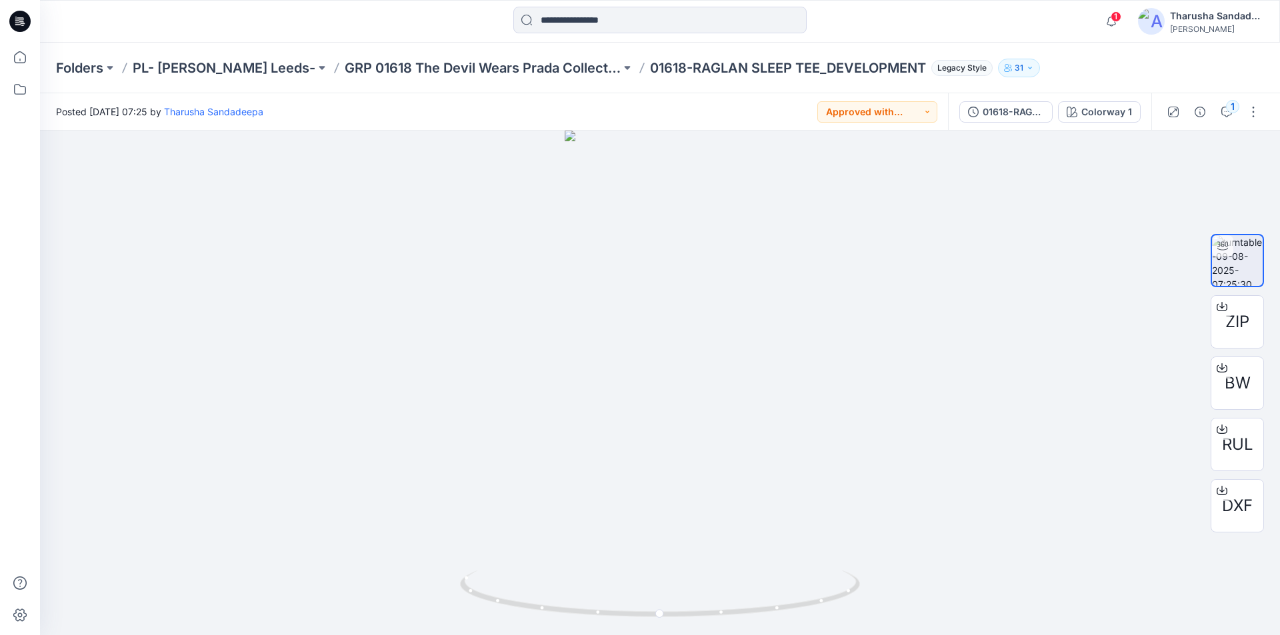
click at [26, 29] on icon at bounding box center [19, 21] width 21 height 21
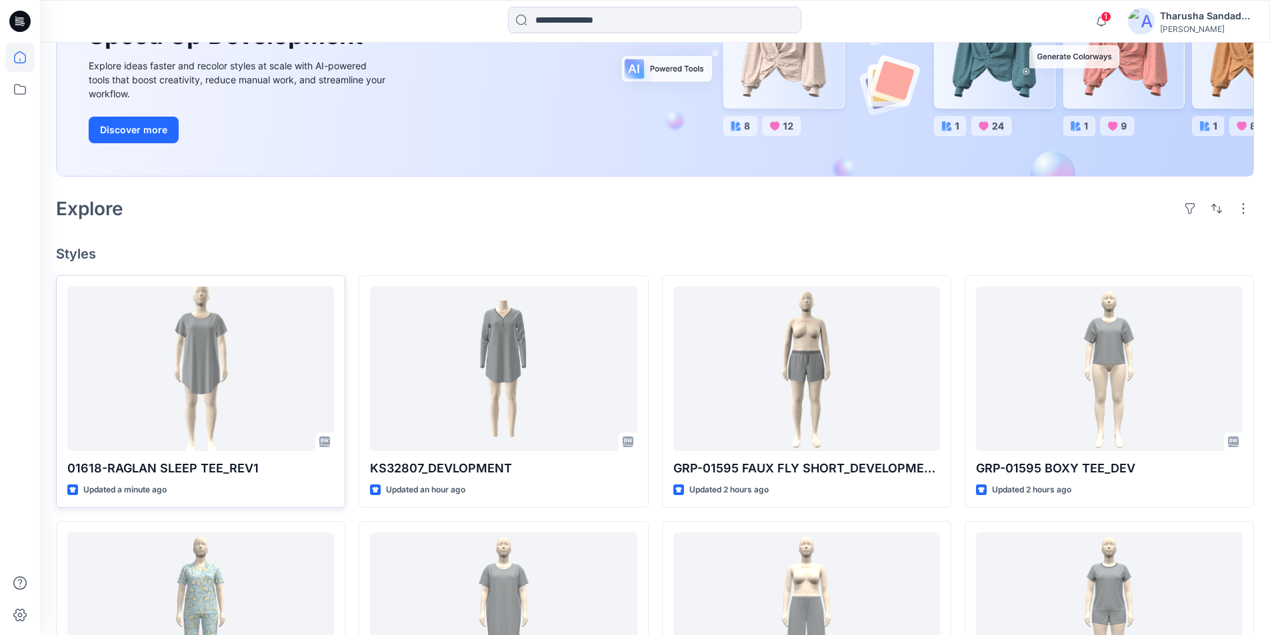
scroll to position [200, 0]
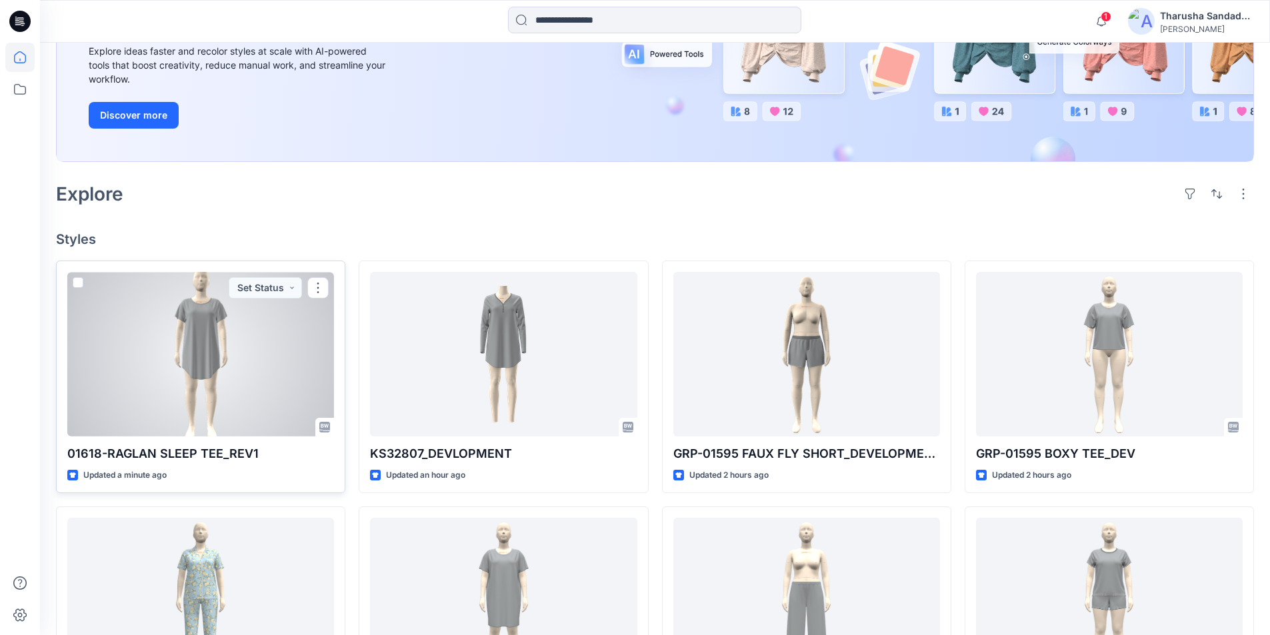
drag, startPoint x: 191, startPoint y: 337, endPoint x: 180, endPoint y: 328, distance: 14.7
click at [191, 338] on div at bounding box center [200, 354] width 267 height 165
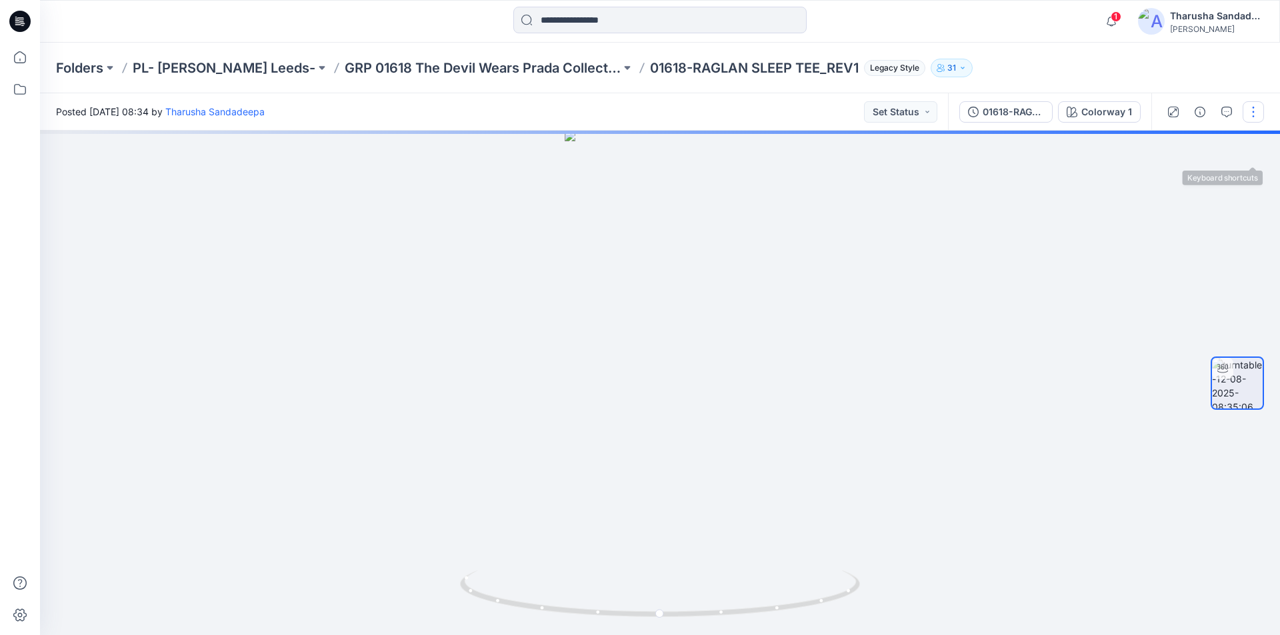
click at [1256, 107] on button "button" at bounding box center [1253, 111] width 21 height 21
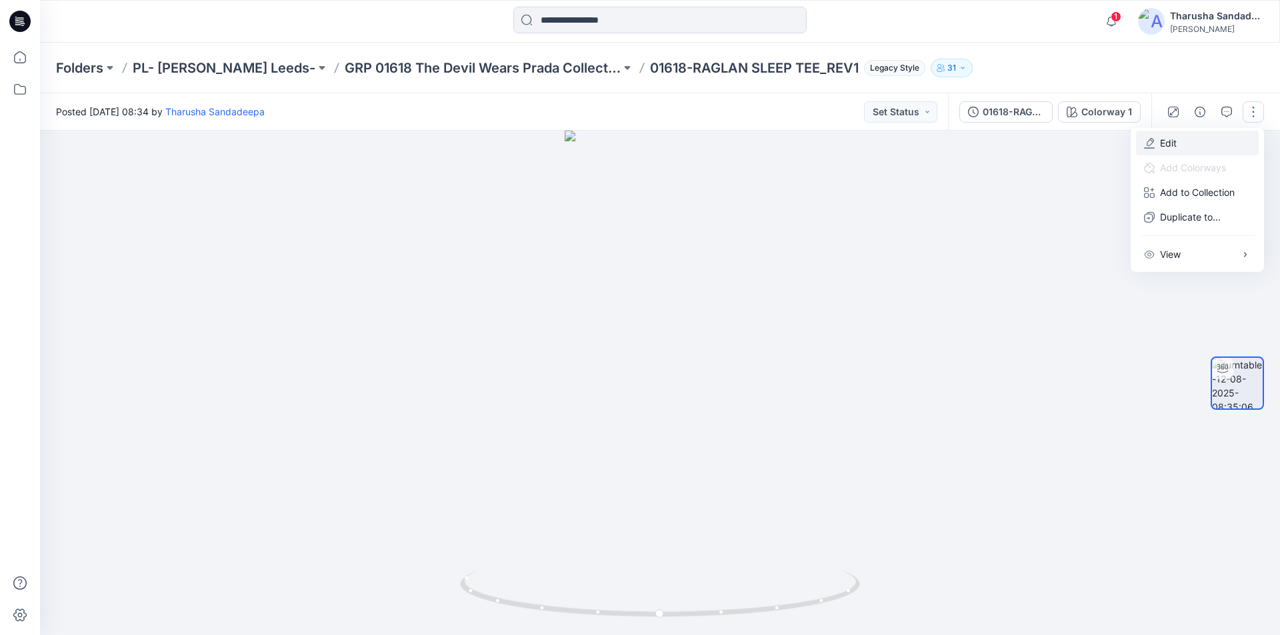
click at [1172, 142] on p "Edit" at bounding box center [1168, 143] width 17 height 14
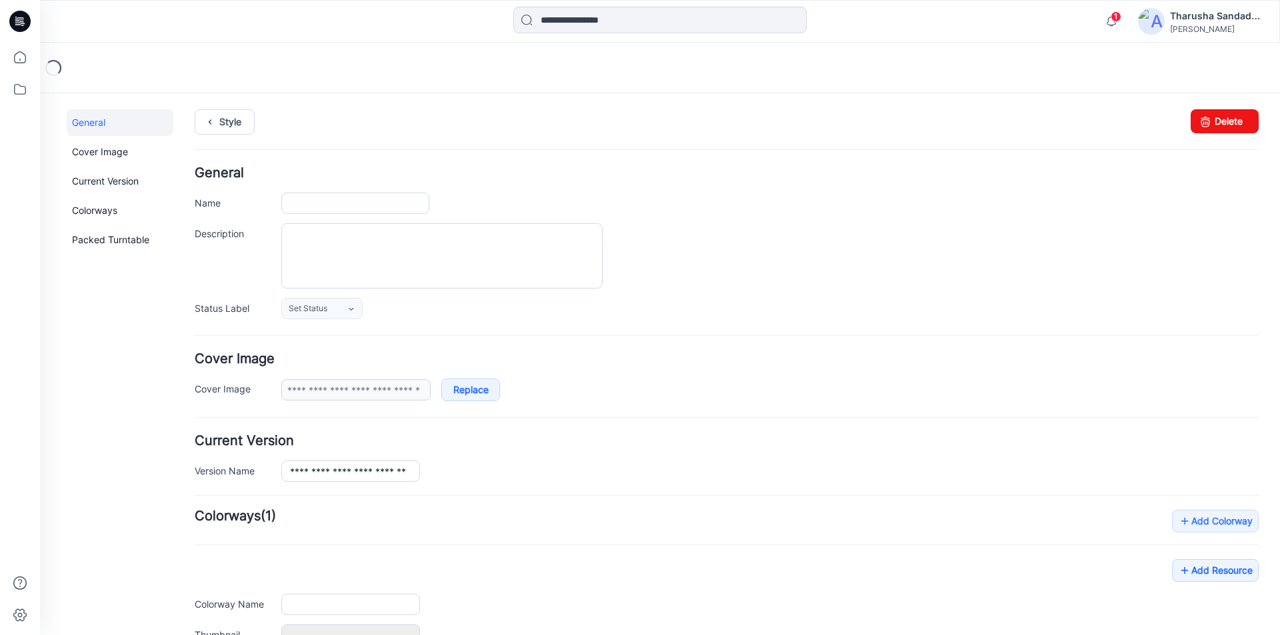
type input "**********"
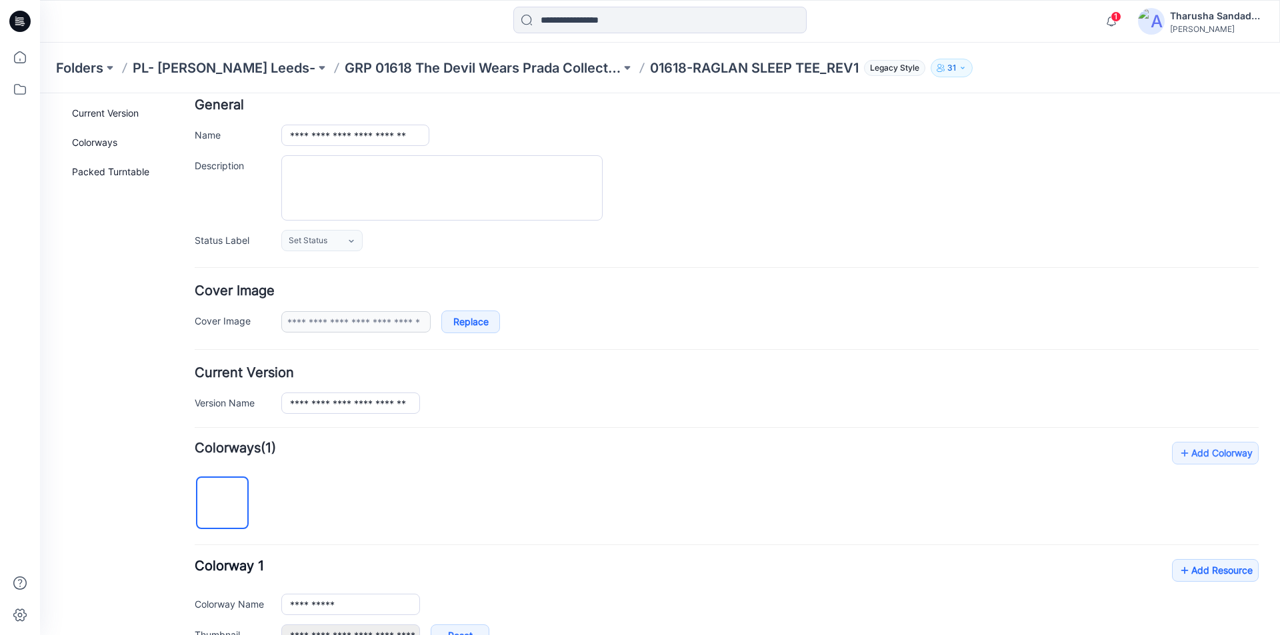
scroll to position [133, 0]
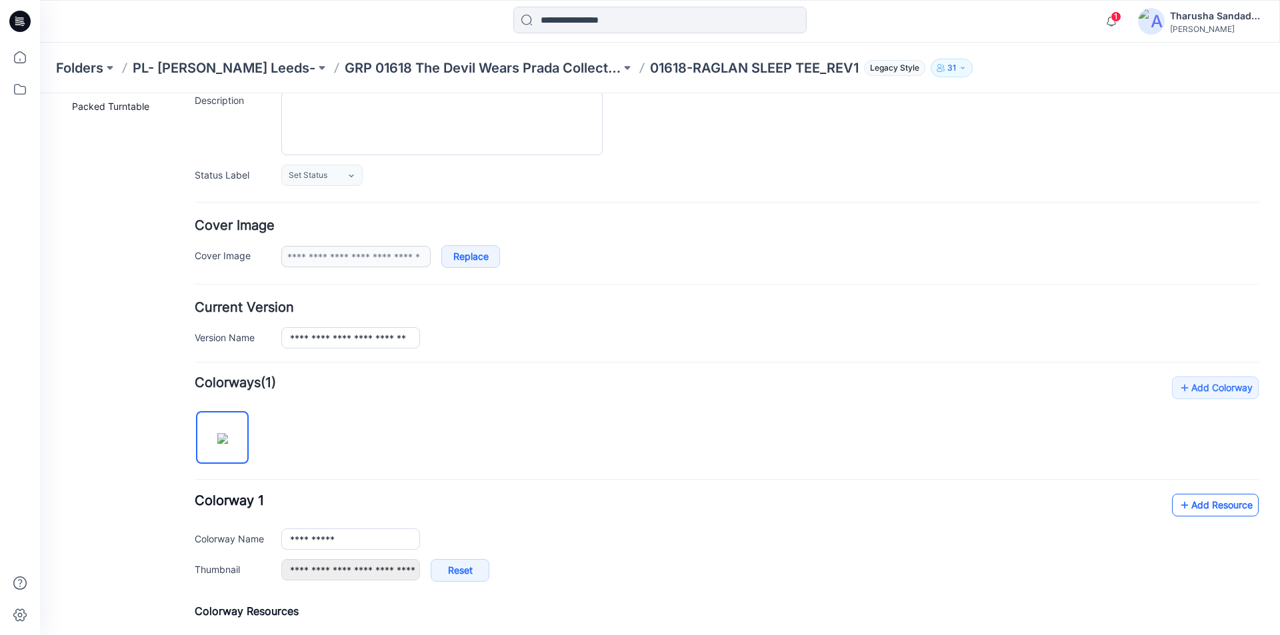
click at [1201, 511] on link "Add Resource" at bounding box center [1215, 505] width 87 height 23
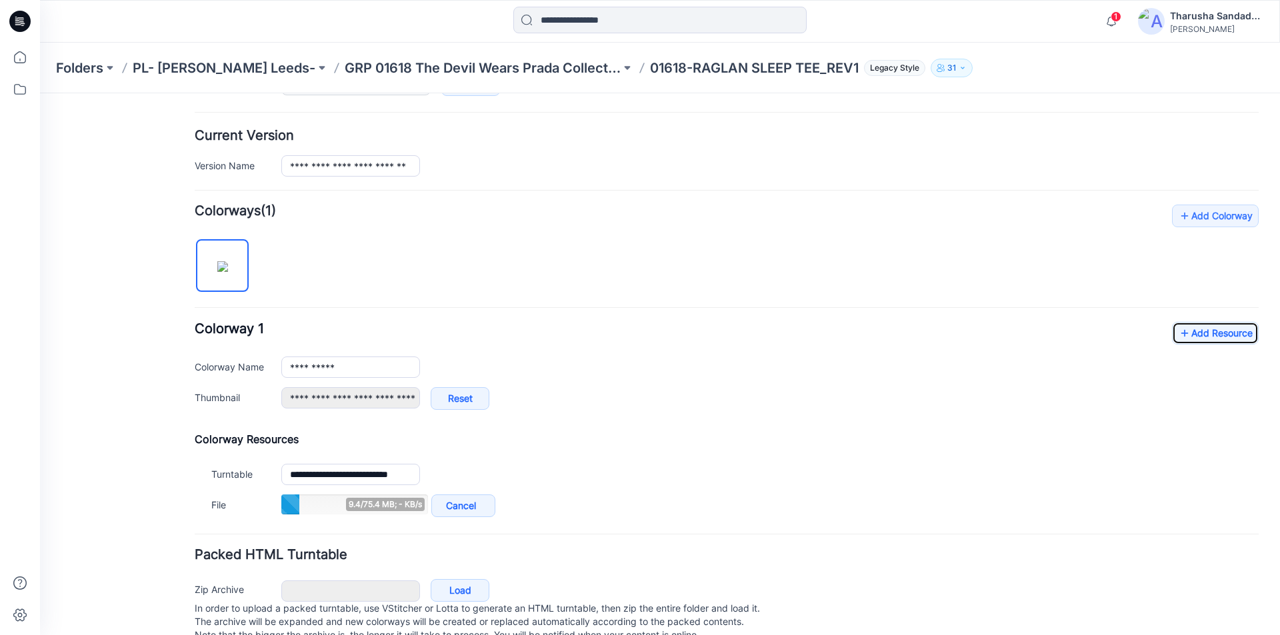
scroll to position [333, 0]
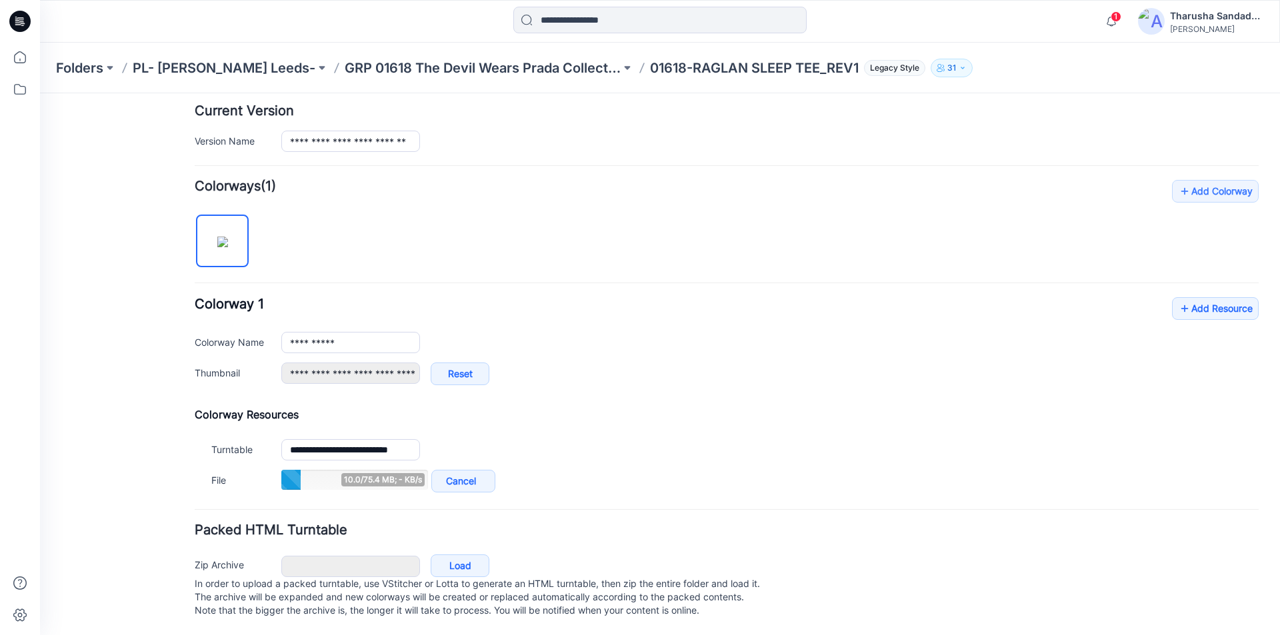
click at [1197, 318] on div "**********" at bounding box center [727, 347] width 1064 height 101
click at [1213, 301] on link "Add Resource" at bounding box center [1215, 308] width 87 height 23
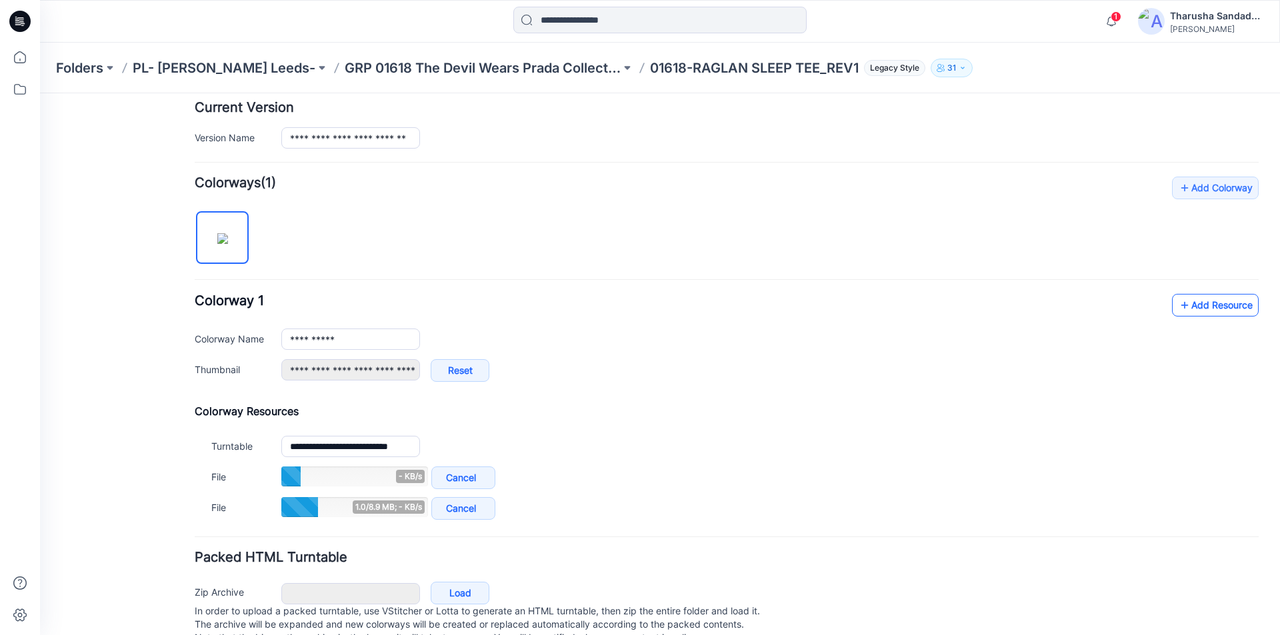
click at [1185, 299] on link "Add Resource" at bounding box center [1215, 305] width 87 height 23
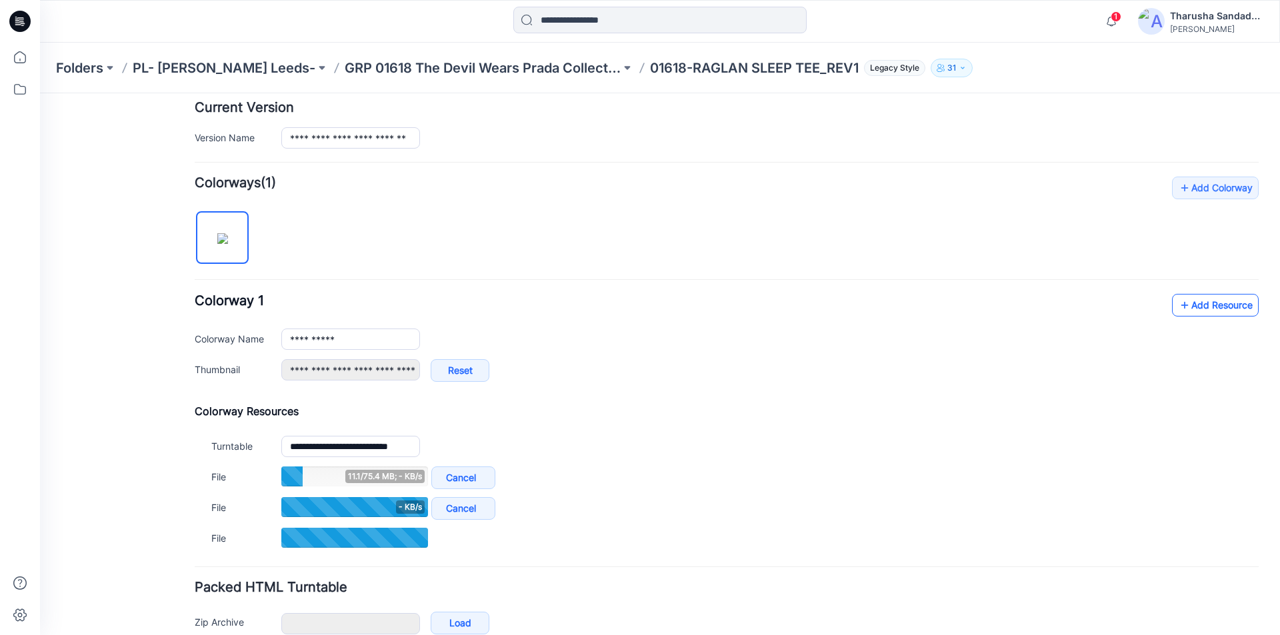
click at [1185, 313] on link "Add Resource" at bounding box center [1215, 305] width 87 height 23
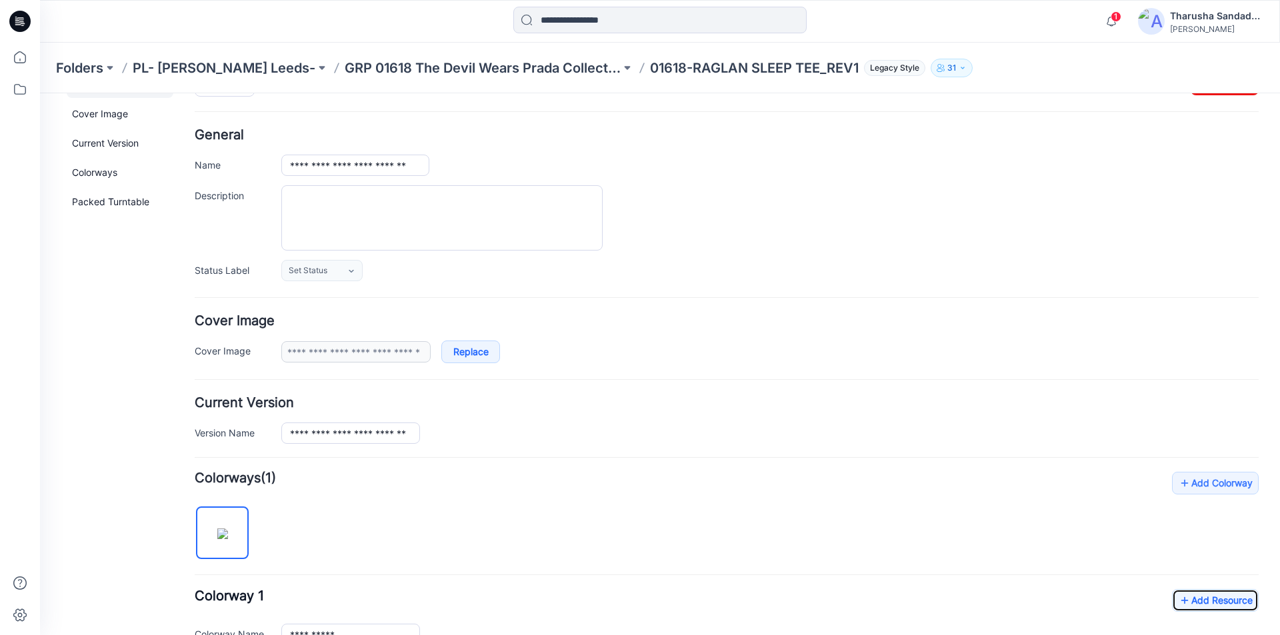
scroll to position [0, 0]
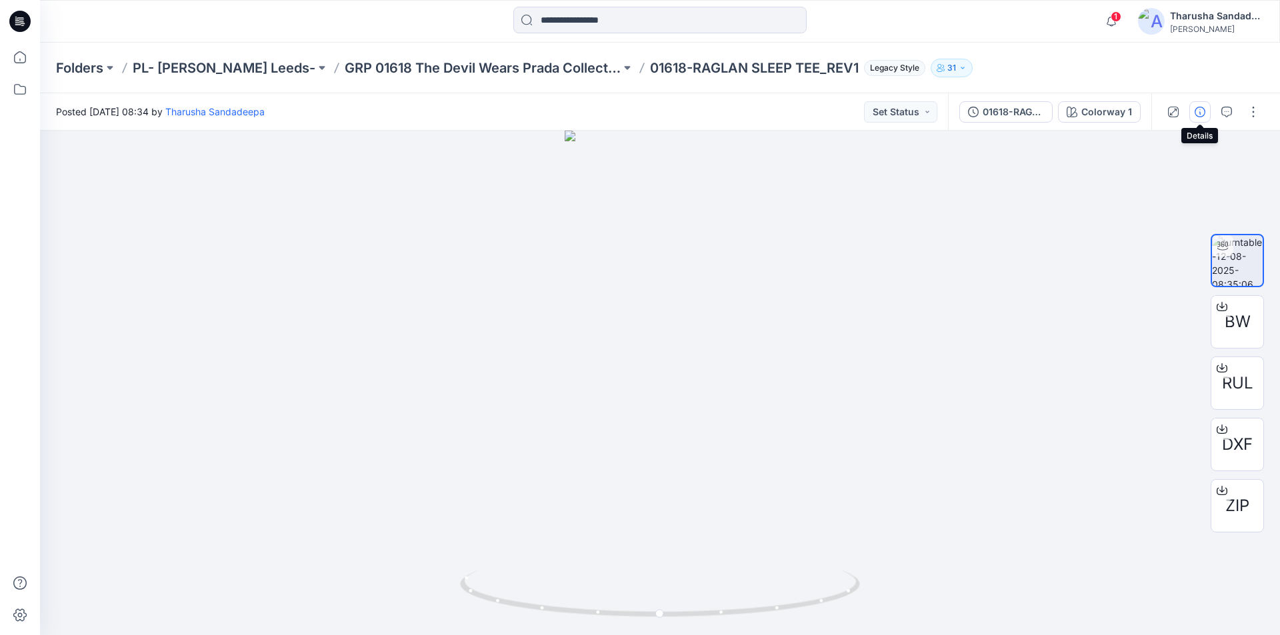
click at [1203, 115] on icon "button" at bounding box center [1200, 112] width 11 height 11
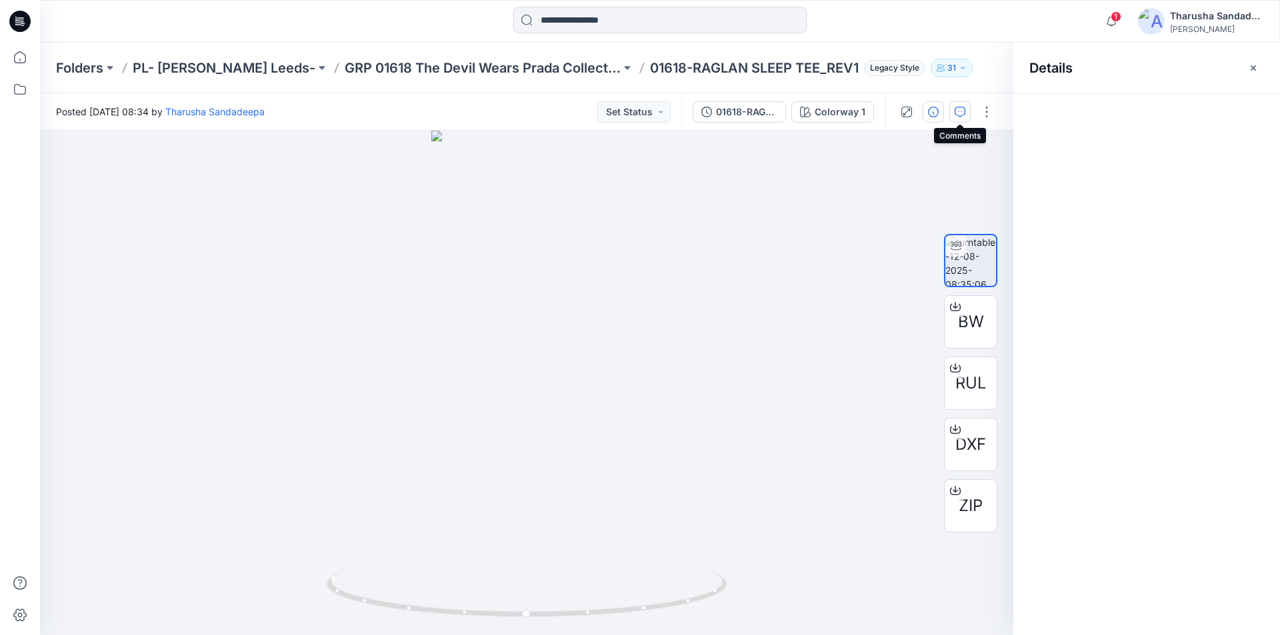
click at [962, 117] on icon "button" at bounding box center [960, 112] width 11 height 11
click at [1117, 120] on button "Add Comment" at bounding box center [1160, 111] width 208 height 21
click at [541, 241] on div "1" at bounding box center [526, 383] width 973 height 505
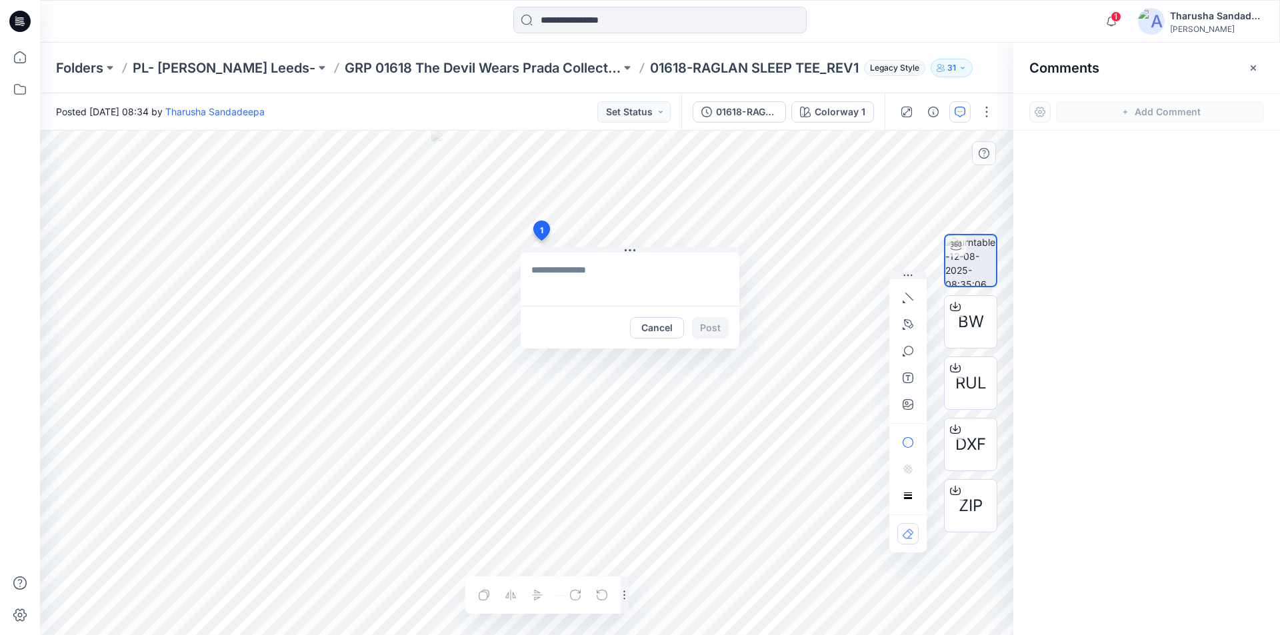
type textarea "**********"
click at [714, 323] on button "Post" at bounding box center [710, 327] width 37 height 21
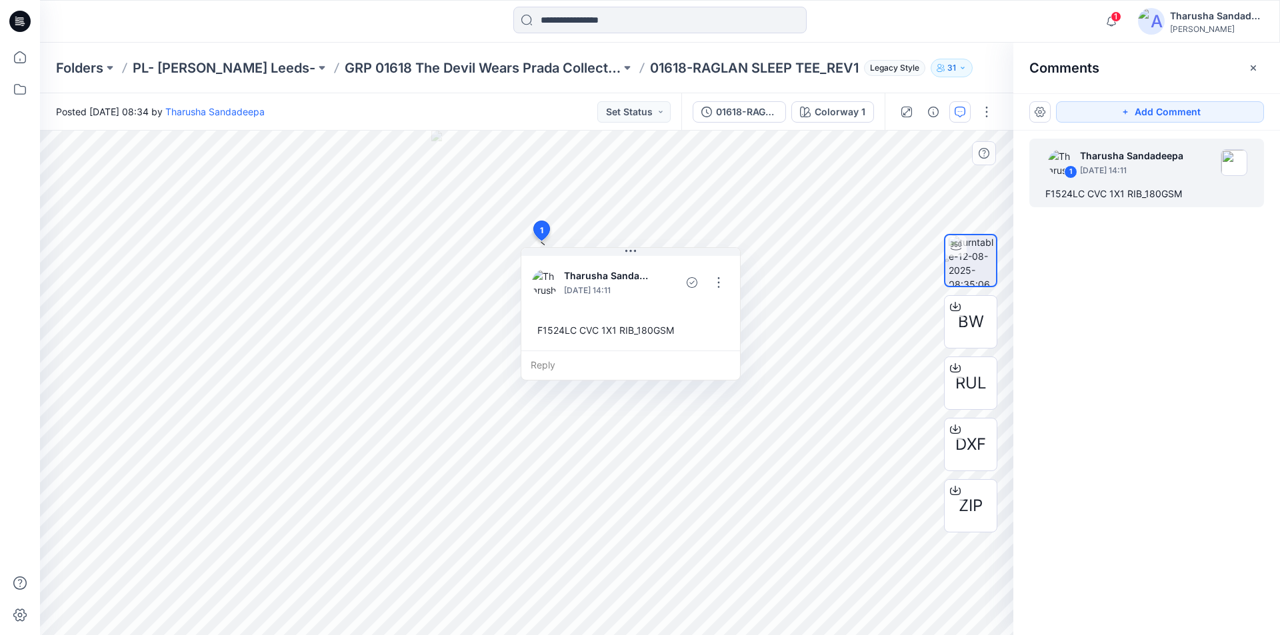
drag, startPoint x: 1149, startPoint y: 113, endPoint x: 550, endPoint y: 359, distance: 647.0
click at [1128, 113] on button "Add Comment" at bounding box center [1160, 111] width 208 height 21
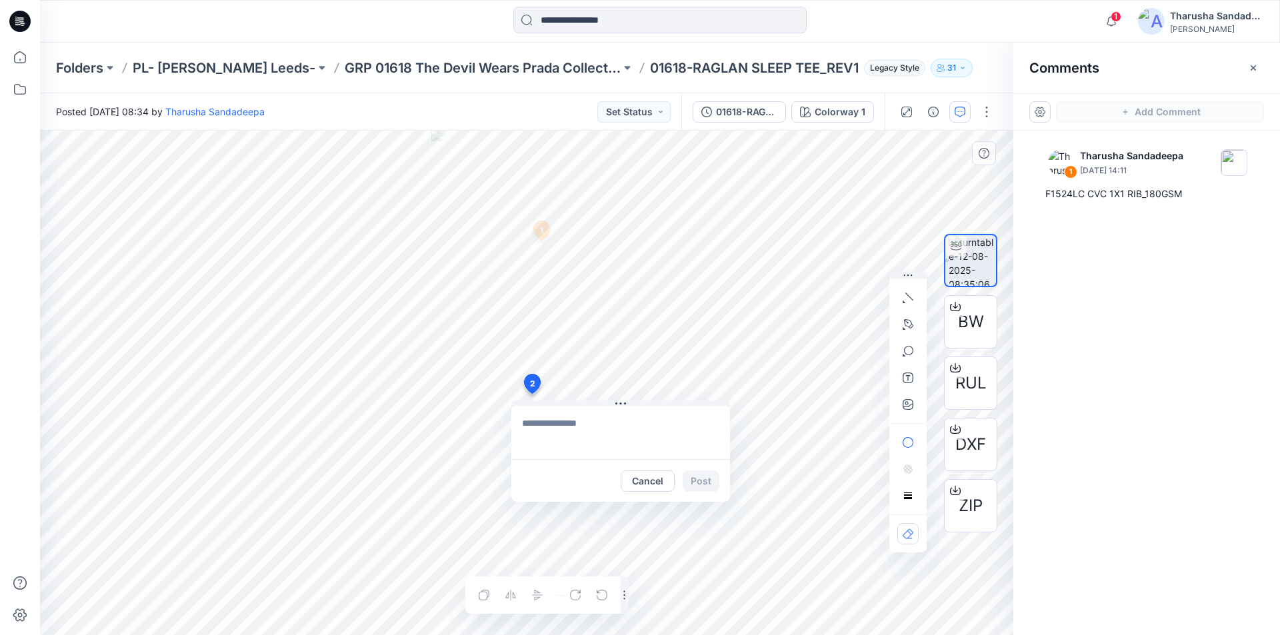
click at [531, 394] on div "2 Cancel Post 1 Tharusha Sandadeepa August 12, 2025 14:11 F1524LC CVC 1X1 RIB_1…" at bounding box center [526, 383] width 973 height 505
type textarea "**********"
click at [696, 478] on button "Post" at bounding box center [701, 481] width 37 height 21
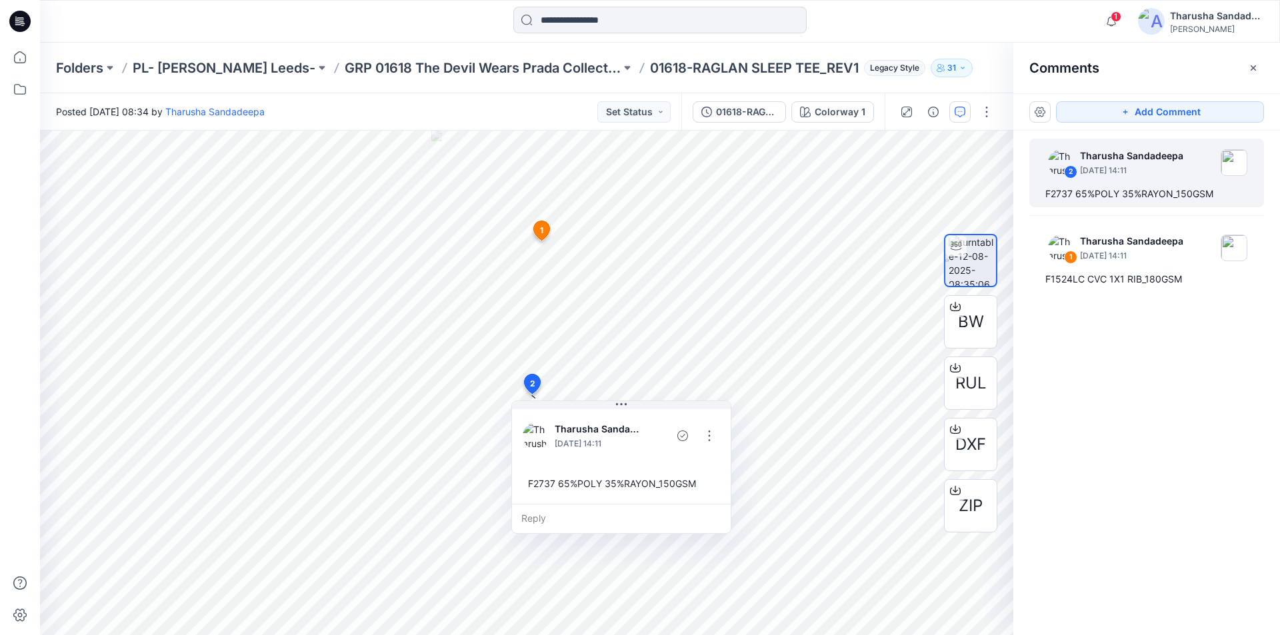
click at [27, 25] on icon at bounding box center [19, 21] width 21 height 21
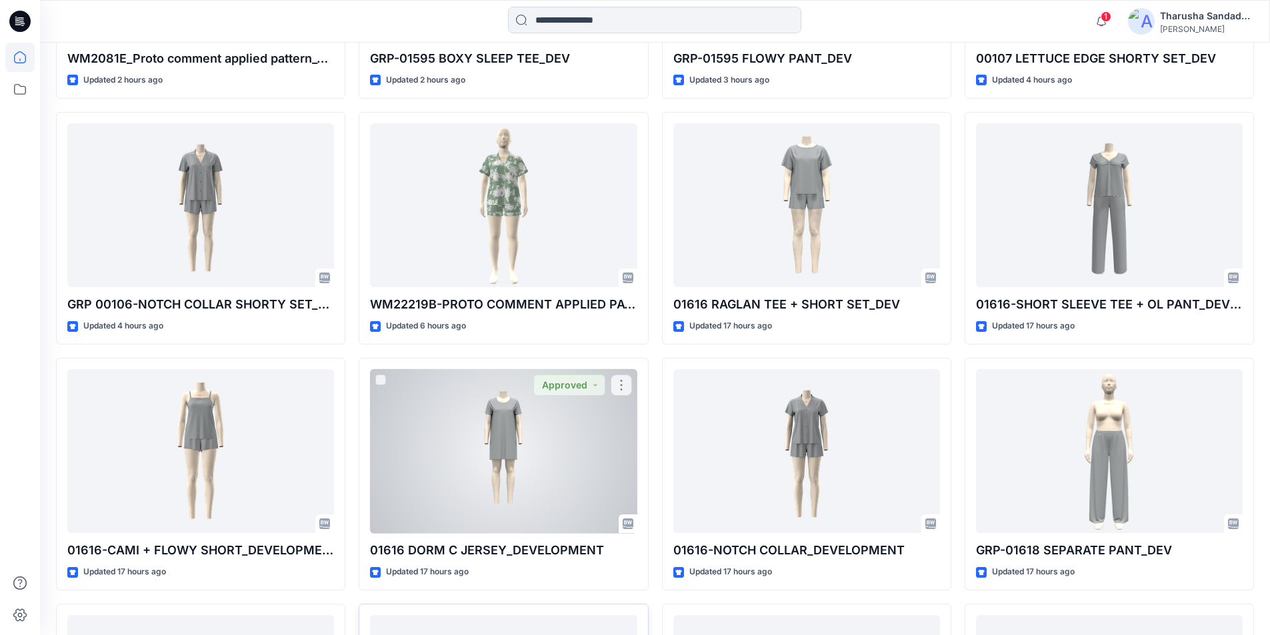
scroll to position [948, 0]
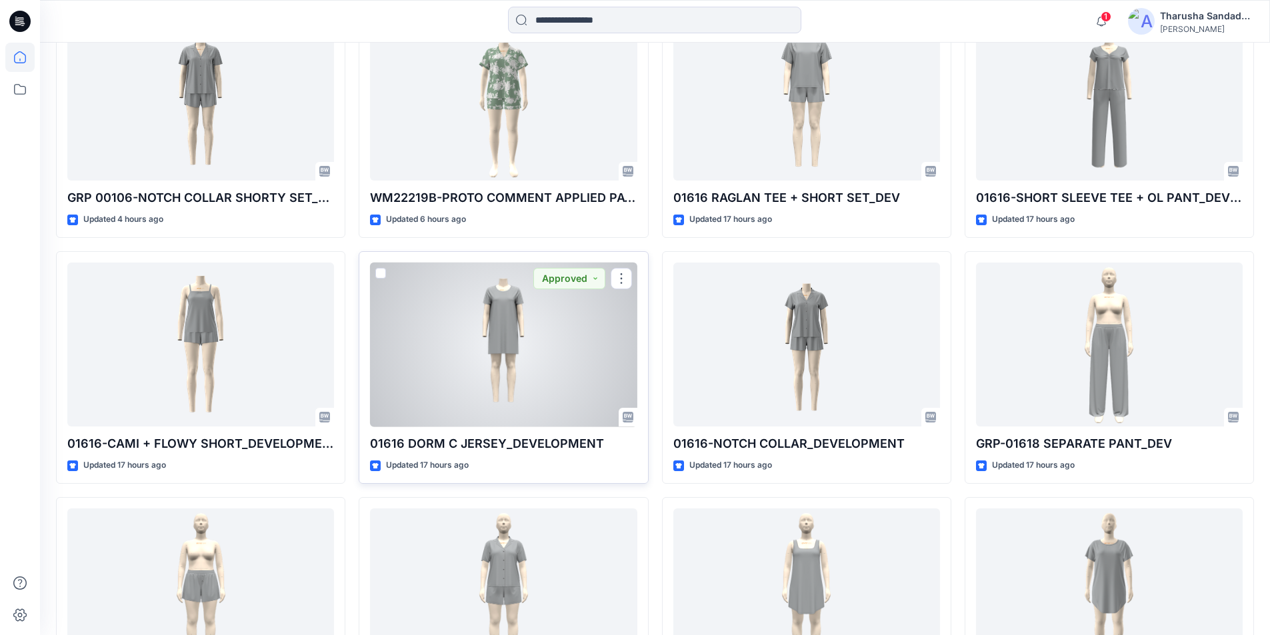
click at [527, 336] on div at bounding box center [503, 345] width 267 height 165
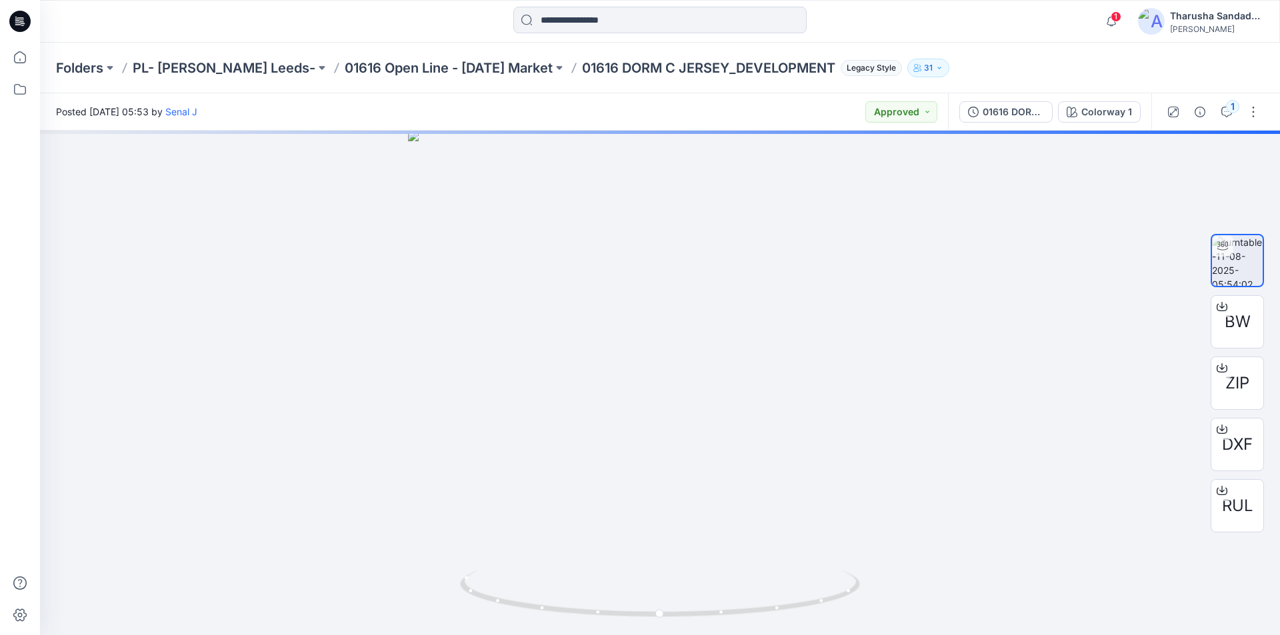
click at [15, 26] on icon at bounding box center [19, 21] width 21 height 21
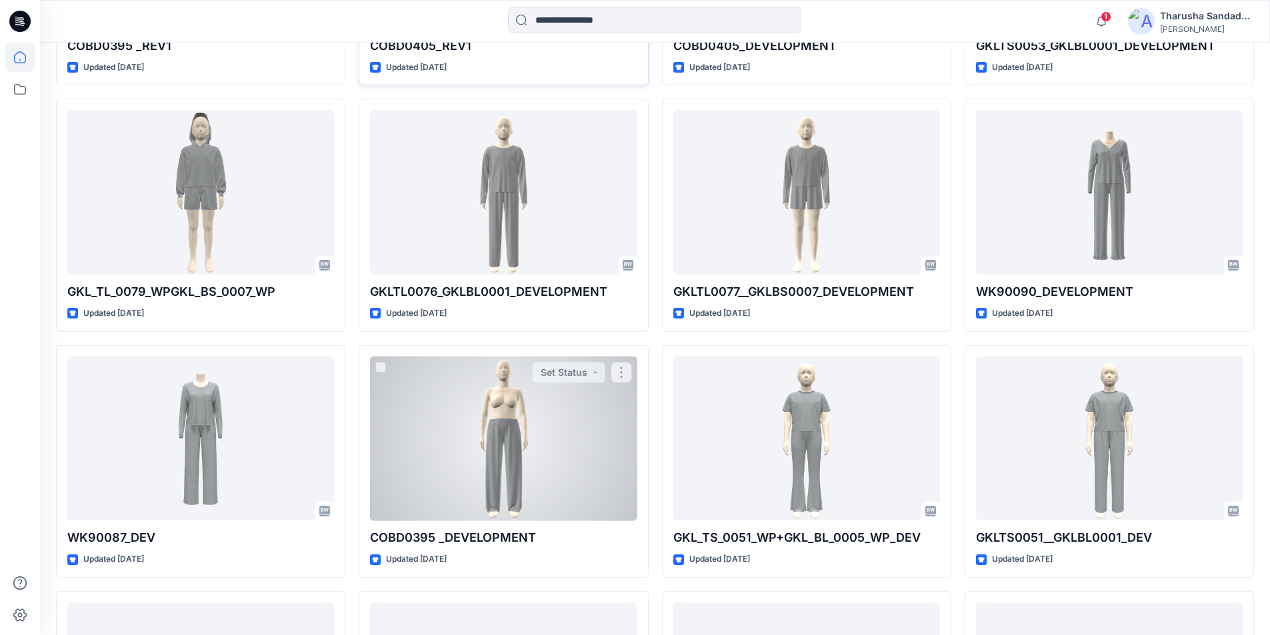
scroll to position [4368, 0]
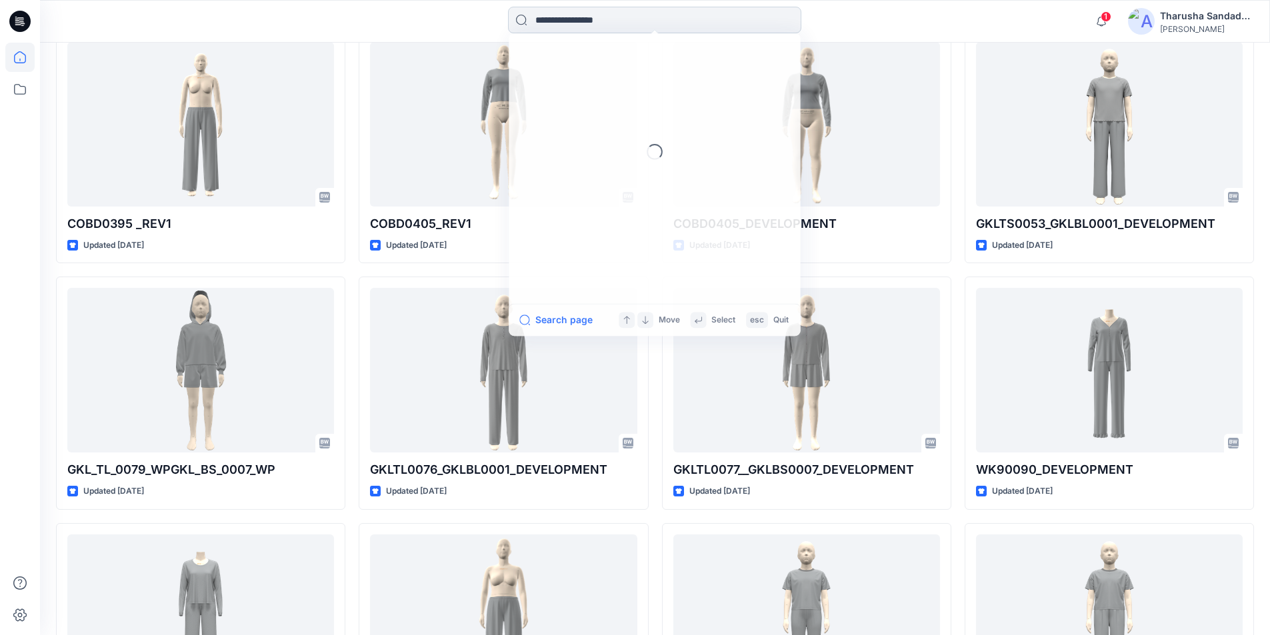
click at [603, 10] on input at bounding box center [654, 20] width 293 height 27
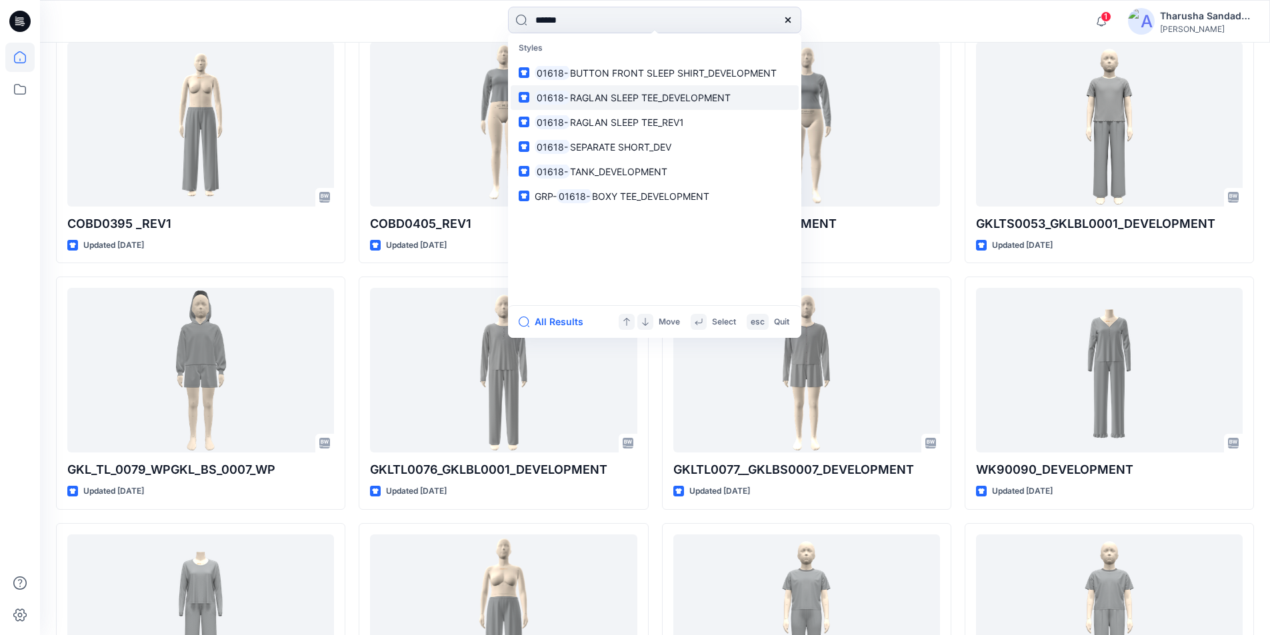
type input "******"
click at [646, 103] on p "01618- RAGLAN SLEEP TEE_DEVELOPMENT" at bounding box center [633, 98] width 196 height 14
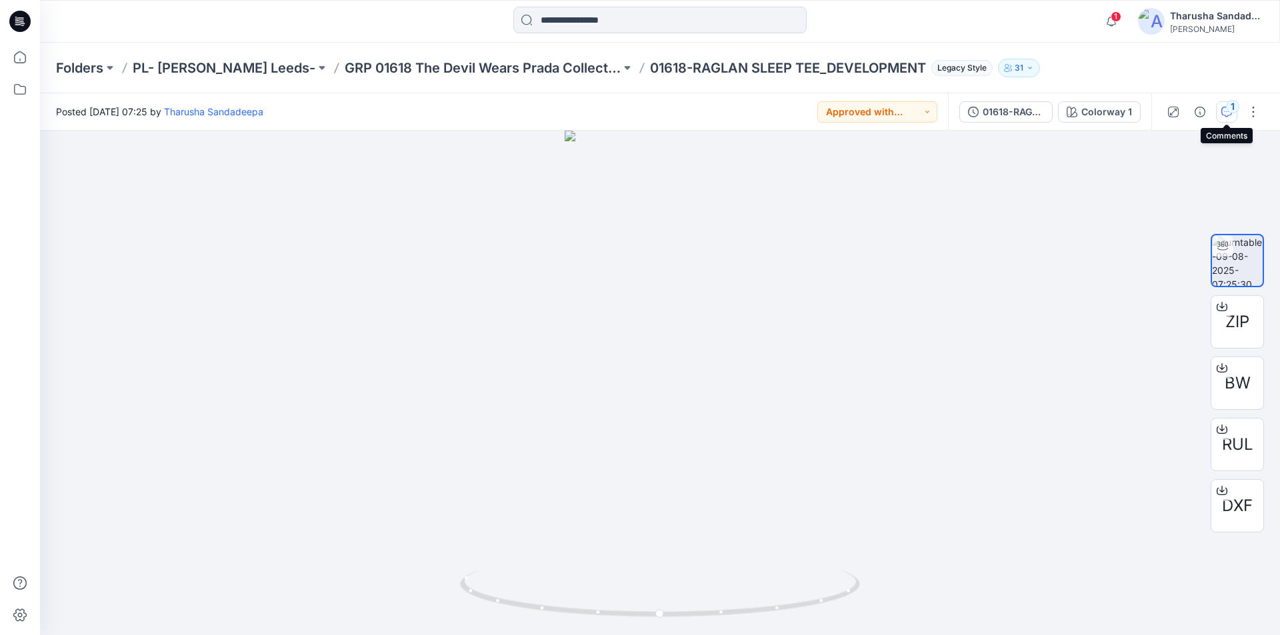
click at [1232, 120] on button "1" at bounding box center [1226, 111] width 21 height 21
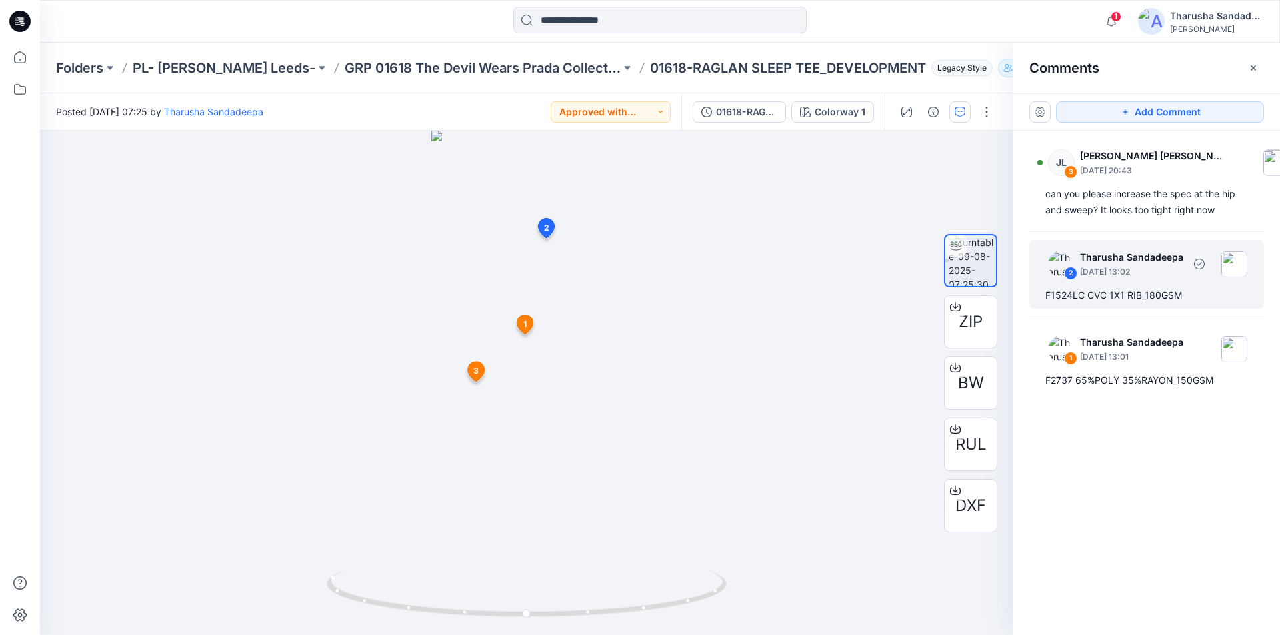
click at [1099, 295] on div "F1524LC CVC 1X1 RIB_180GSM" at bounding box center [1146, 295] width 203 height 16
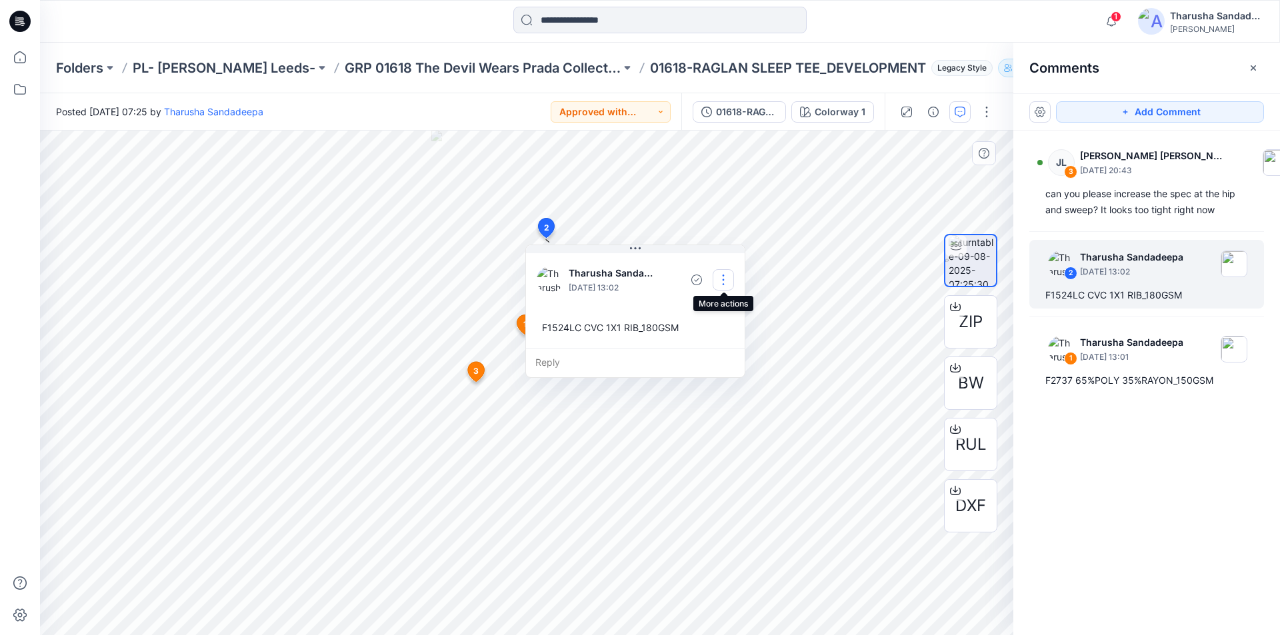
click at [723, 282] on button "button" at bounding box center [723, 279] width 21 height 21
click at [705, 310] on p "Edit comment" at bounding box center [727, 311] width 60 height 14
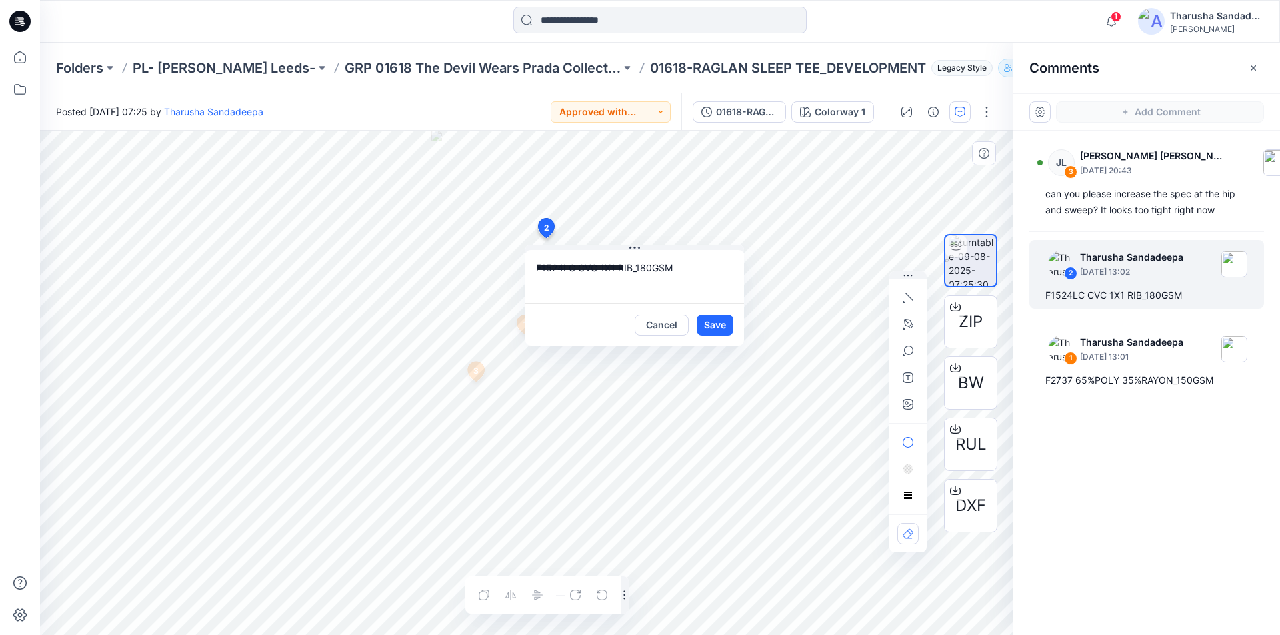
drag, startPoint x: 528, startPoint y: 266, endPoint x: 644, endPoint y: 265, distance: 116.0
click at [705, 265] on textarea "**********" at bounding box center [634, 276] width 219 height 53
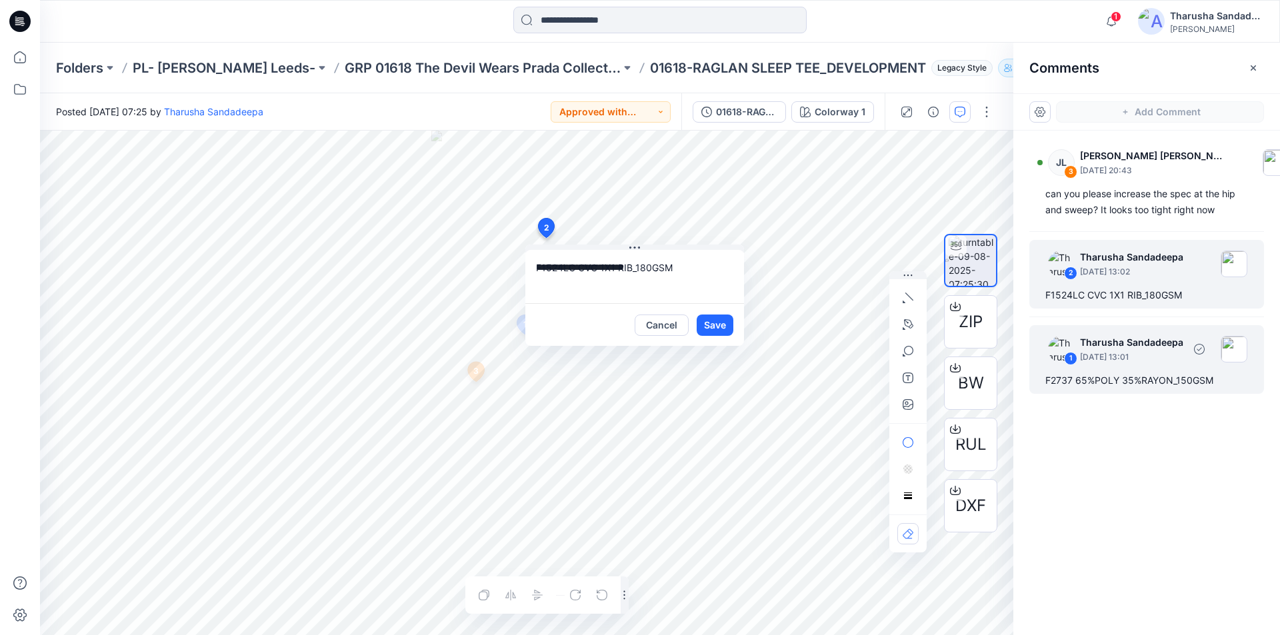
click at [1116, 375] on div "F2737 65%POLY 35%RAYON_150GSM" at bounding box center [1146, 381] width 203 height 16
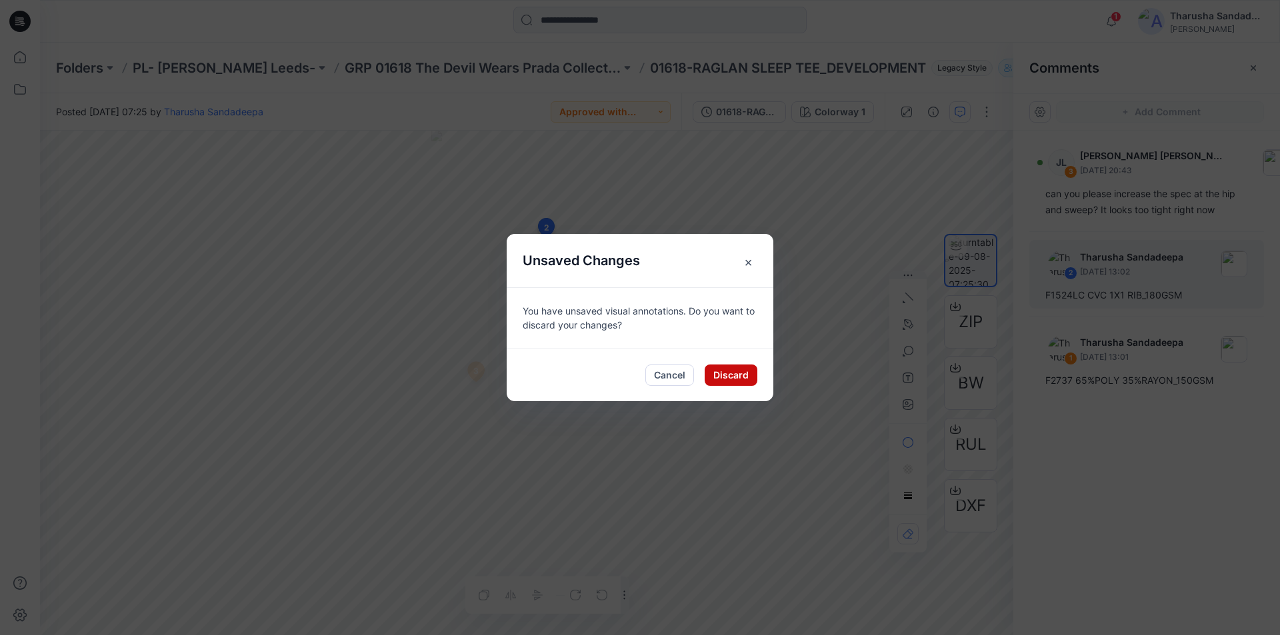
click at [745, 375] on button "Discard" at bounding box center [731, 375] width 53 height 21
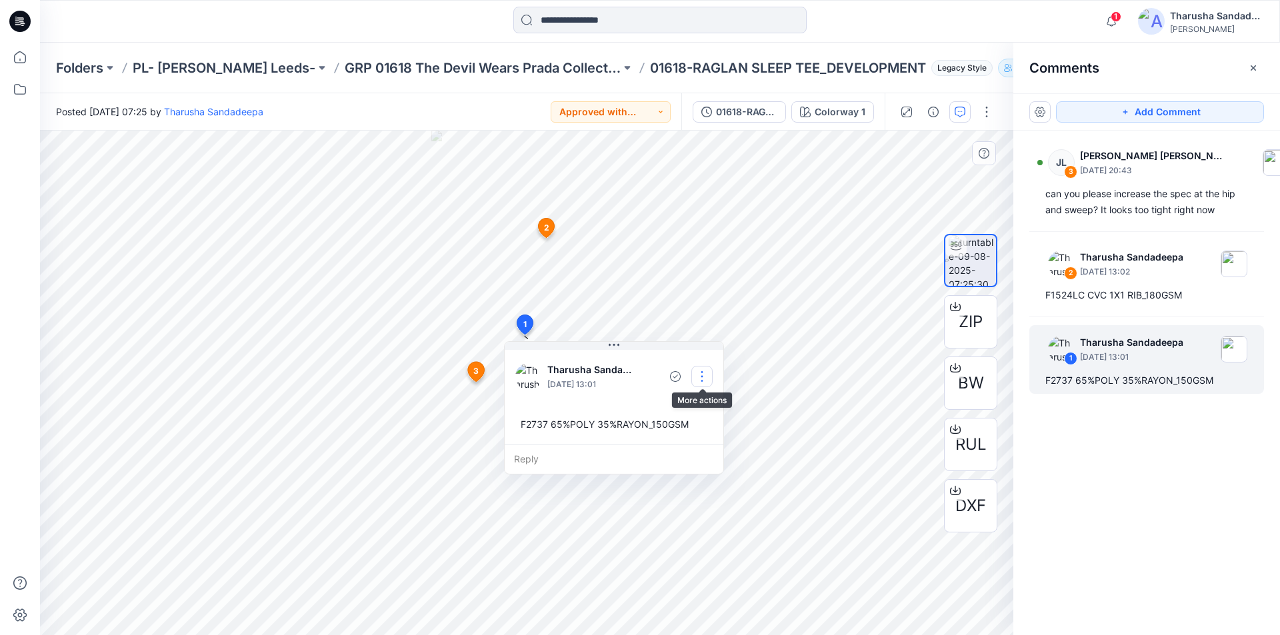
click at [699, 377] on button "button" at bounding box center [701, 376] width 21 height 21
click at [687, 403] on p "Edit comment" at bounding box center [705, 408] width 60 height 14
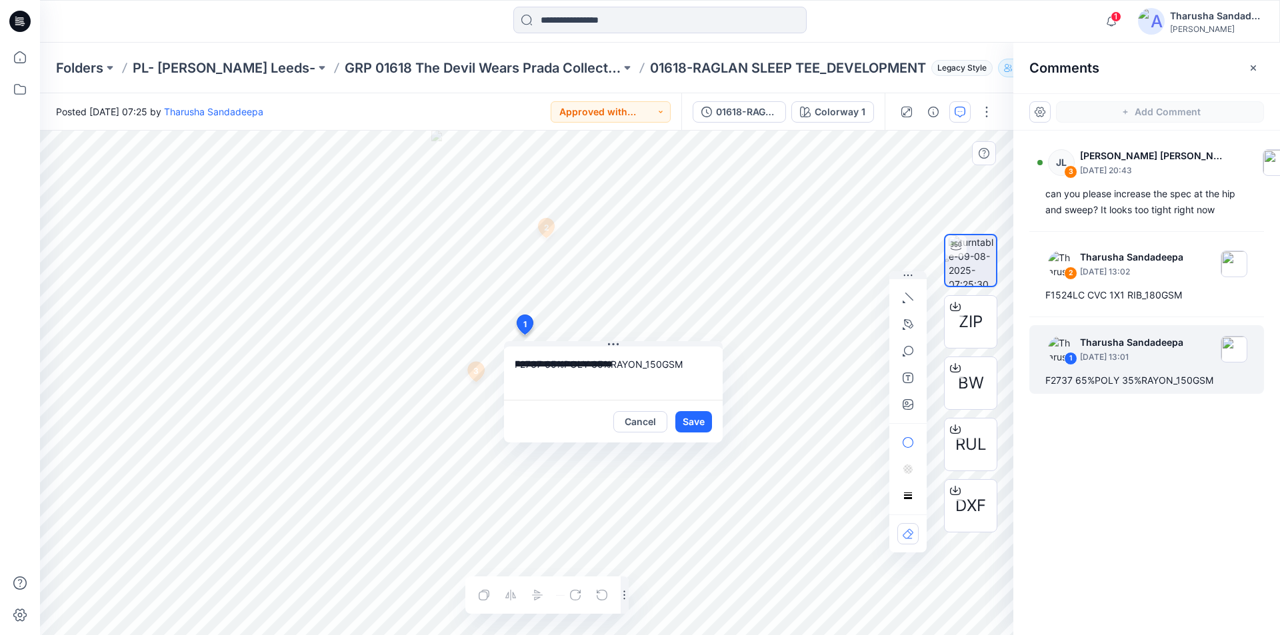
drag, startPoint x: 513, startPoint y: 363, endPoint x: 695, endPoint y: 366, distance: 181.4
click at [702, 365] on textarea "**********" at bounding box center [613, 373] width 219 height 53
click at [21, 23] on icon at bounding box center [22, 23] width 5 height 1
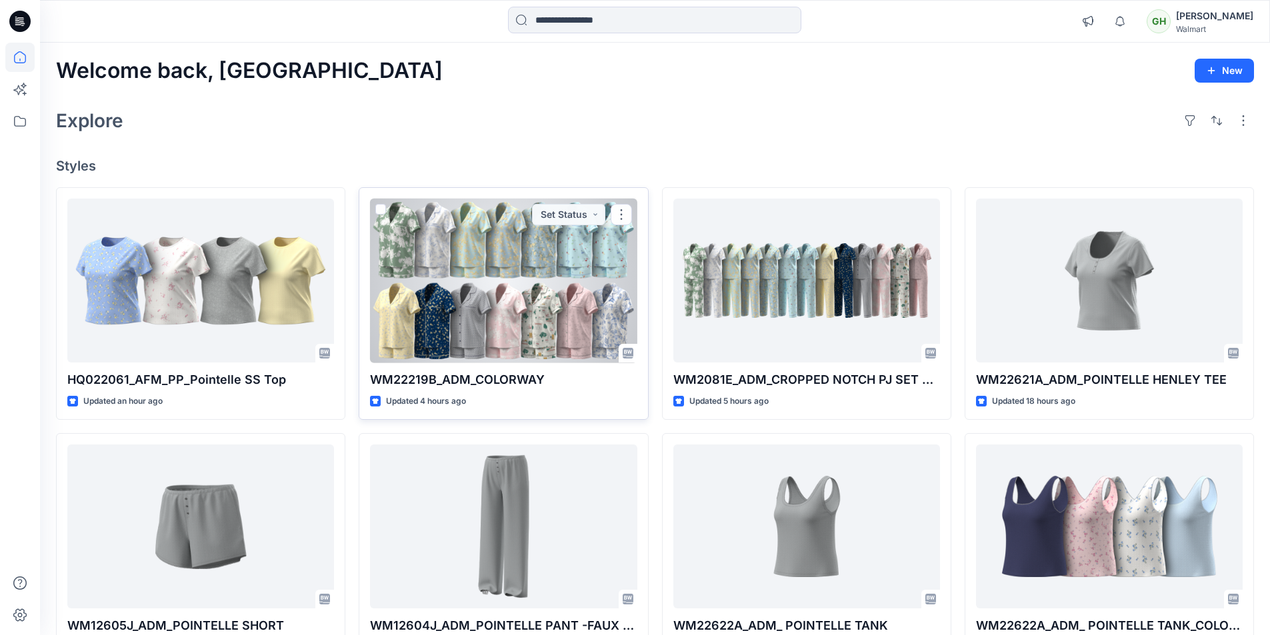
click at [413, 312] on div at bounding box center [503, 281] width 267 height 165
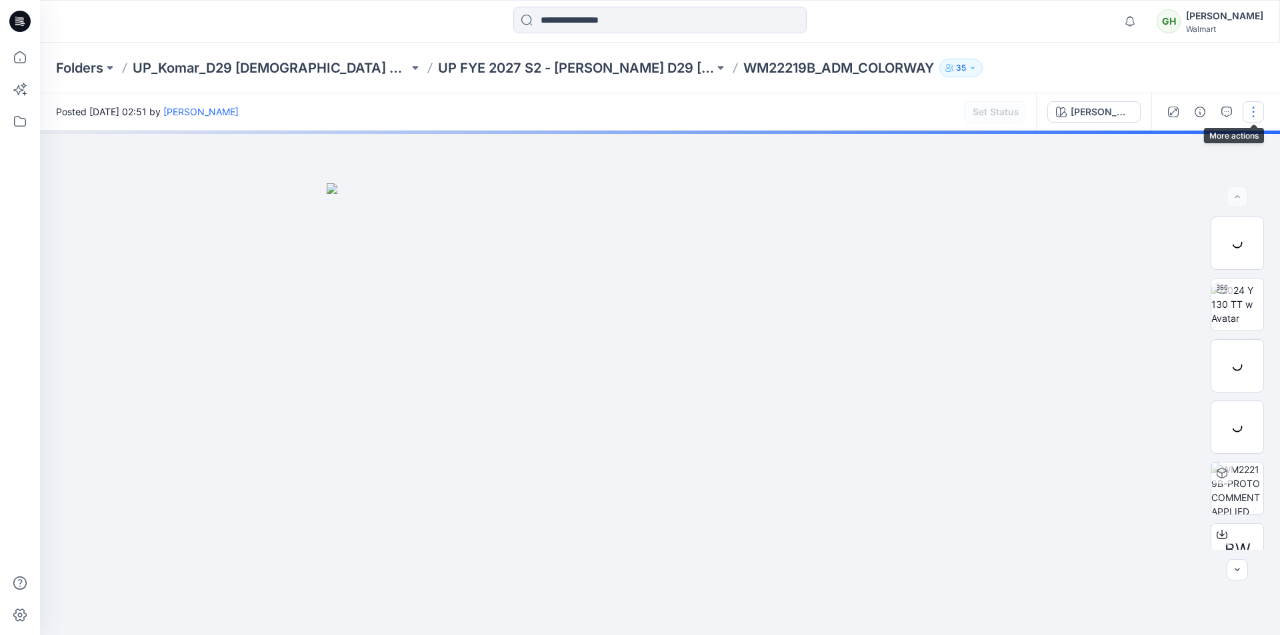
click at [1246, 113] on button "button" at bounding box center [1253, 111] width 21 height 21
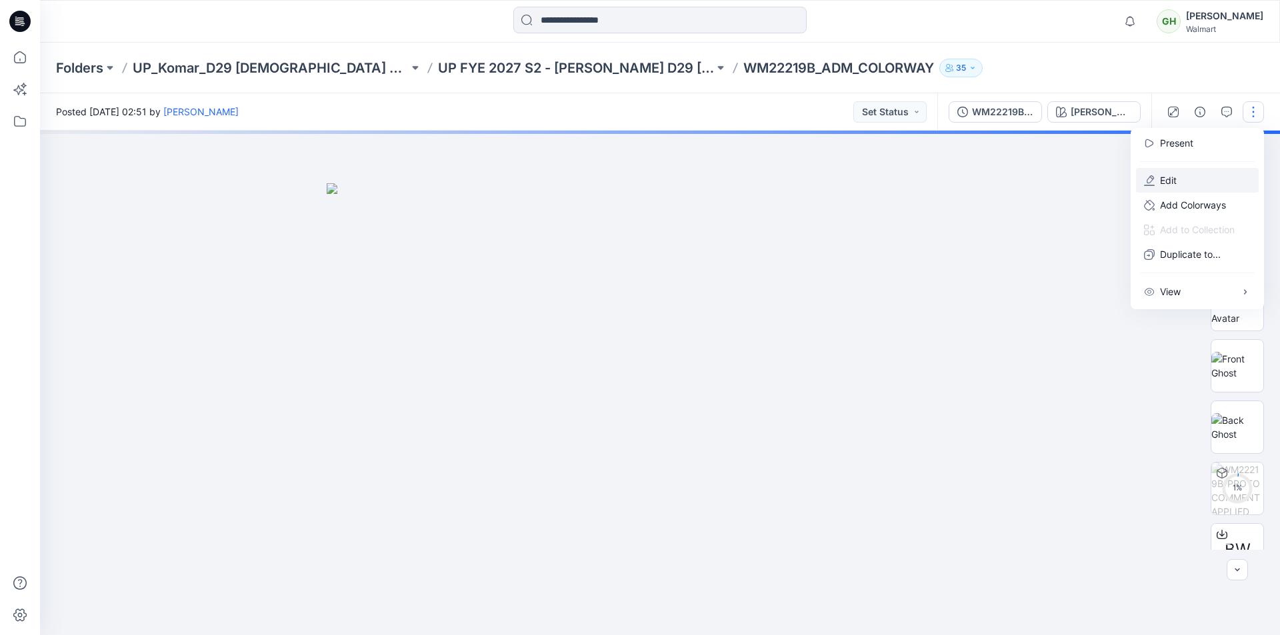
click at [1192, 175] on button "Edit" at bounding box center [1197, 180] width 123 height 25
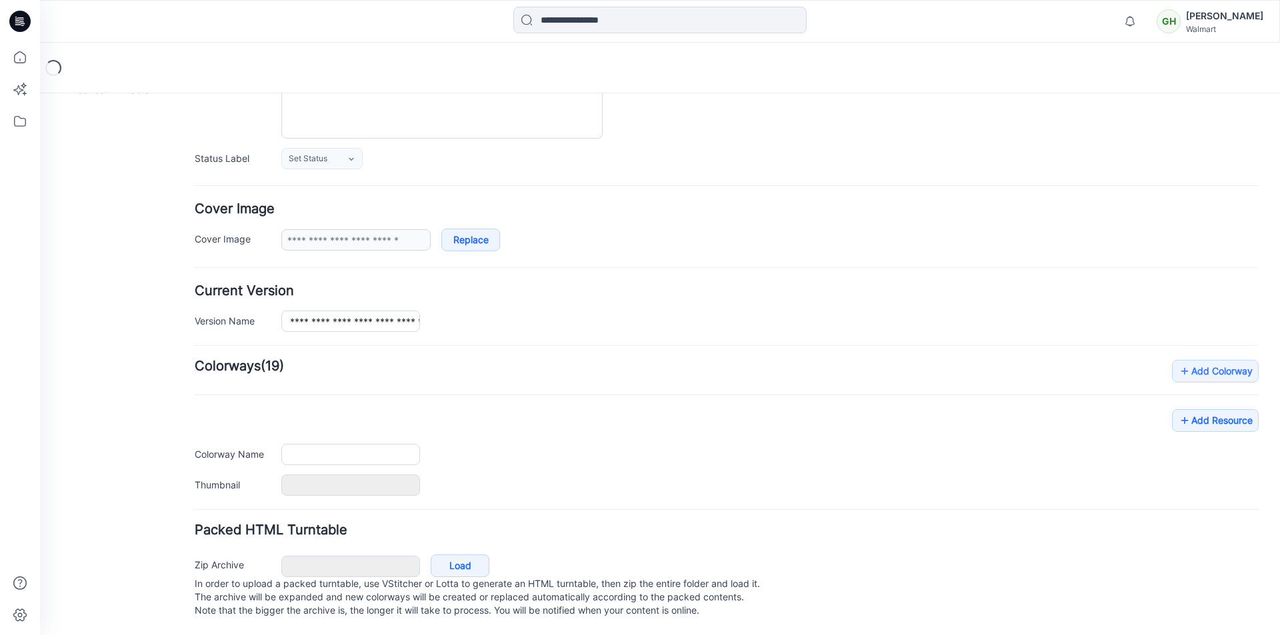
scroll to position [163, 0]
type input "**********"
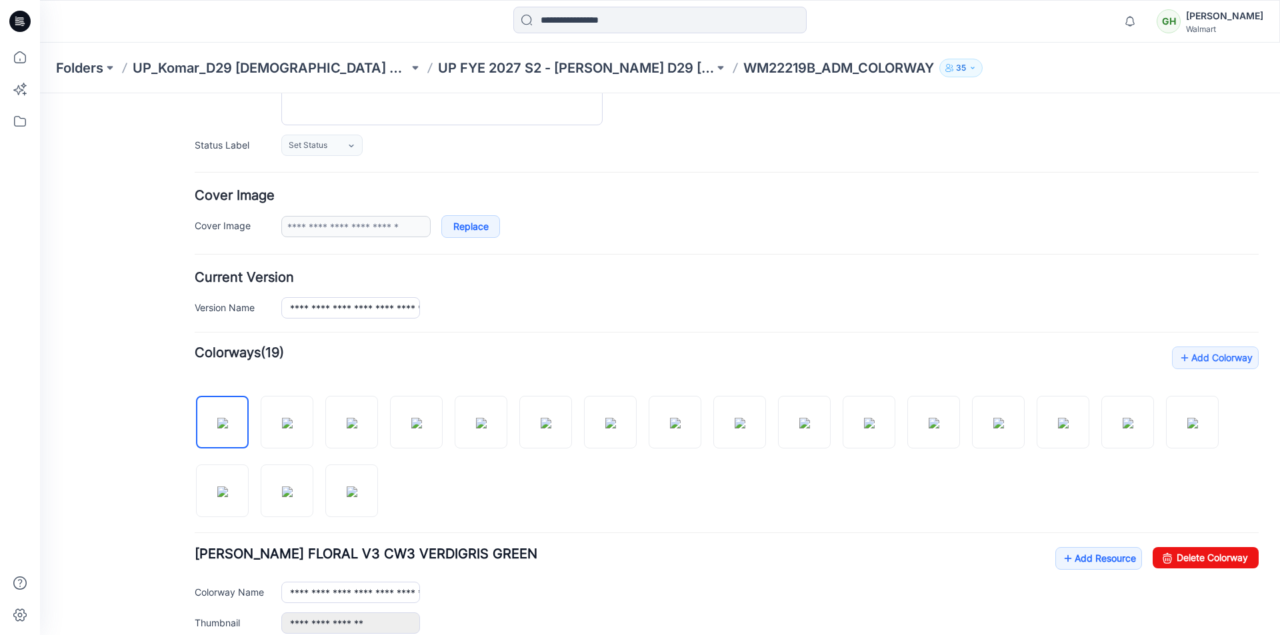
scroll to position [0, 0]
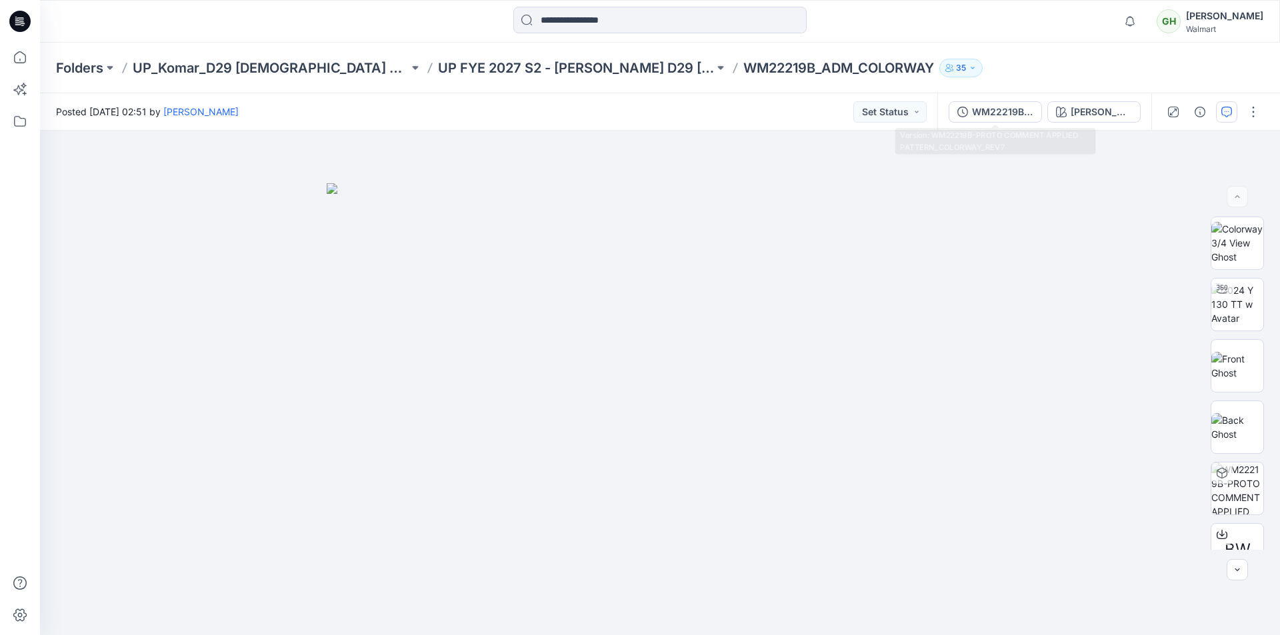
click at [968, 117] on button "WM22219B-PROTO COMMENT APPLIED PATTERN_COLORWAY_REV7" at bounding box center [995, 111] width 93 height 21
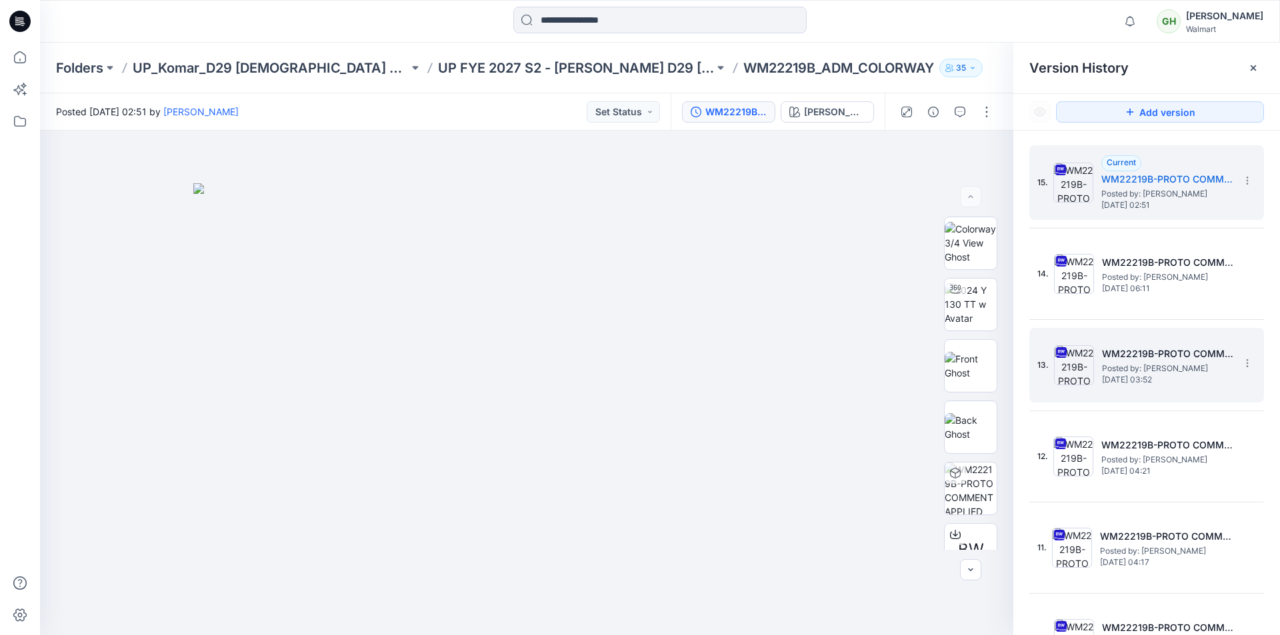
click at [1173, 372] on span "Posted by: [PERSON_NAME]" at bounding box center [1168, 368] width 133 height 13
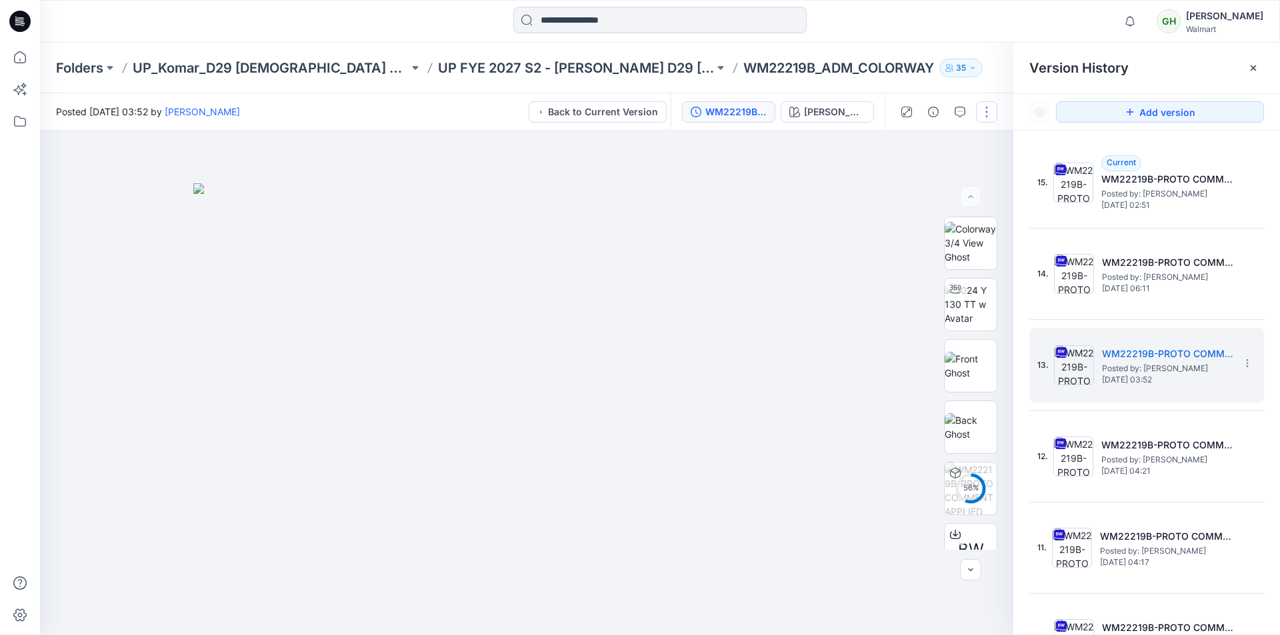
click at [993, 113] on button "button" at bounding box center [986, 111] width 21 height 21
click at [795, 197] on img at bounding box center [526, 409] width 667 height 453
click at [831, 111] on div "ATHIYA FLORAL V3 CW3 VERDIGRIS GREEN" at bounding box center [834, 112] width 61 height 15
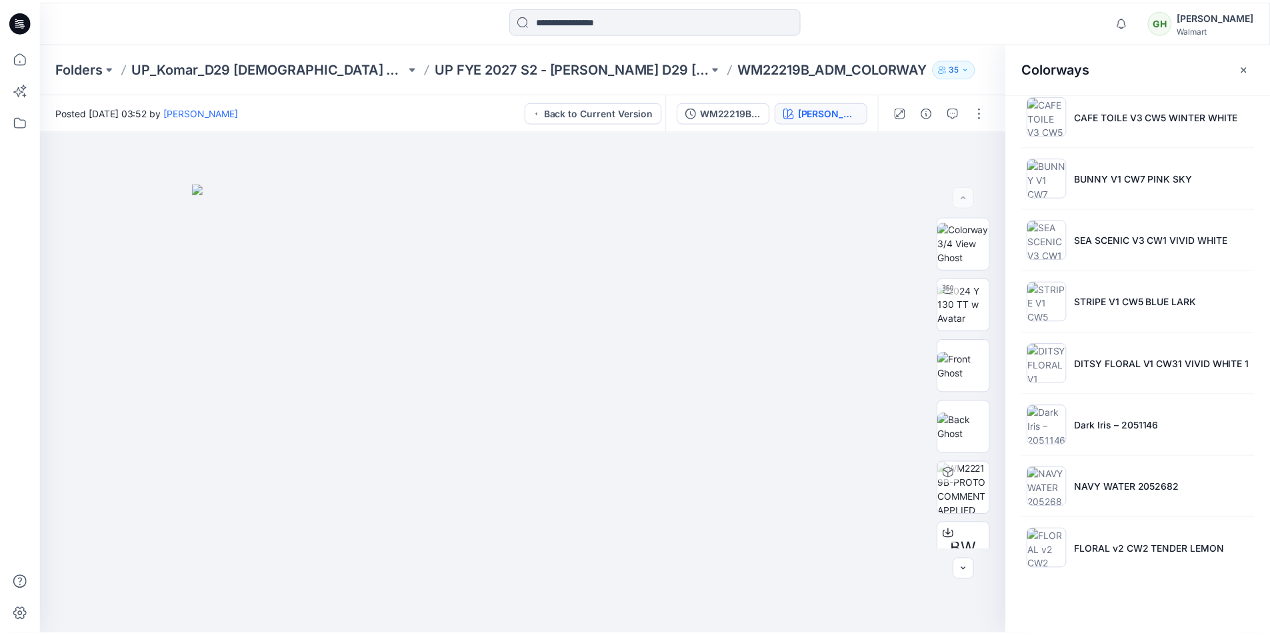
scroll to position [700, 0]
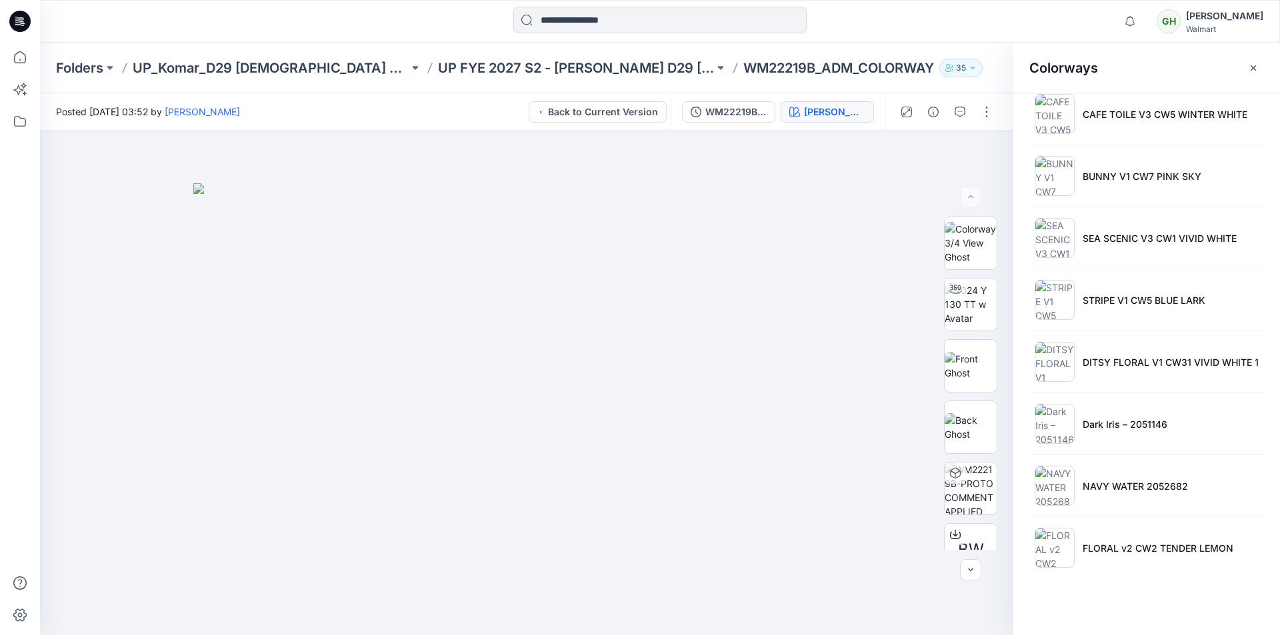
click at [15, 23] on icon at bounding box center [19, 21] width 21 height 21
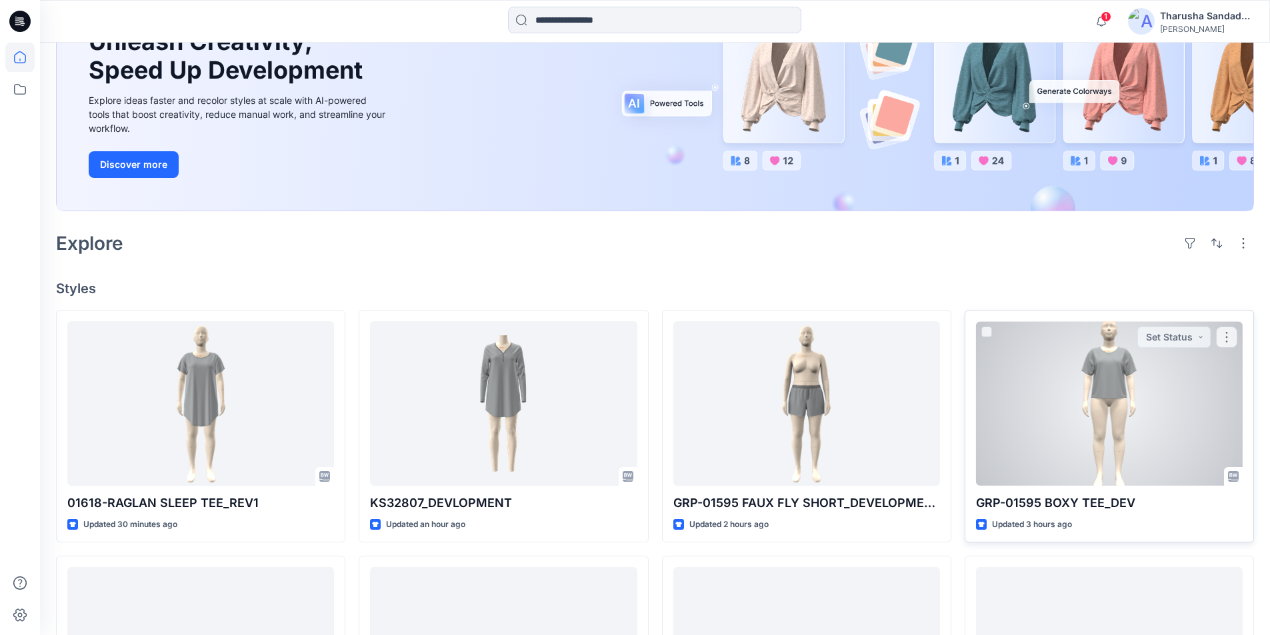
scroll to position [200, 0]
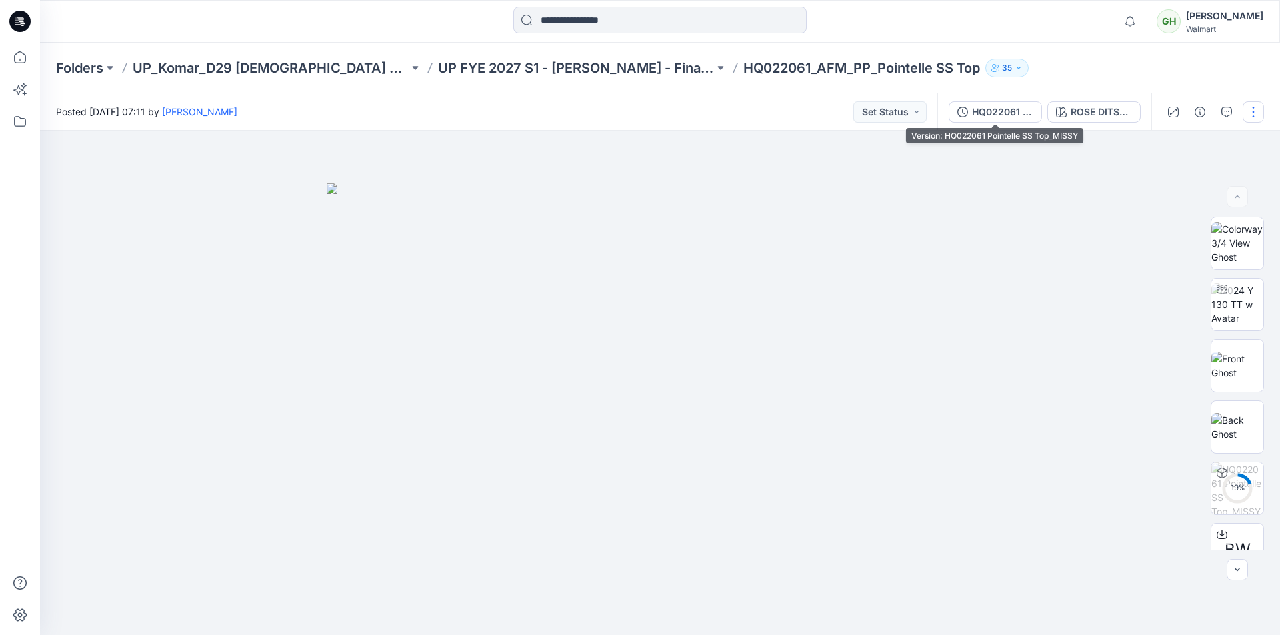
click at [990, 111] on div "HQ022061 Pointelle SS Top_MISSY" at bounding box center [1002, 112] width 61 height 15
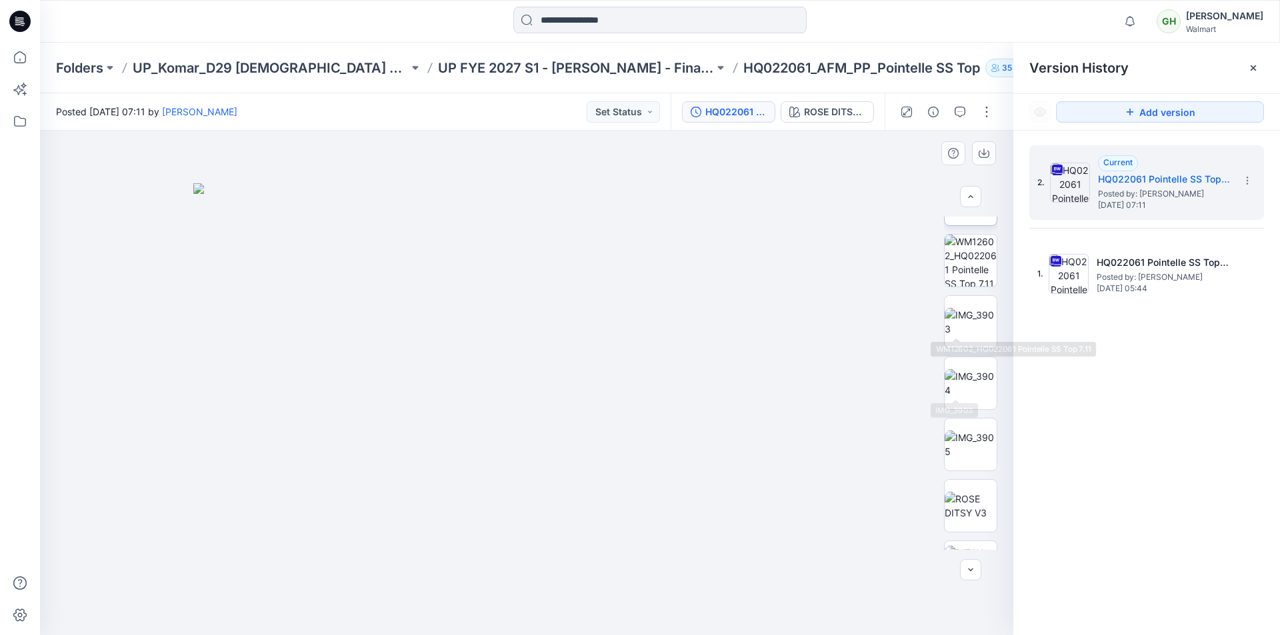
scroll to position [424, 0]
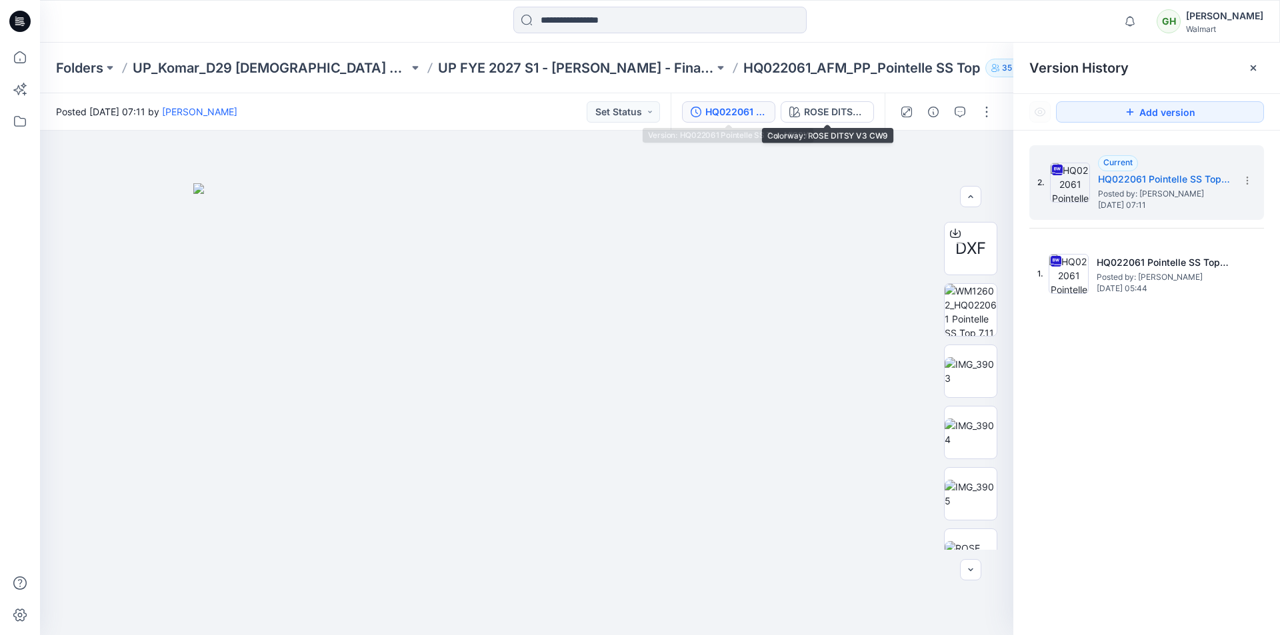
click at [734, 117] on div "HQ022061 Pointelle SS Top_MISSY" at bounding box center [735, 112] width 61 height 15
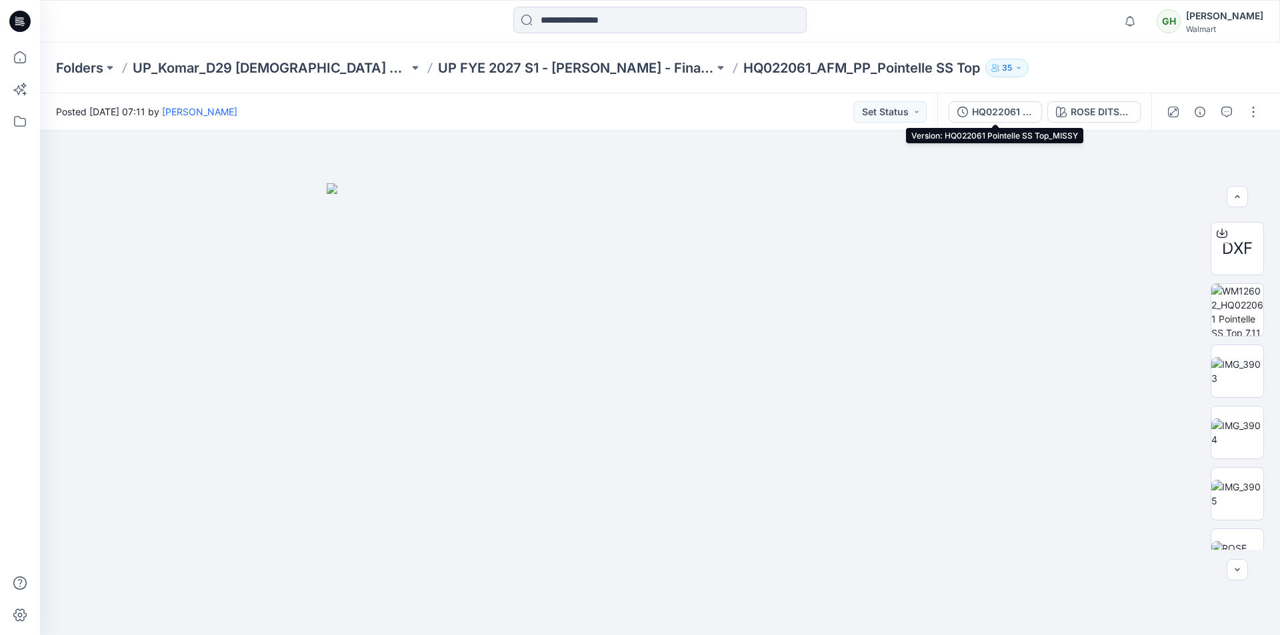
click at [1005, 114] on div "HQ022061 Pointelle SS Top_MISSY" at bounding box center [1002, 112] width 61 height 15
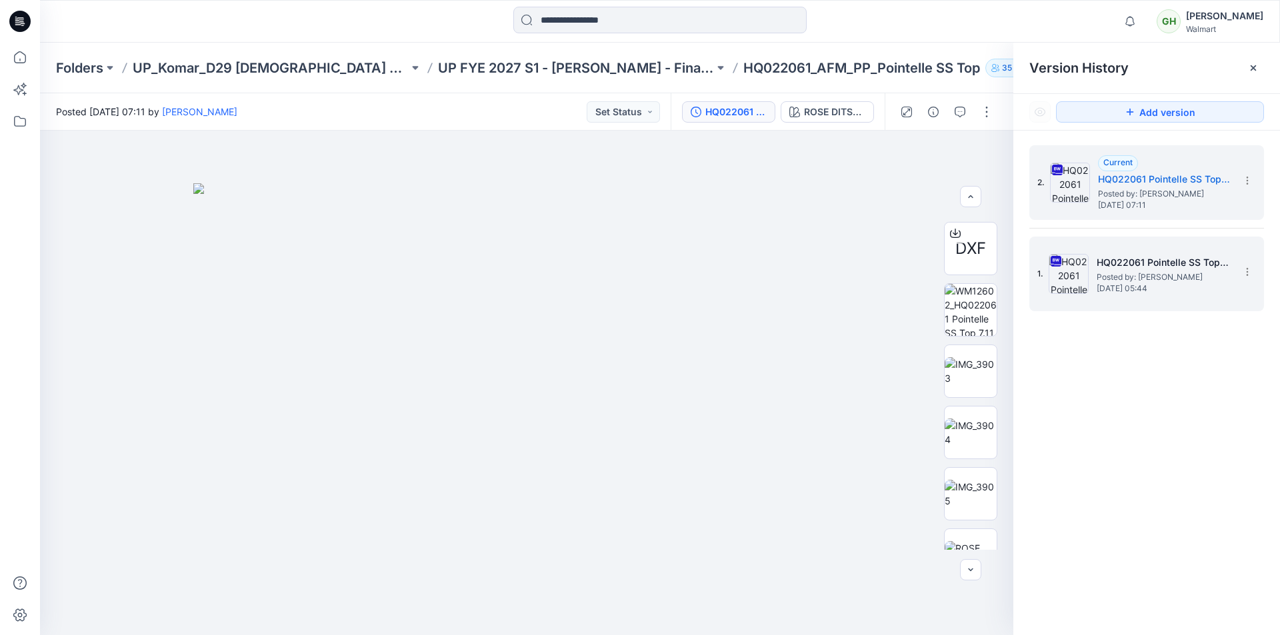
click at [1161, 269] on h5 "HQ022061 Pointelle SS Top_PLUS" at bounding box center [1163, 263] width 133 height 16
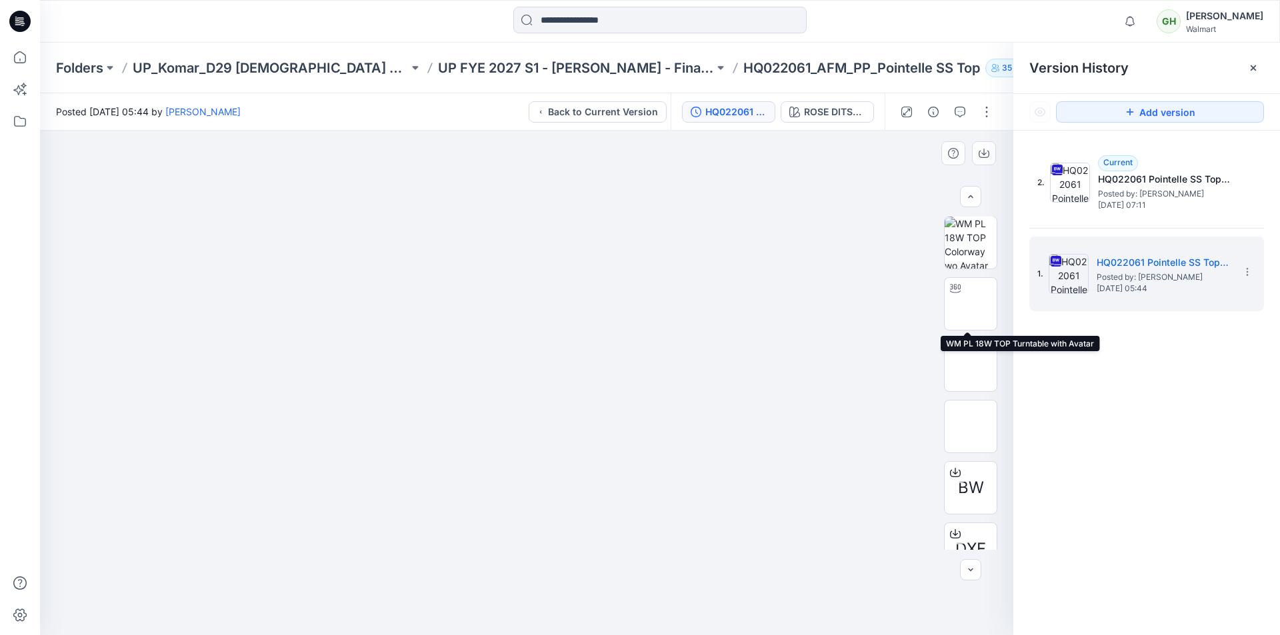
scroll to position [0, 0]
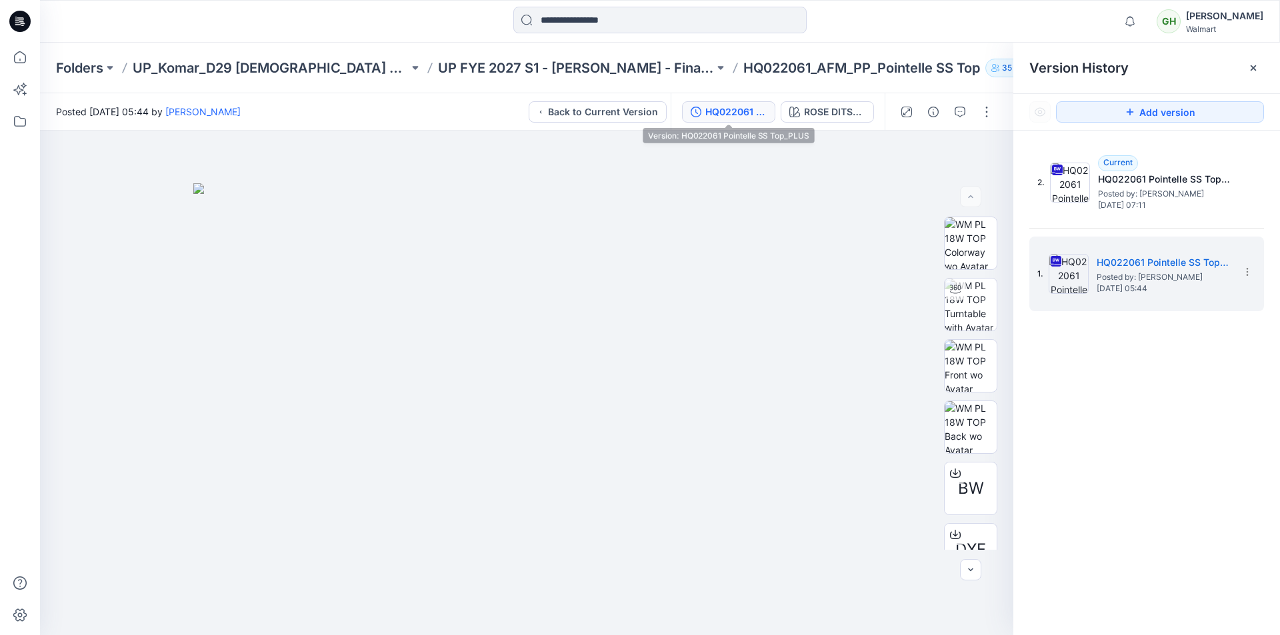
click at [727, 118] on div "HQ022061 Pointelle SS Top_PLUS" at bounding box center [735, 112] width 61 height 15
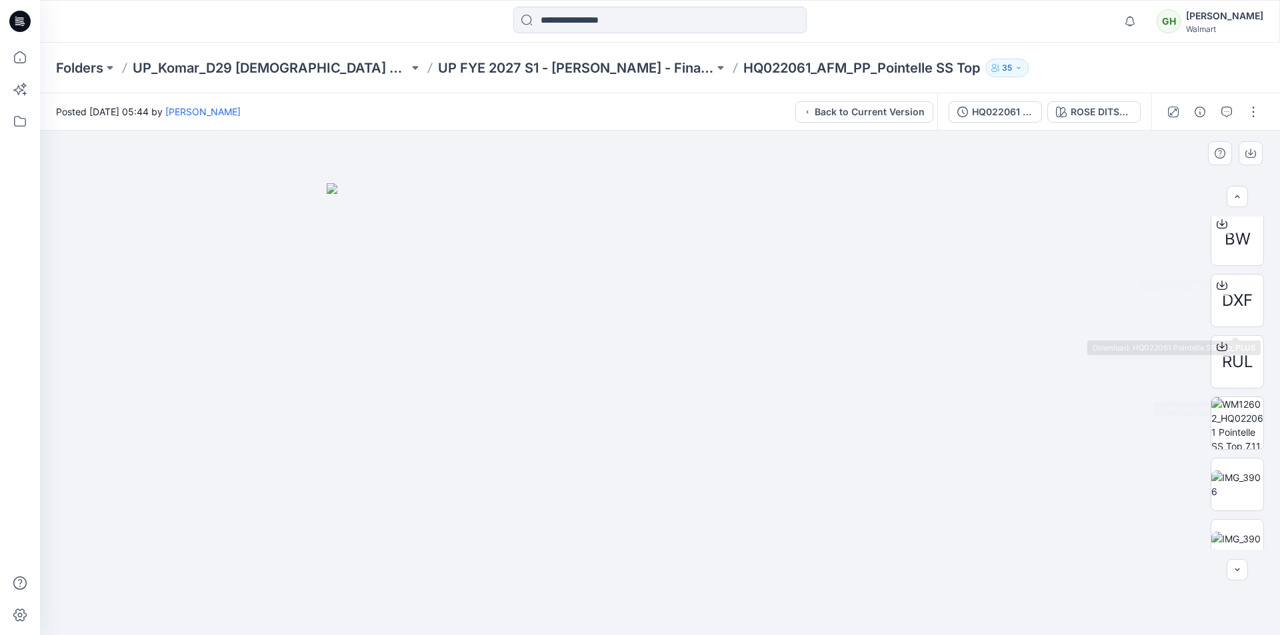
scroll to position [267, 0]
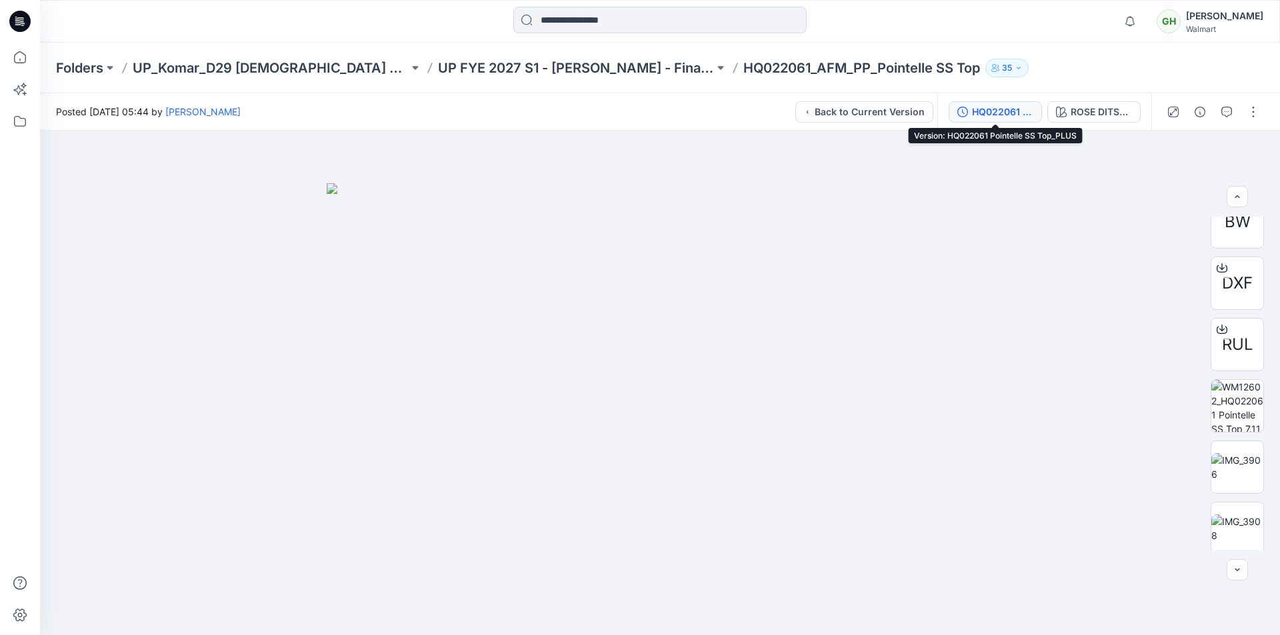
click at [983, 107] on div "HQ022061 Pointelle SS Top_PLUS" at bounding box center [1002, 112] width 61 height 15
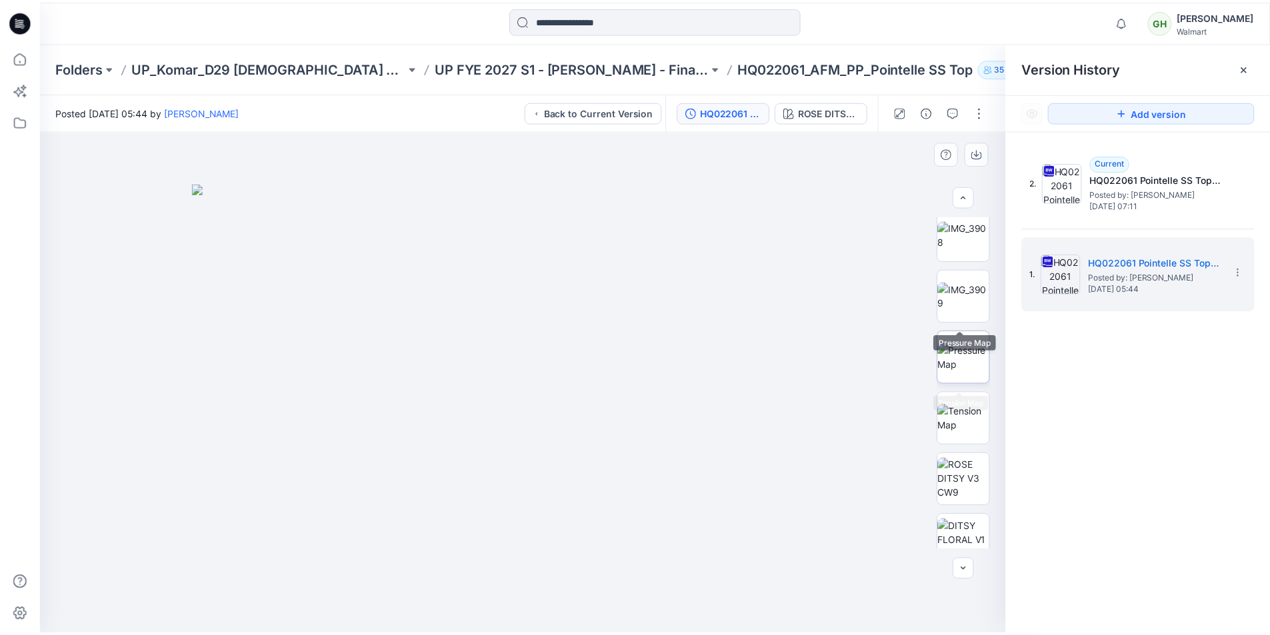
scroll to position [667, 0]
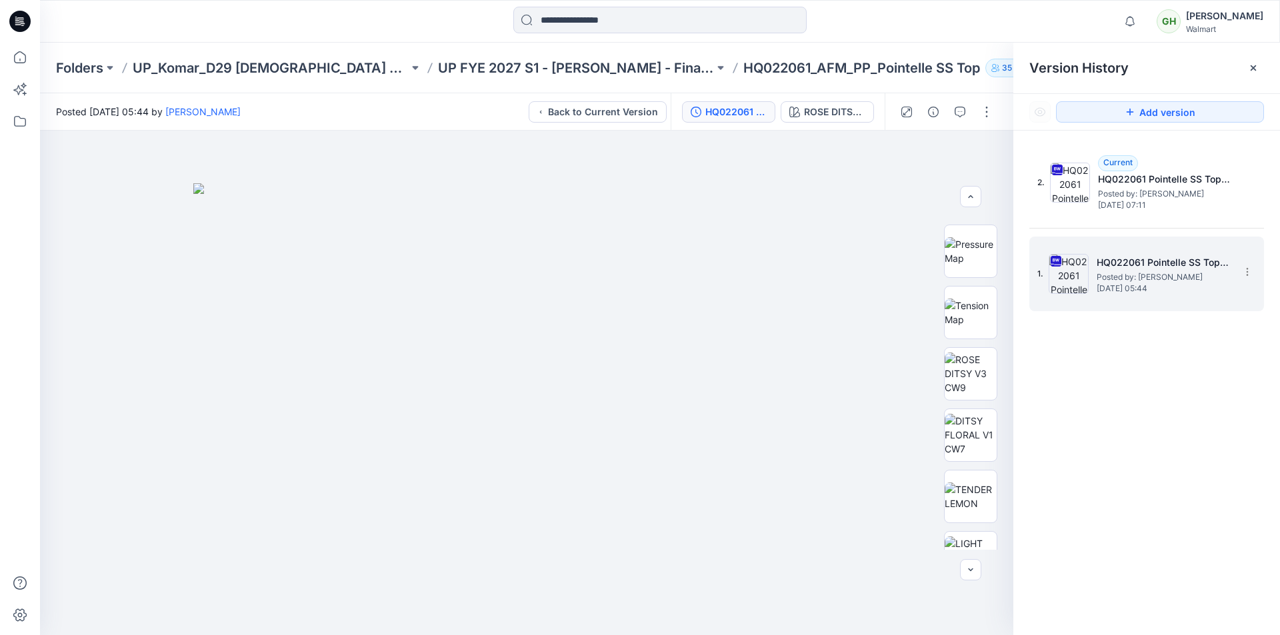
click at [1120, 270] on h5 "HQ022061 Pointelle SS Top_PLUS" at bounding box center [1163, 263] width 133 height 16
click at [28, 15] on icon at bounding box center [19, 21] width 21 height 43
